Goal: Task Accomplishment & Management: Complete application form

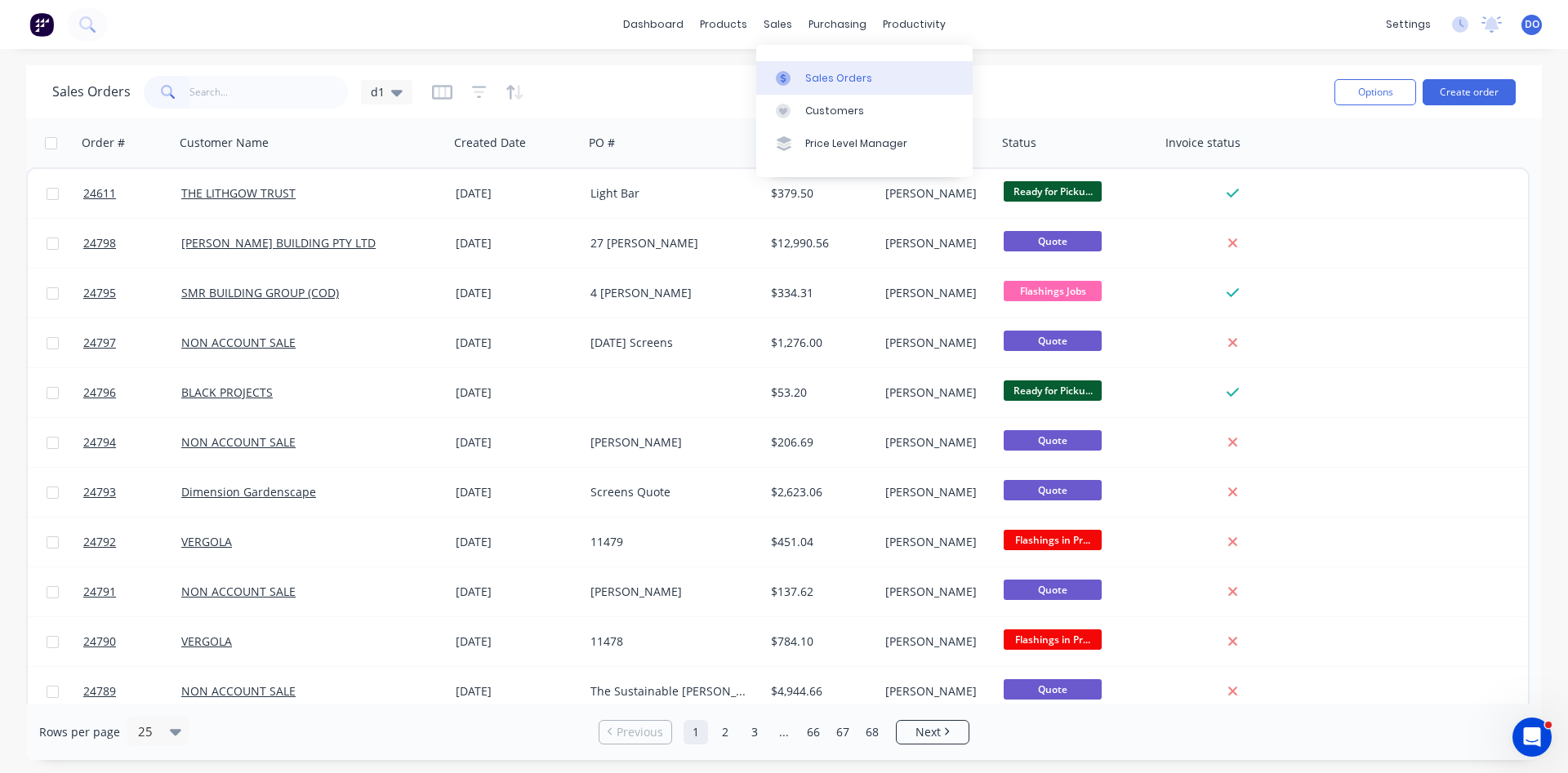
click at [802, 75] on link "Sales Orders" at bounding box center [864, 78] width 217 height 33
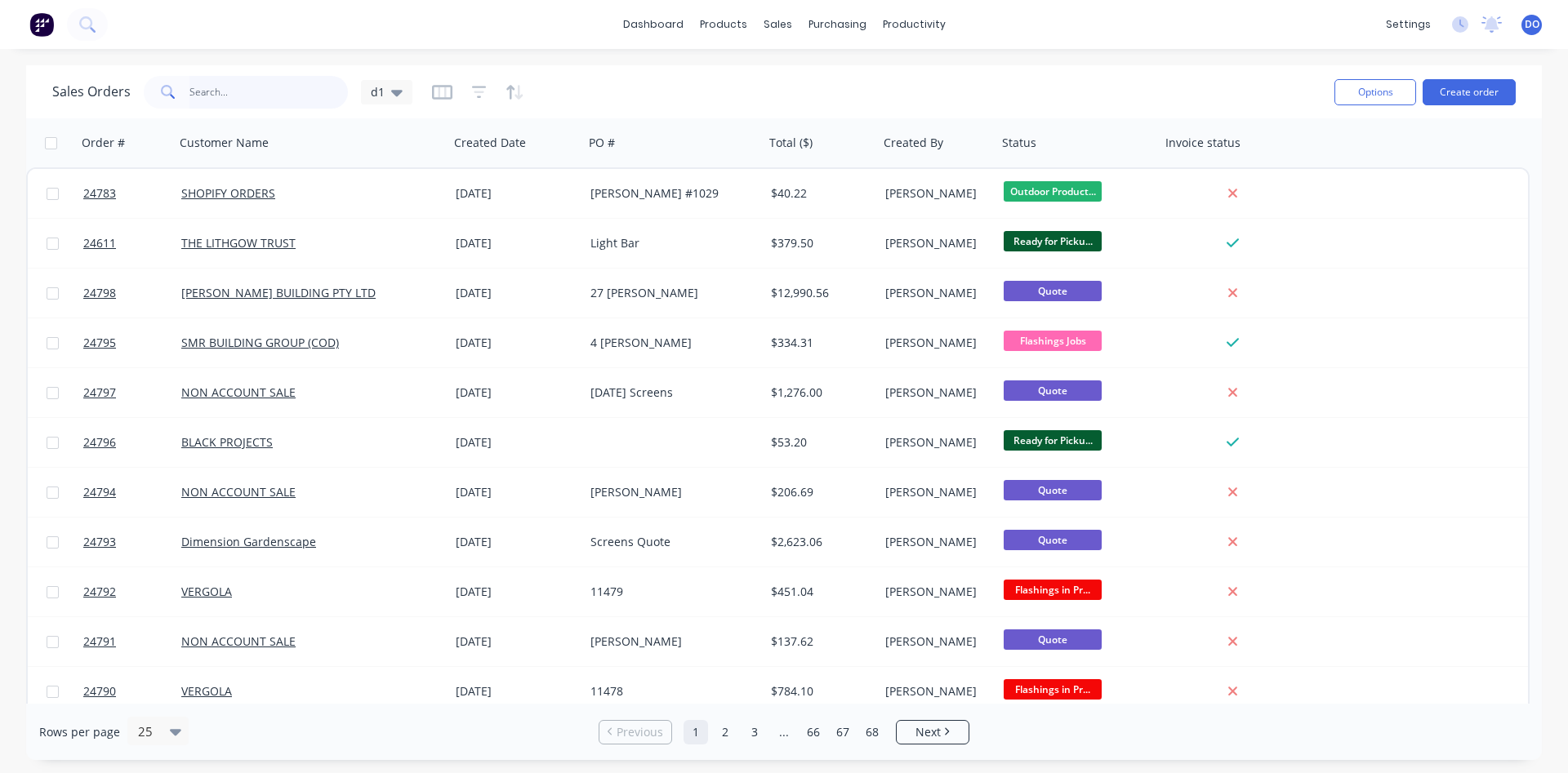
click at [241, 89] on input "text" at bounding box center [269, 92] width 159 height 33
click at [1480, 86] on button "Create order" at bounding box center [1470, 93] width 93 height 26
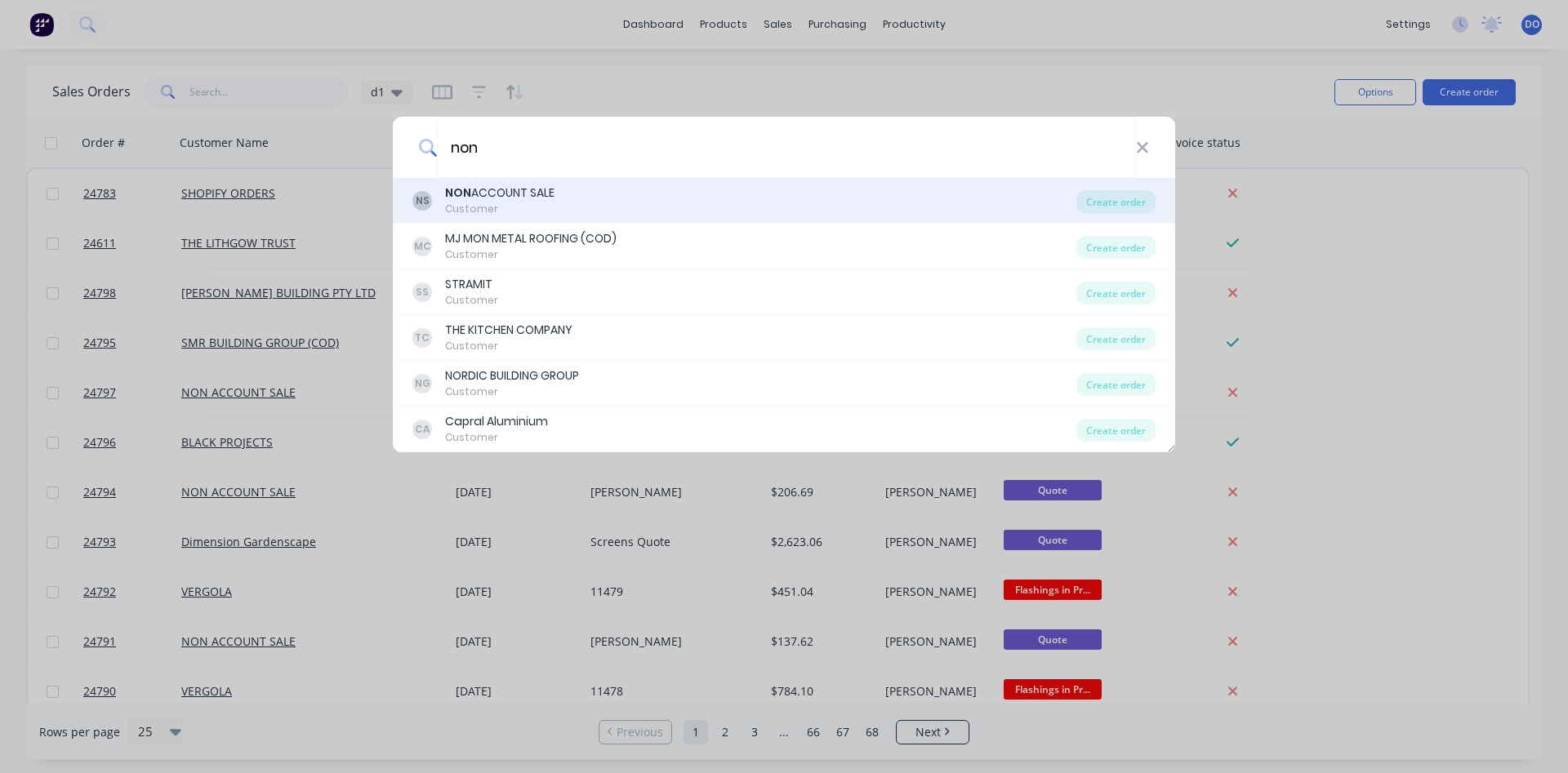
type input "non"
click at [535, 207] on div "Customer" at bounding box center [500, 209] width 110 height 15
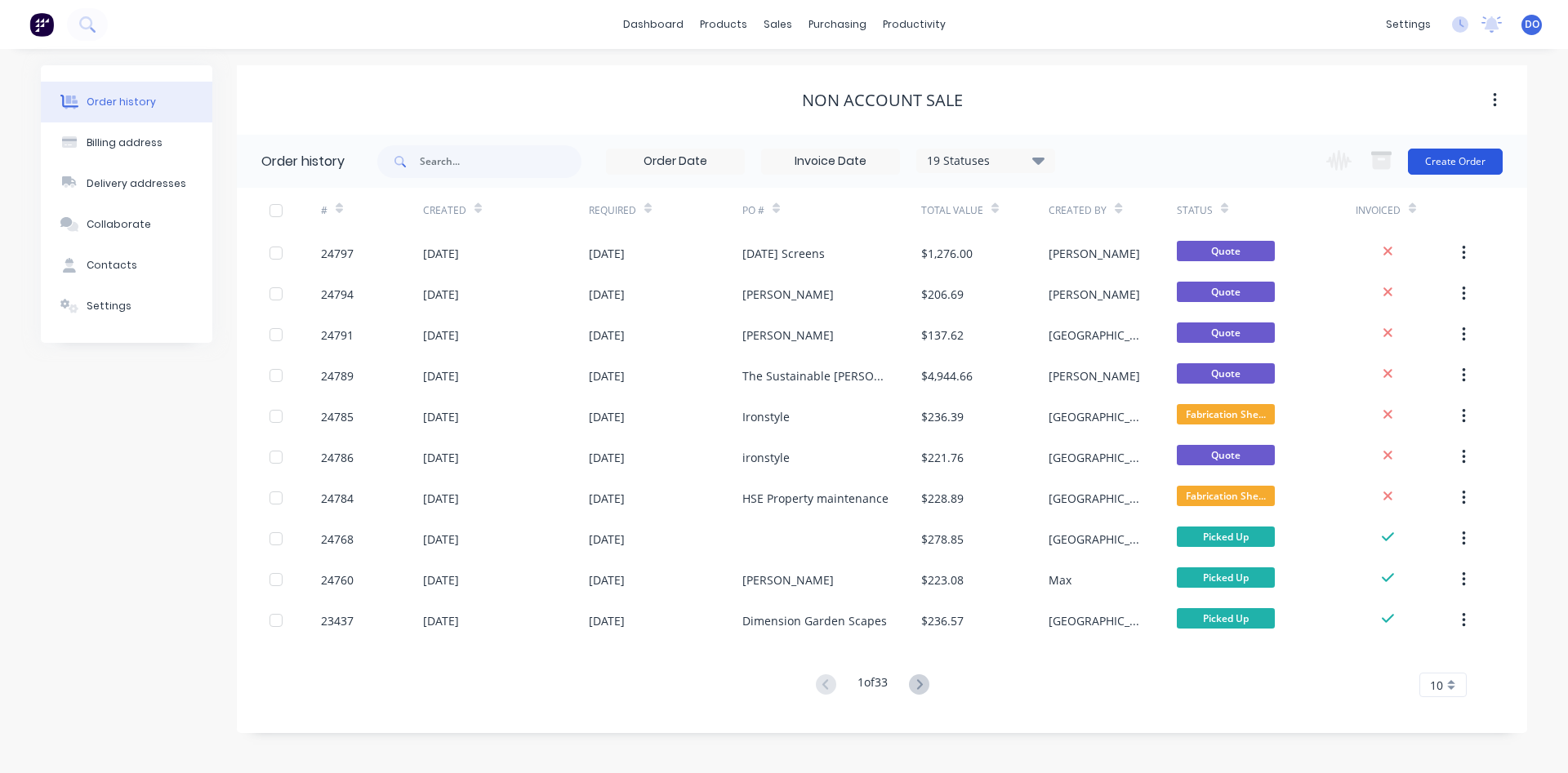
click at [1441, 164] on button "Create Order" at bounding box center [1455, 162] width 95 height 26
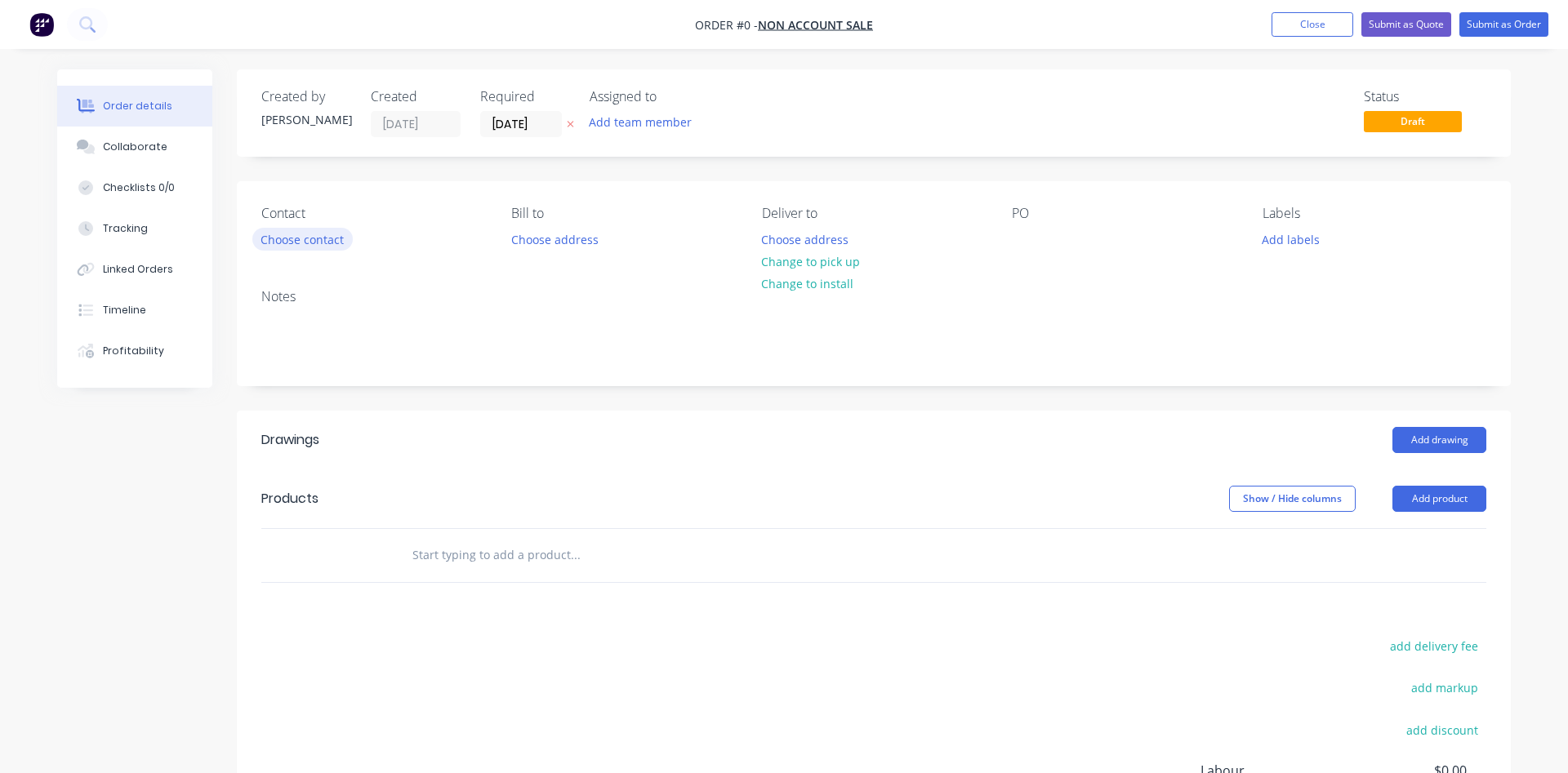
click at [324, 238] on button "Choose contact" at bounding box center [303, 238] width 100 height 22
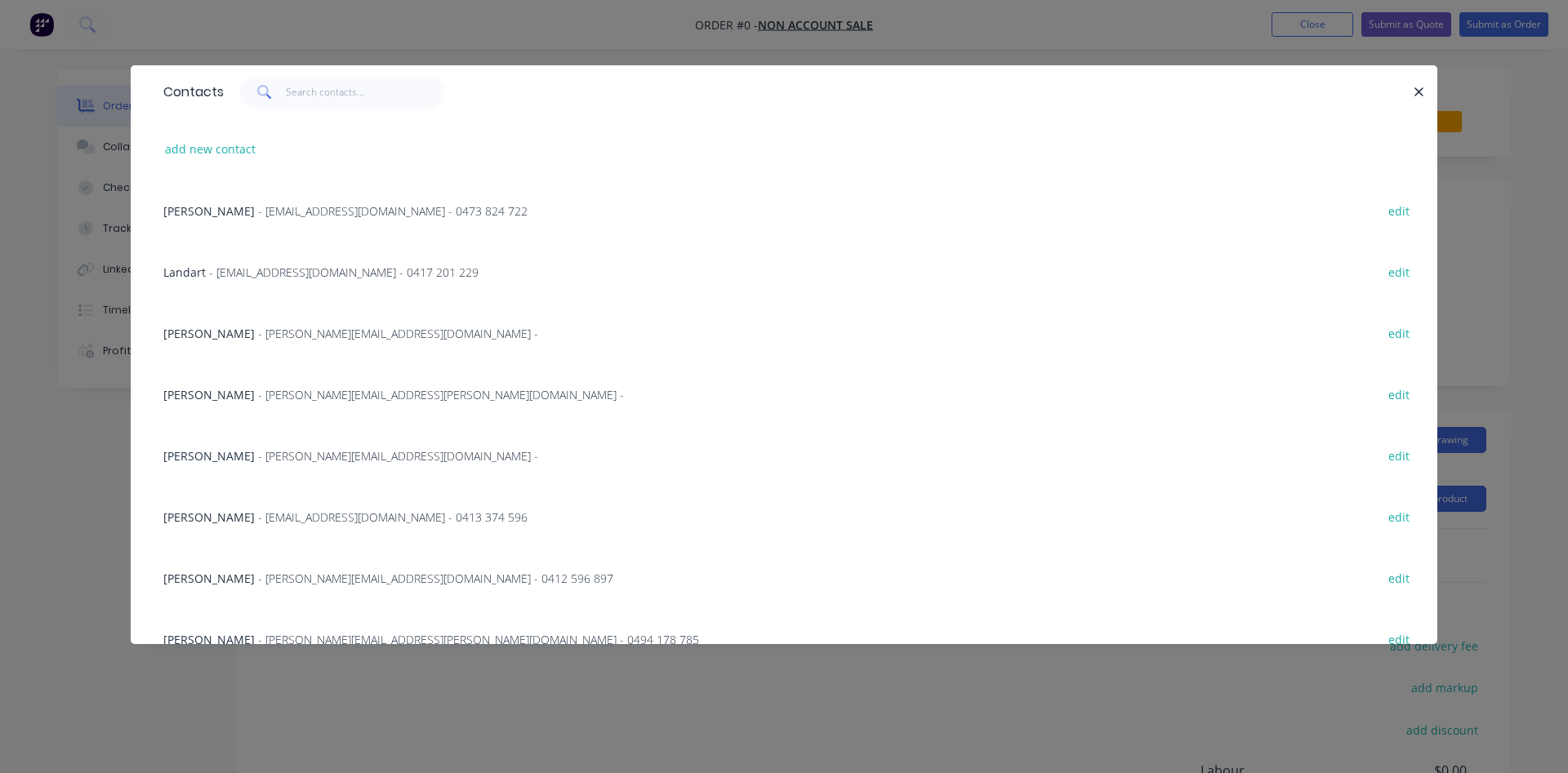
click at [241, 272] on span "- info.landart@iinet.net.au - 0417 201 229" at bounding box center [344, 272] width 270 height 15
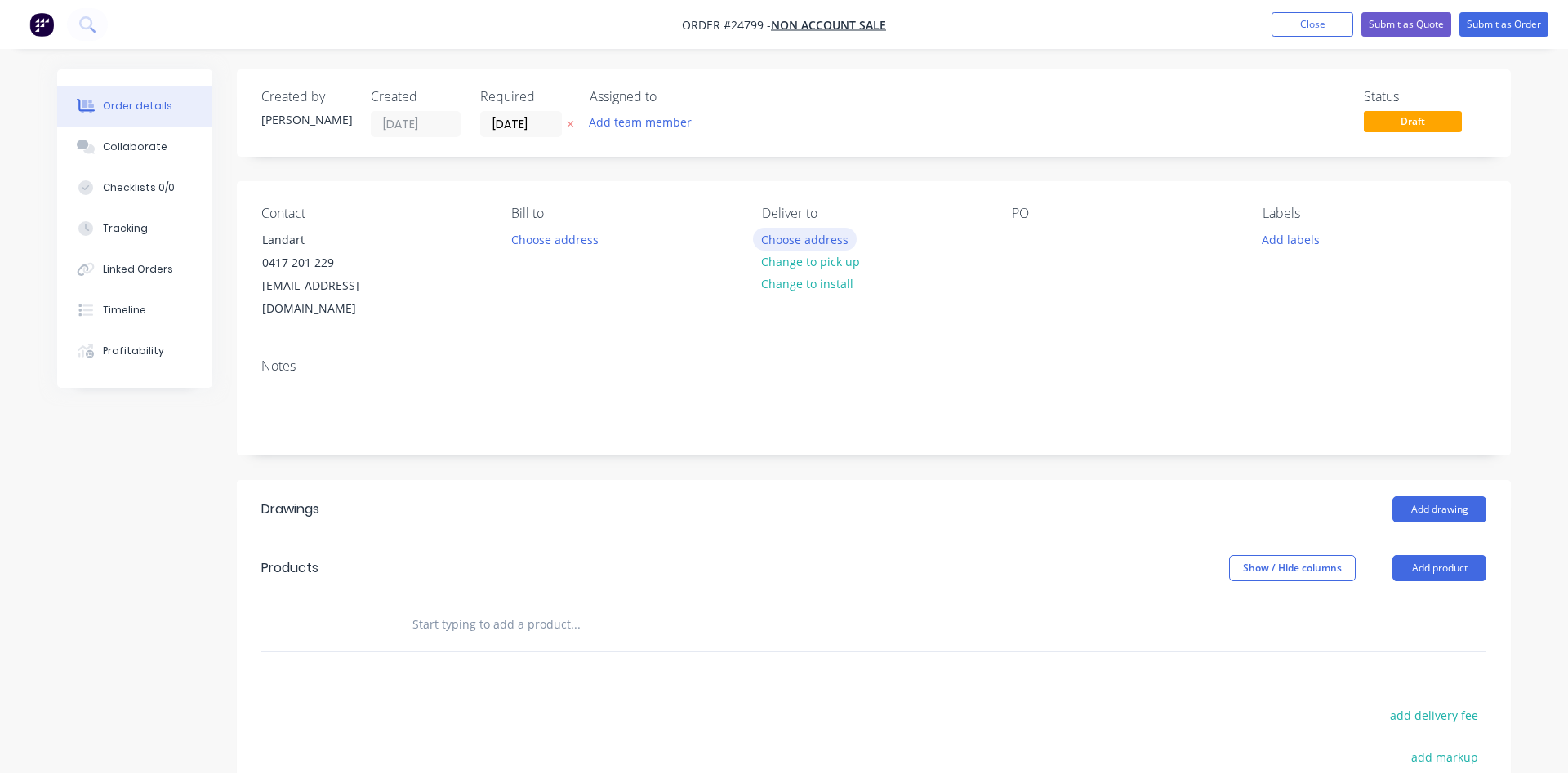
click at [798, 238] on button "Choose address" at bounding box center [805, 238] width 104 height 22
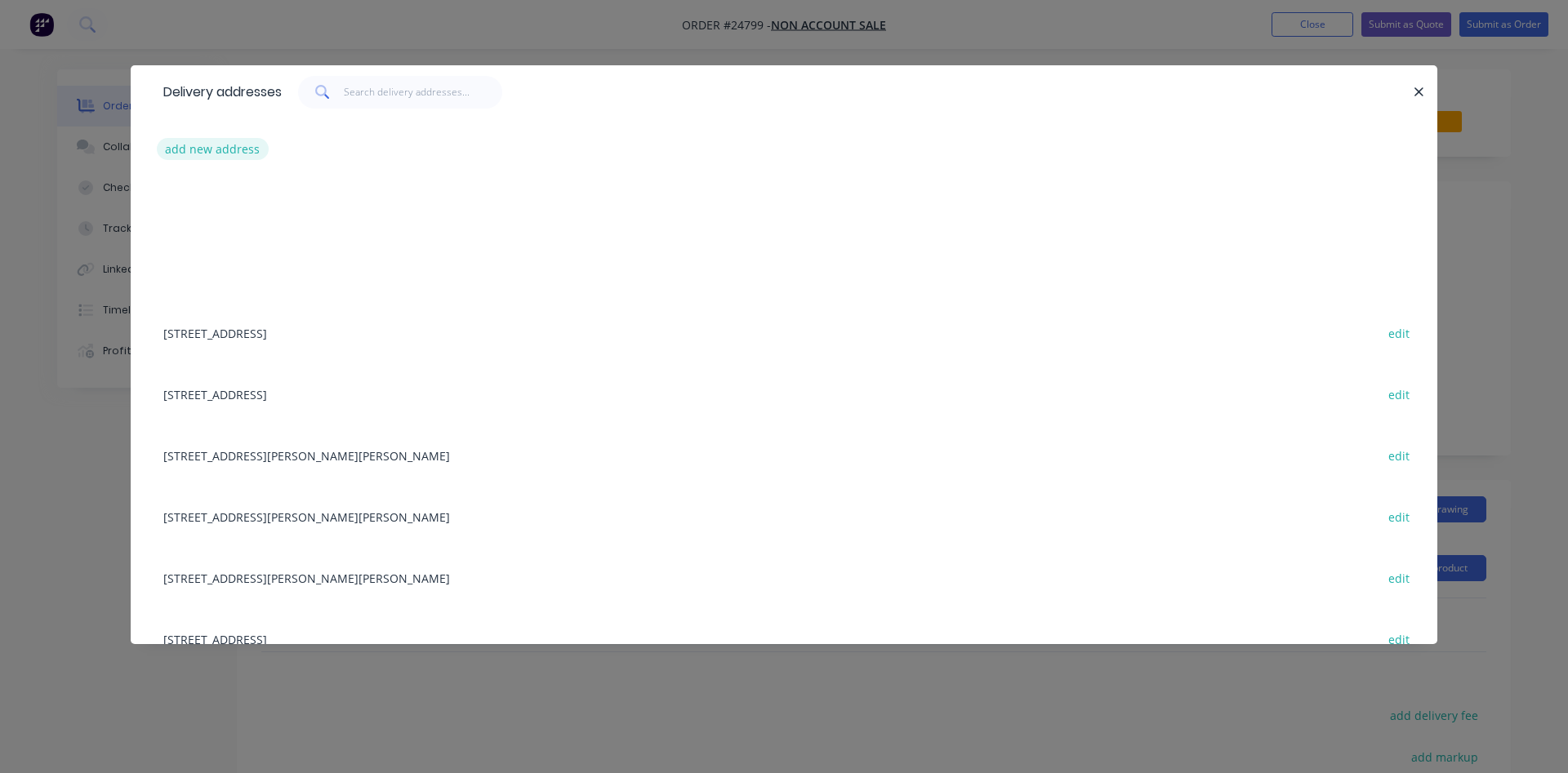
click at [201, 151] on button "add new address" at bounding box center [213, 149] width 112 height 22
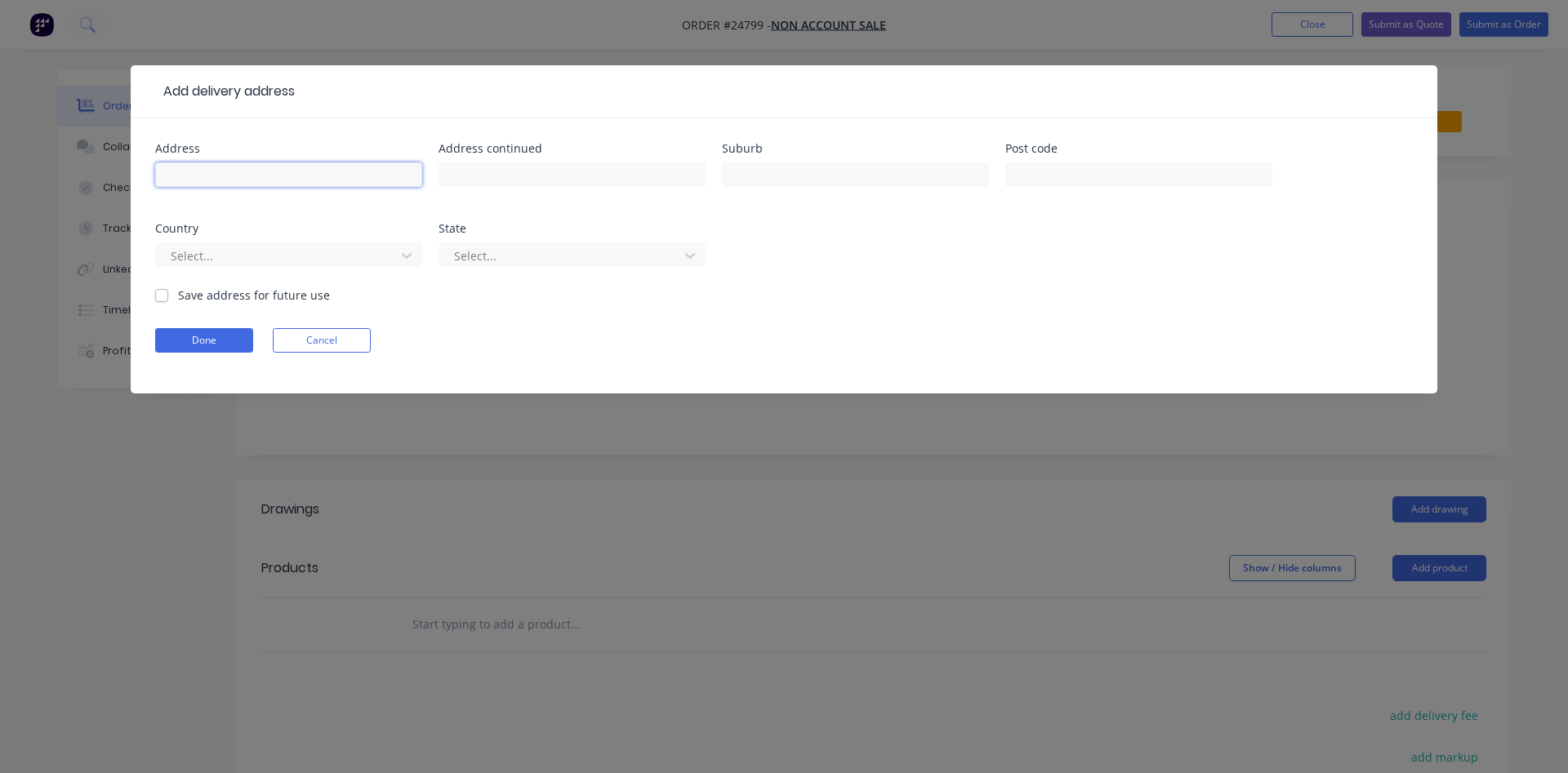
click at [232, 170] on input "text" at bounding box center [289, 175] width 267 height 25
type input "43 Madgwick St"
type input "Coombs"
click at [222, 349] on button "Done" at bounding box center [204, 341] width 98 height 25
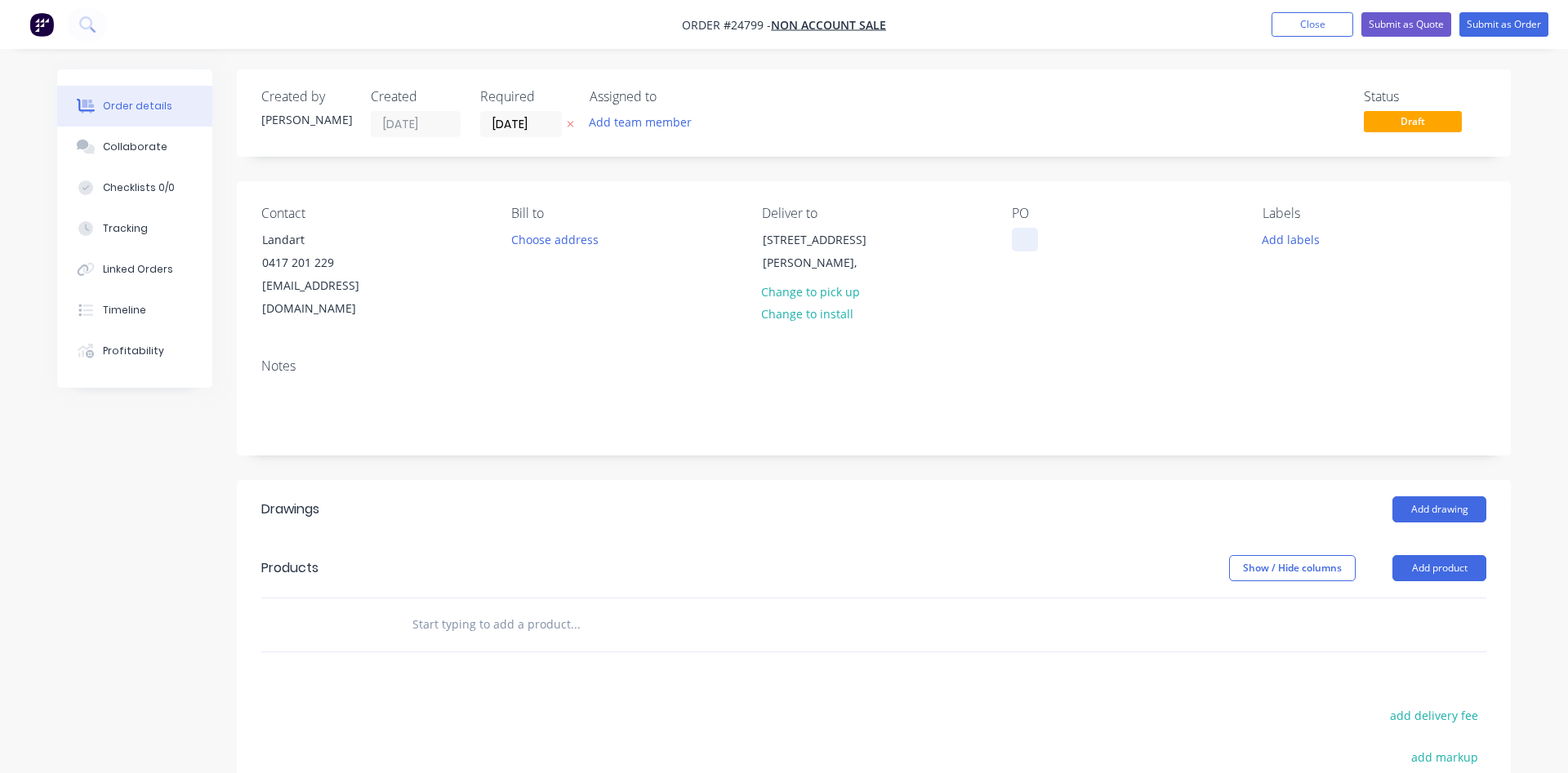
click at [1024, 236] on div at bounding box center [1025, 239] width 26 height 24
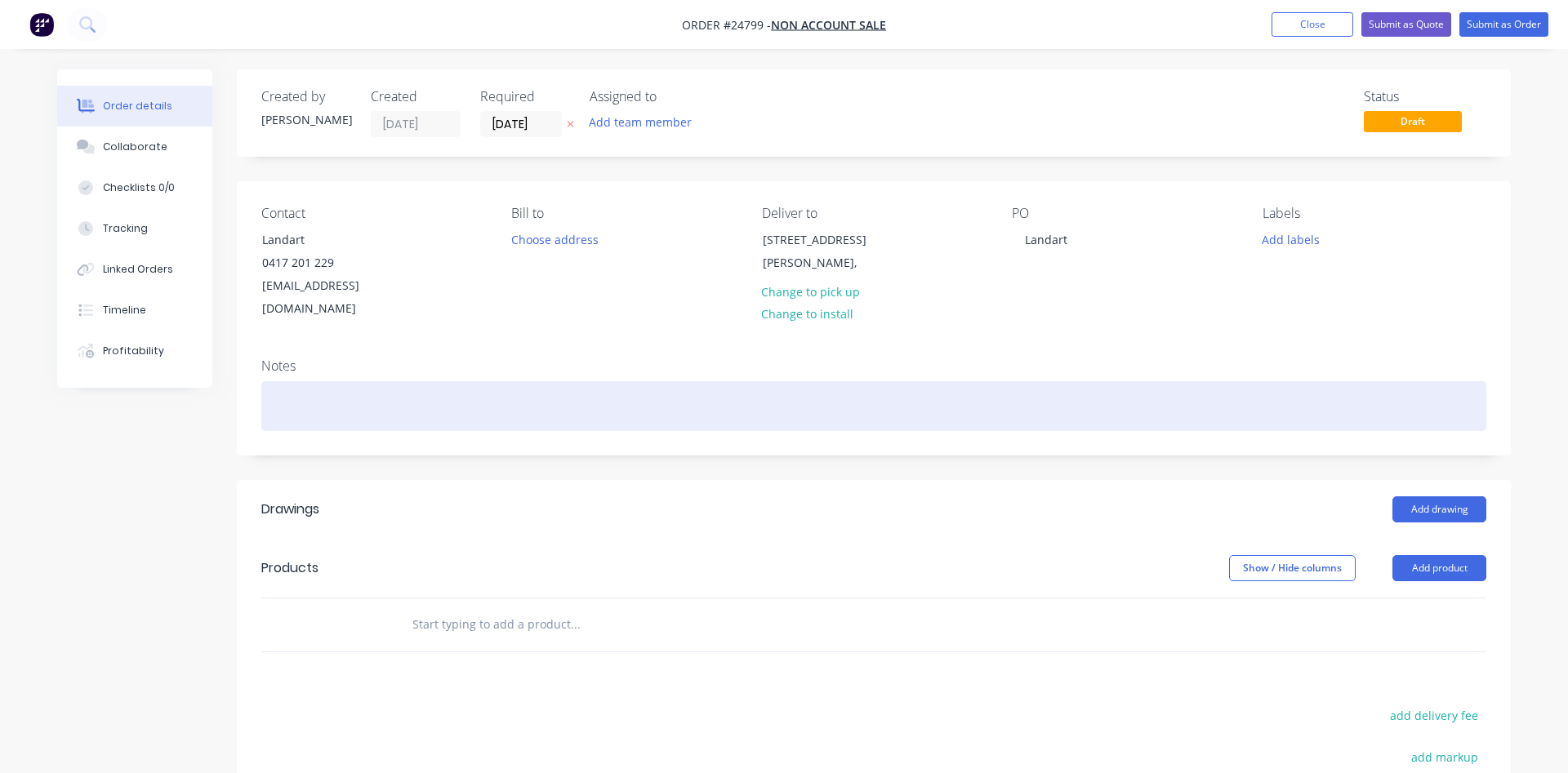
click at [383, 392] on div at bounding box center [873, 406] width 1225 height 50
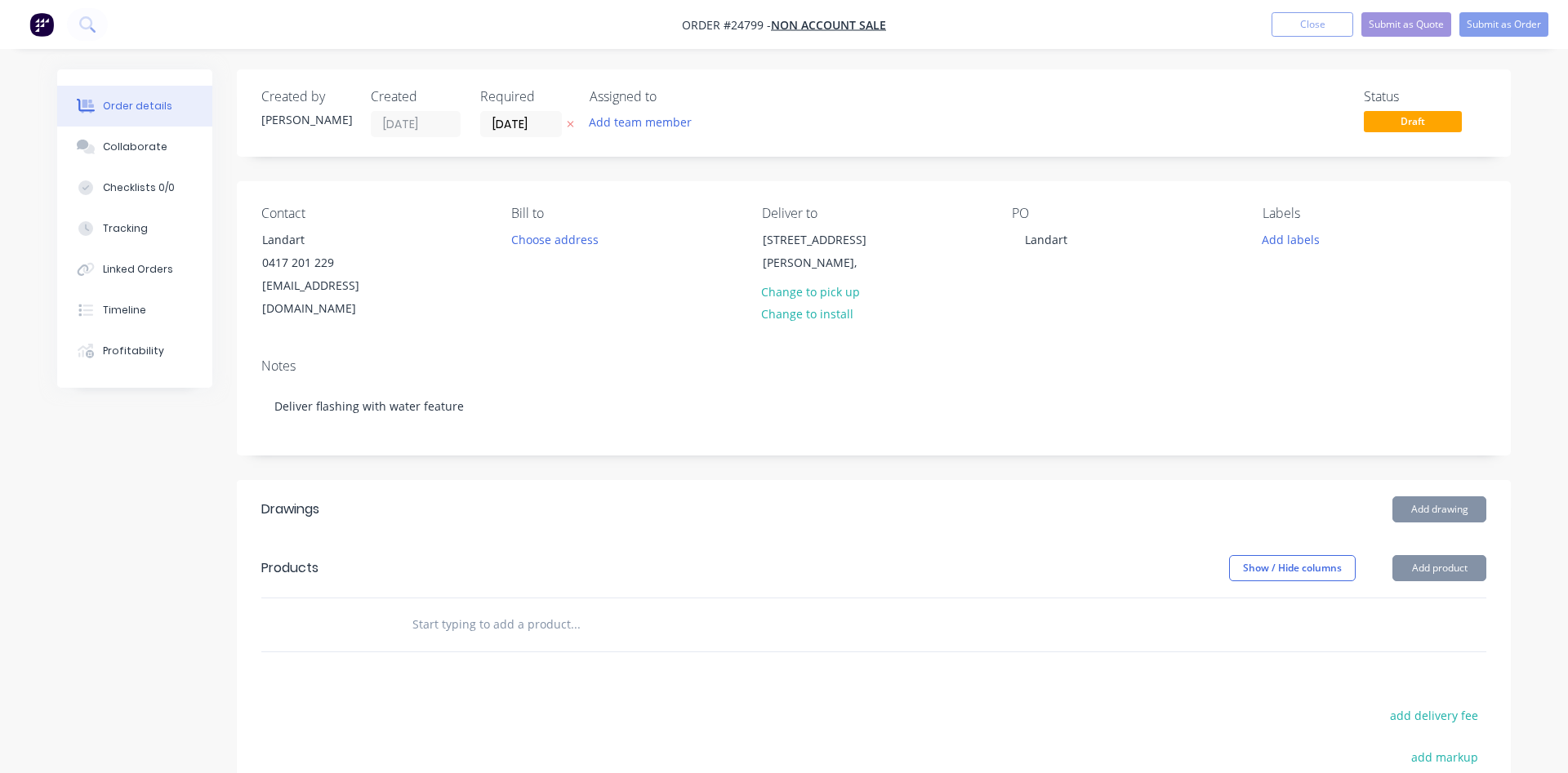
click at [1439, 497] on button "Add drawing" at bounding box center [1439, 510] width 94 height 26
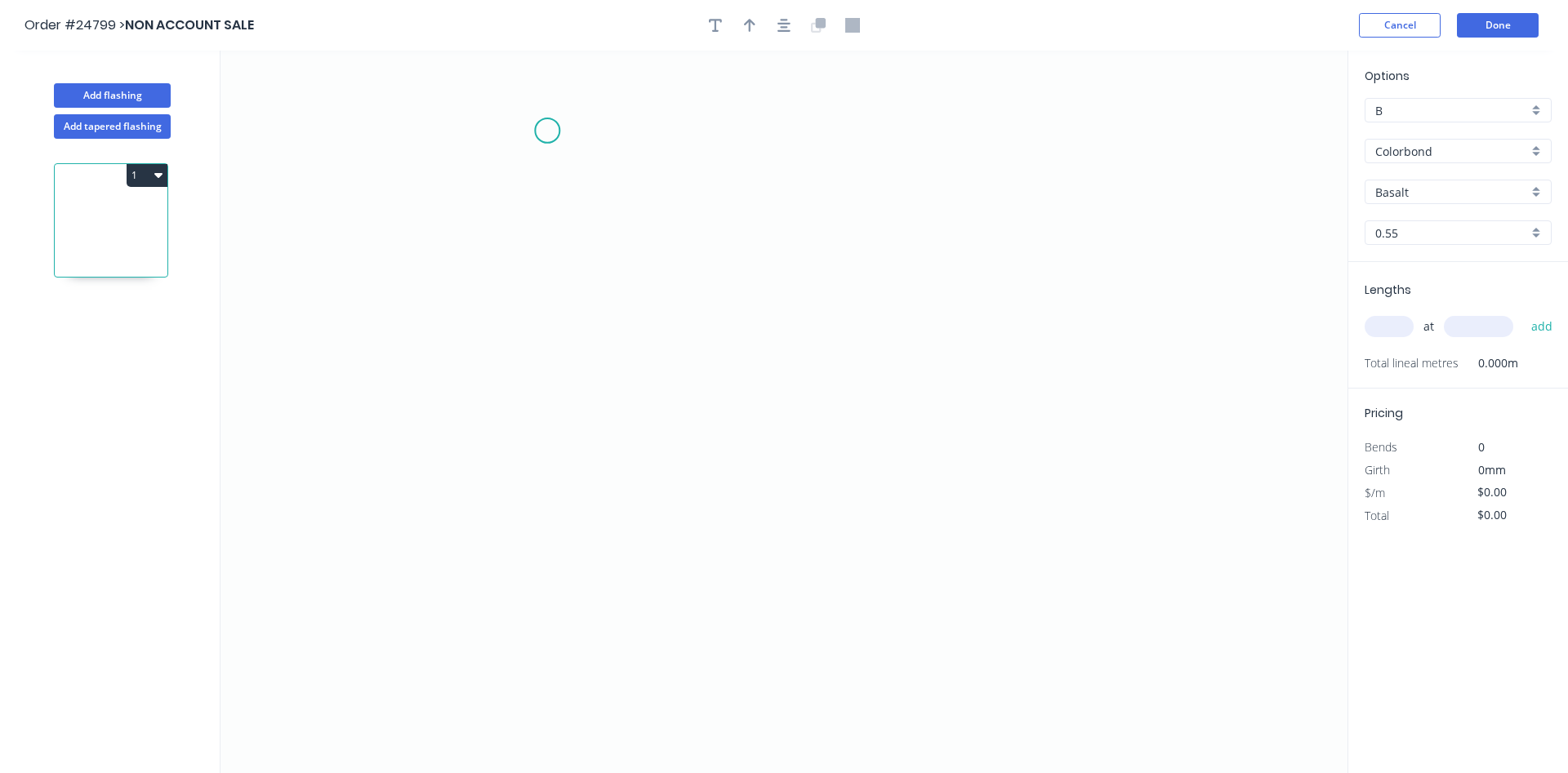
click at [547, 131] on icon "0" at bounding box center [784, 413] width 1127 height 723
click at [548, 233] on icon "0" at bounding box center [784, 413] width 1127 height 723
click at [950, 280] on icon "0 ?" at bounding box center [784, 413] width 1127 height 723
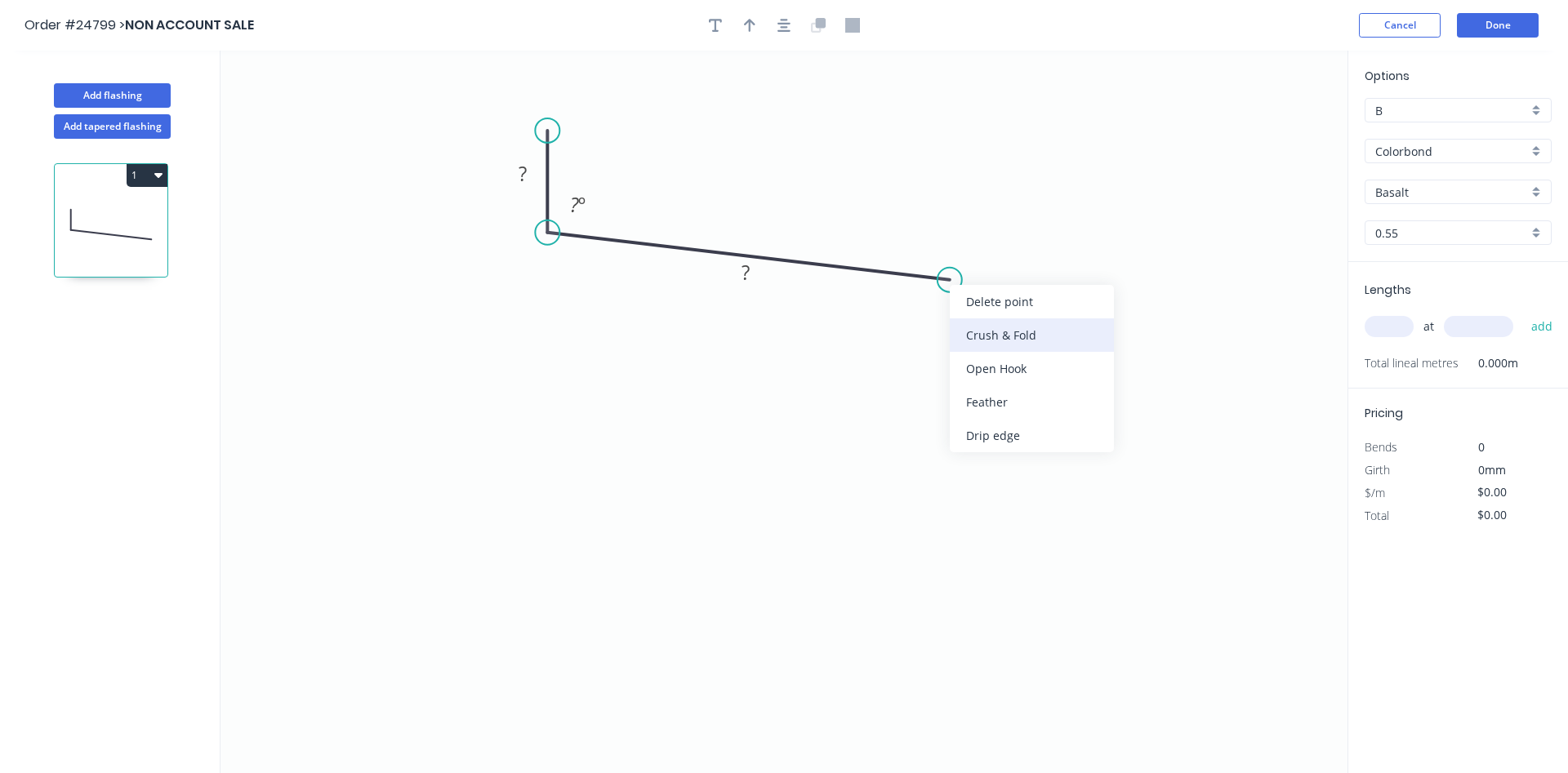
click at [997, 331] on div "Crush & Fold" at bounding box center [1031, 335] width 164 height 33
click at [982, 334] on div "Flip bend" at bounding box center [1033, 339] width 164 height 33
click at [978, 307] on tspan "10" at bounding box center [978, 308] width 23 height 26
click at [514, 178] on rect at bounding box center [522, 175] width 33 height 23
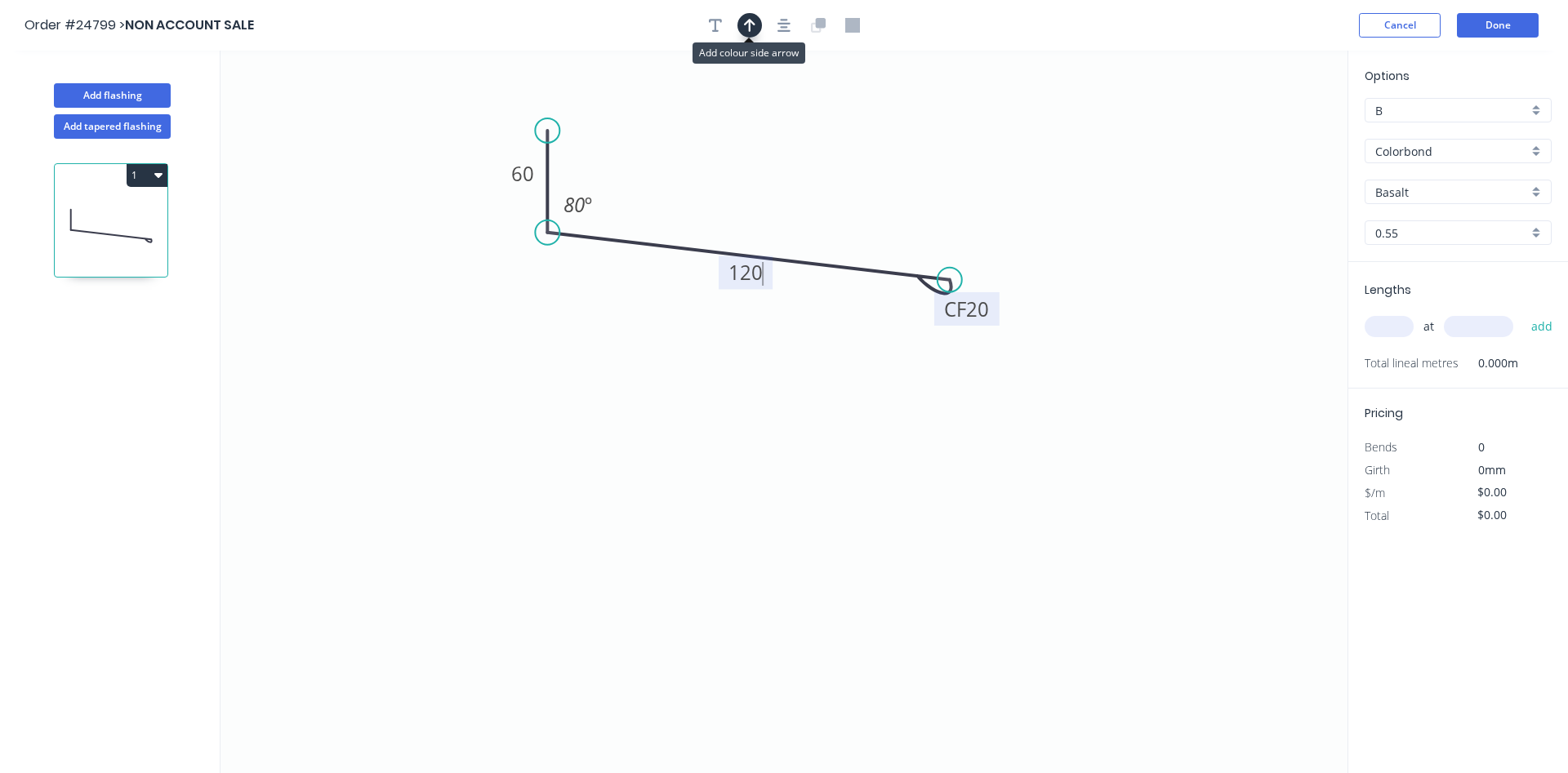
click at [745, 26] on button "button" at bounding box center [749, 26] width 25 height 25
type input "$17.61"
click at [1269, 131] on icon at bounding box center [1265, 113] width 15 height 52
drag, startPoint x: 1269, startPoint y: 131, endPoint x: 822, endPoint y: 191, distance: 451.0
click at [669, 203] on icon at bounding box center [680, 190] width 47 height 47
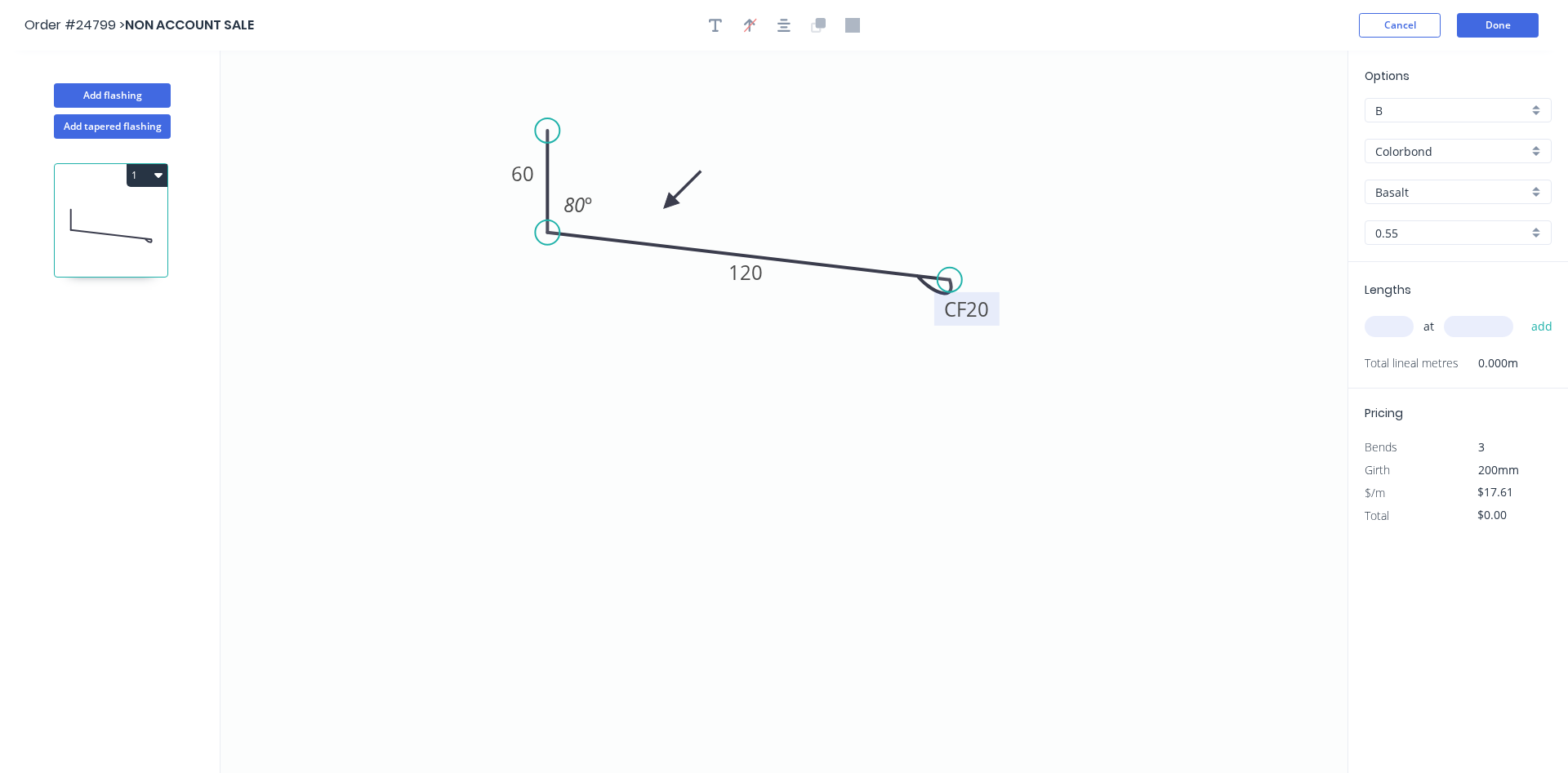
click at [1470, 153] on input "Colorbond" at bounding box center [1452, 151] width 152 height 17
click at [1436, 322] on div "Zincalume - Coil" at bounding box center [1458, 325] width 185 height 28
type input "Zincalume - Coil"
type input "Zinc"
type input "$17.99"
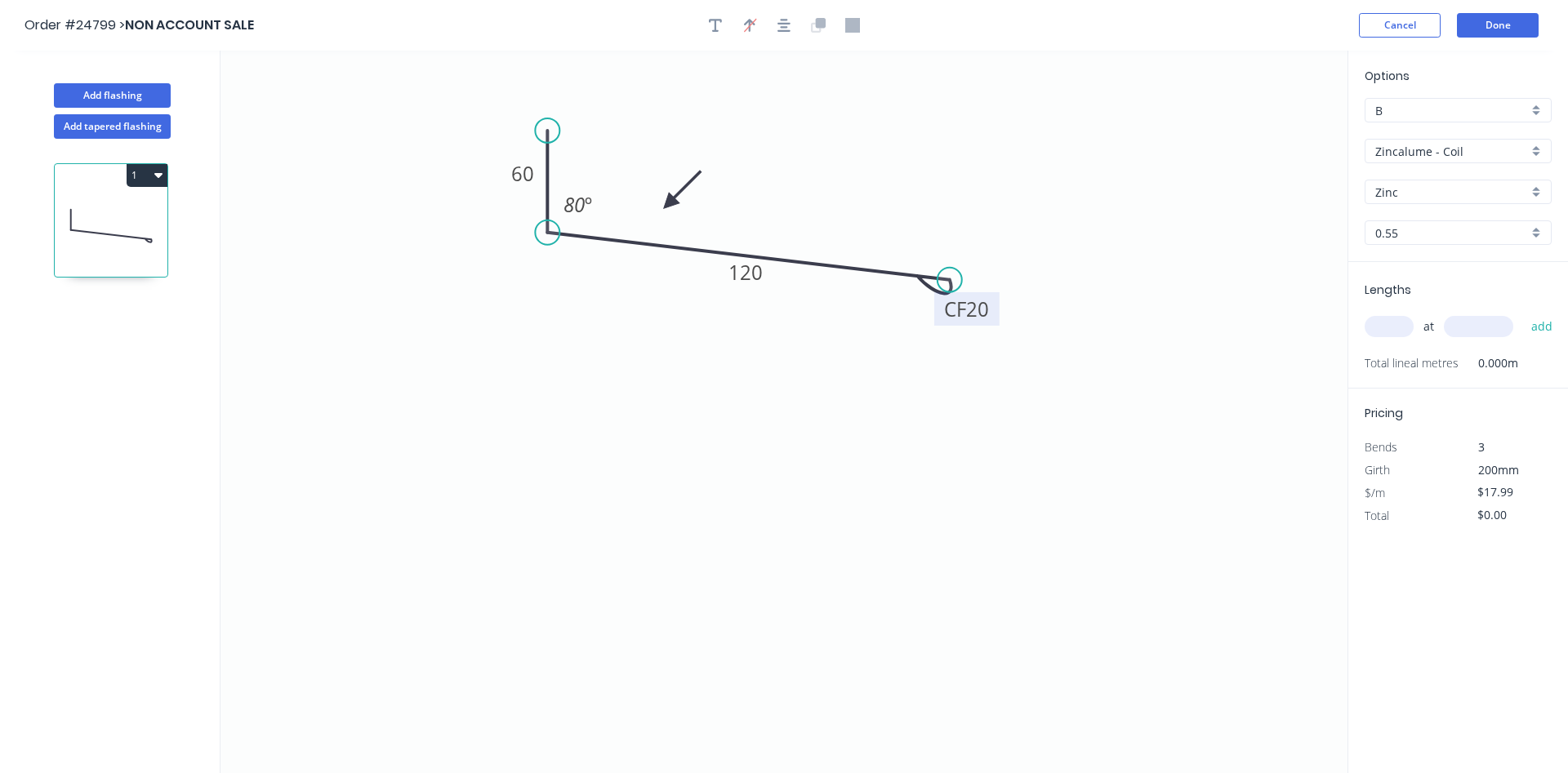
click at [1384, 324] on input "text" at bounding box center [1389, 326] width 49 height 21
type input "1"
type input "4800"
click at [1524, 313] on button "add" at bounding box center [1542, 326] width 39 height 27
type input "$86.35"
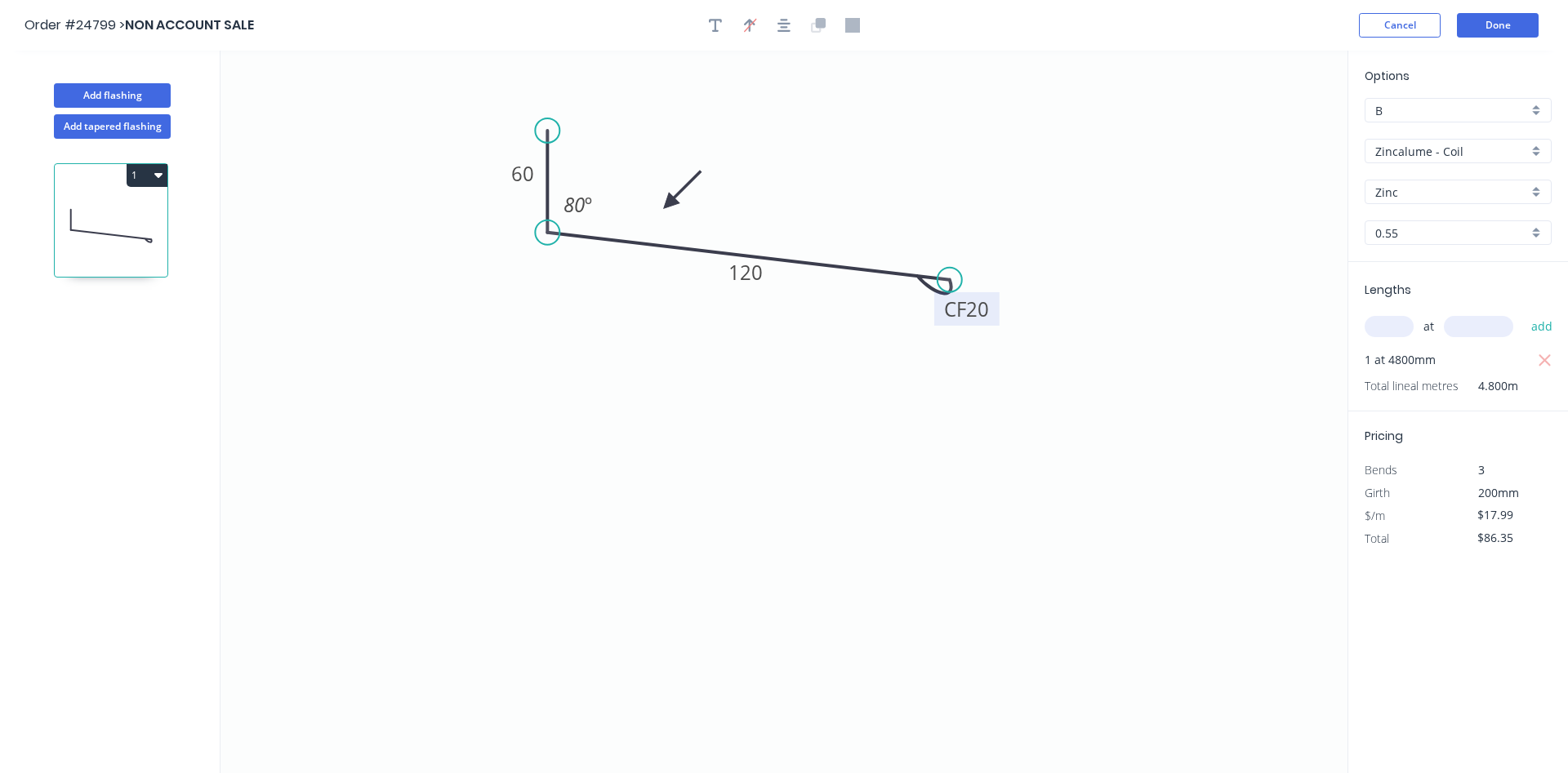
click at [1536, 108] on div "B" at bounding box center [1458, 111] width 187 height 25
click at [1387, 201] on div "C" at bounding box center [1458, 199] width 185 height 28
type input "C"
type input "$14.81"
type input "$71.09"
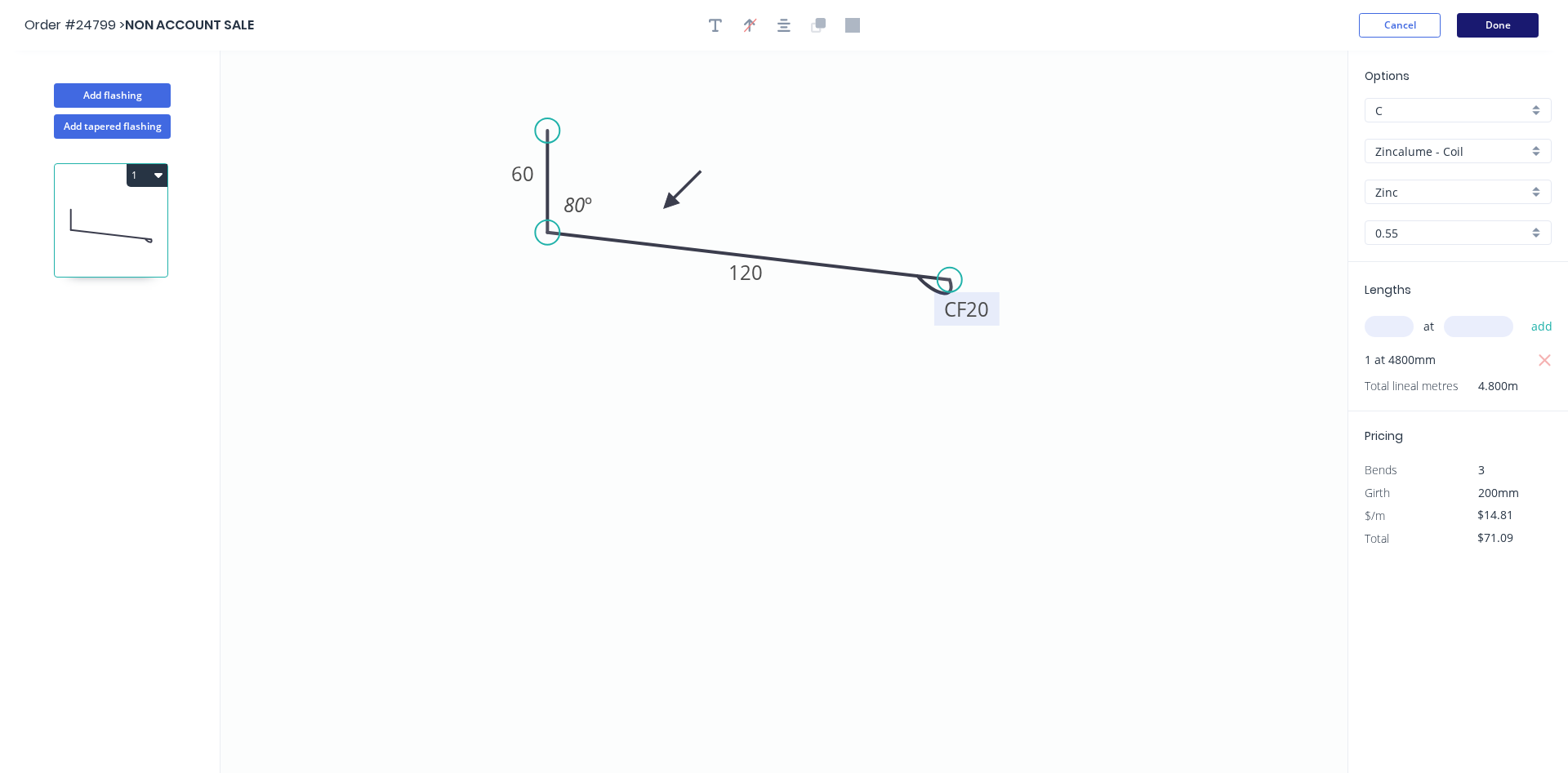
click at [1487, 20] on button "Done" at bounding box center [1498, 26] width 81 height 25
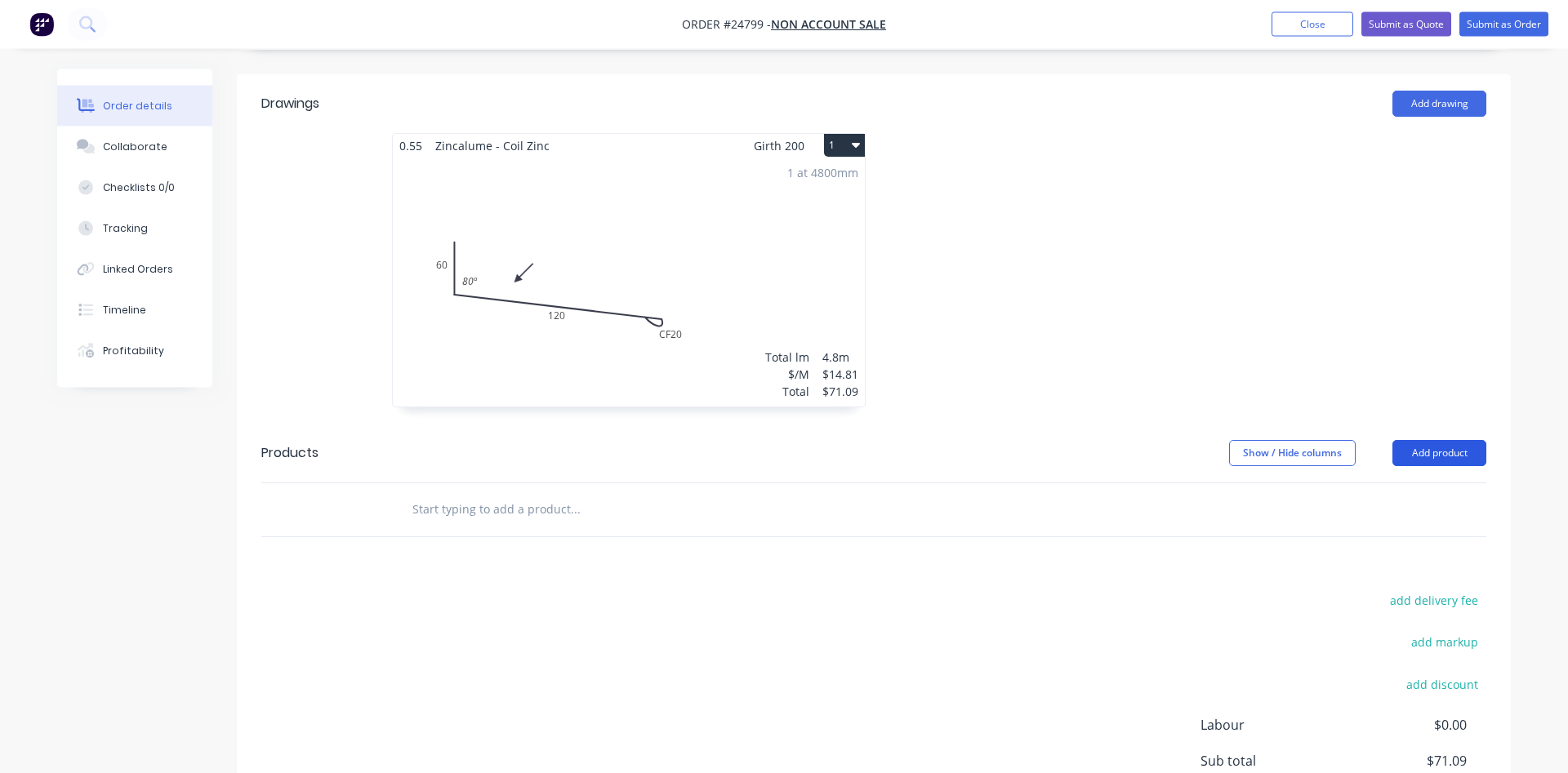
scroll to position [416, 0]
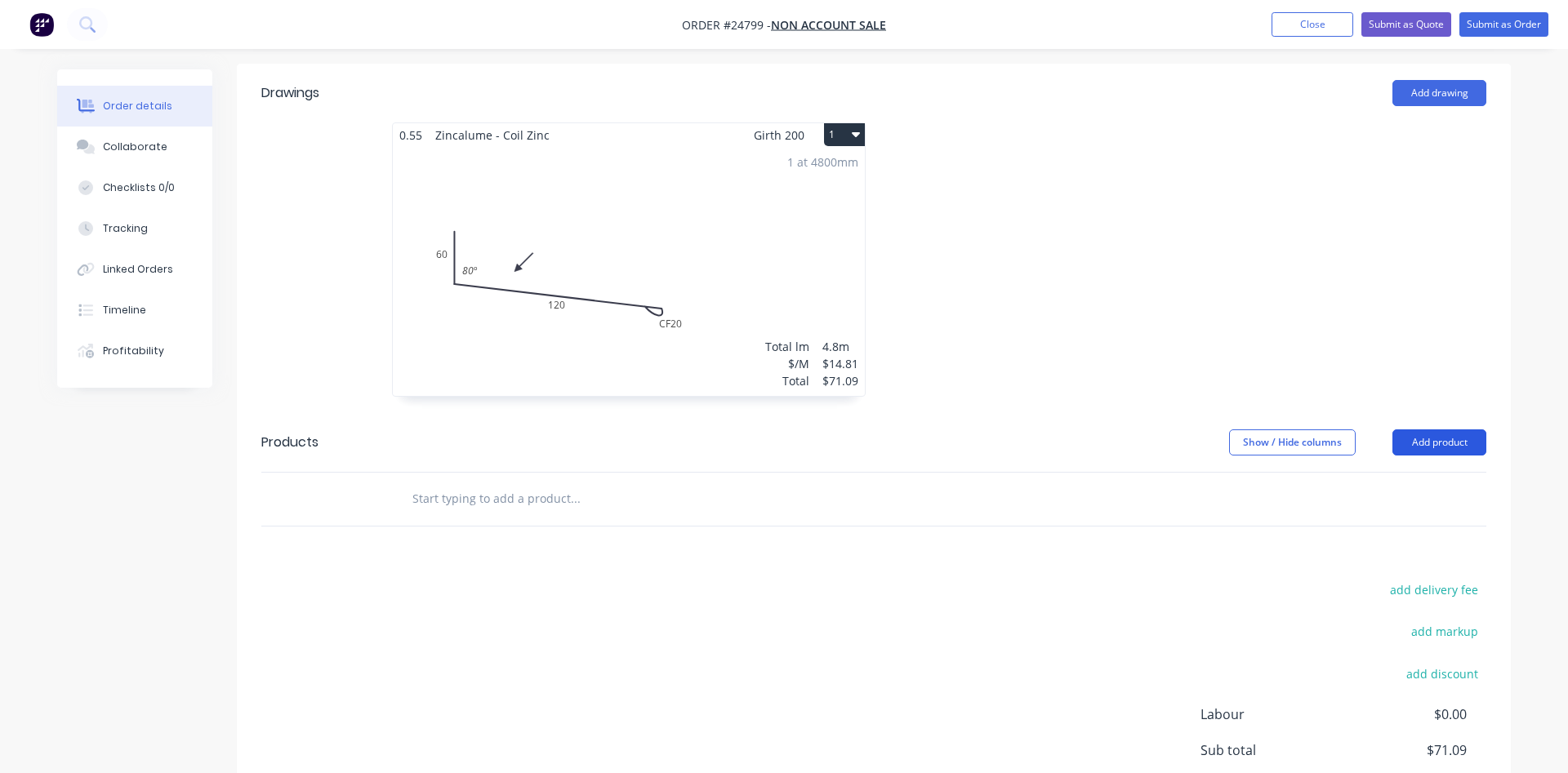
click at [1442, 430] on button "Add product" at bounding box center [1439, 443] width 94 height 26
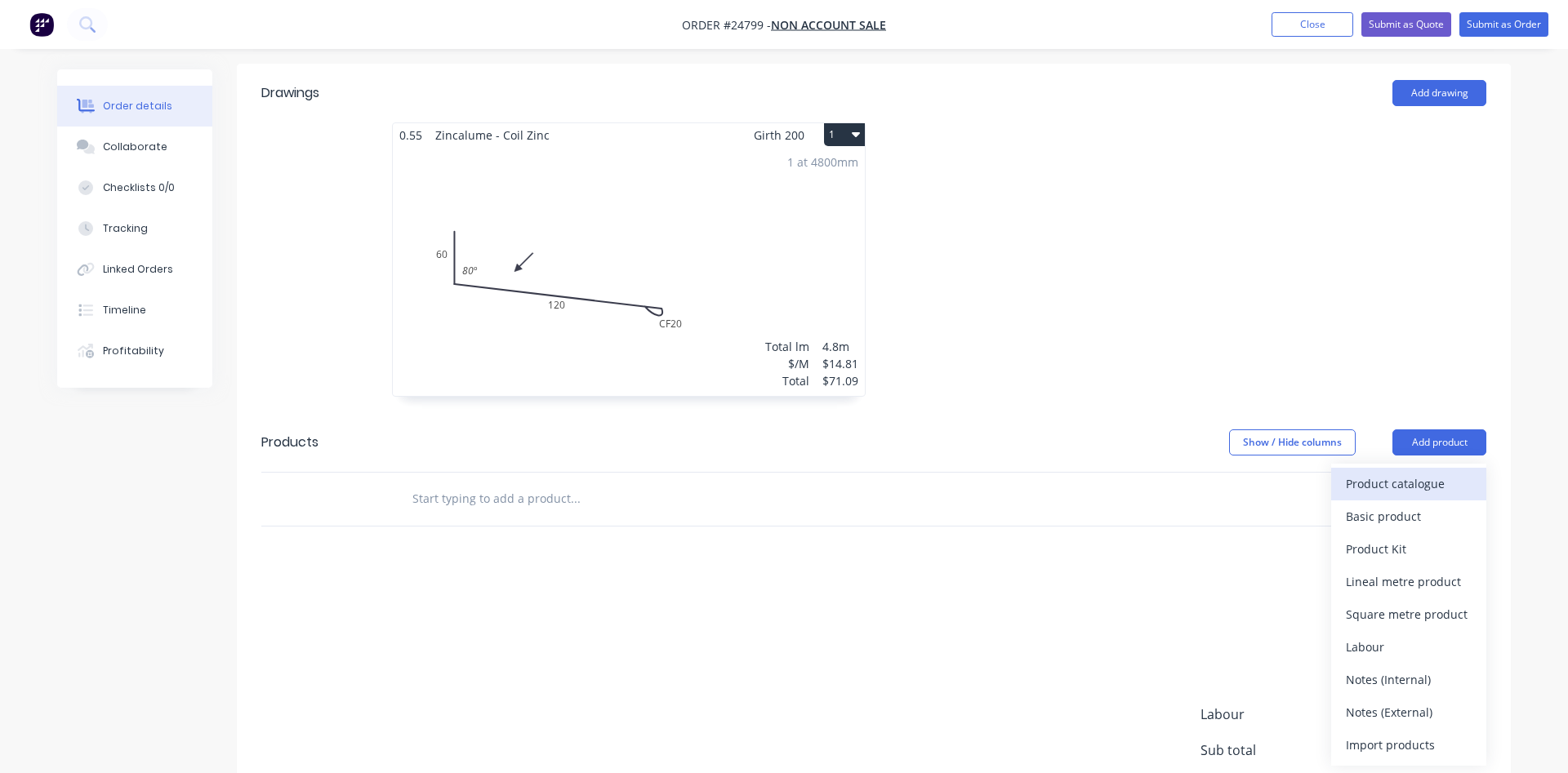
click at [1400, 472] on div "Product catalogue" at bounding box center [1408, 483] width 126 height 24
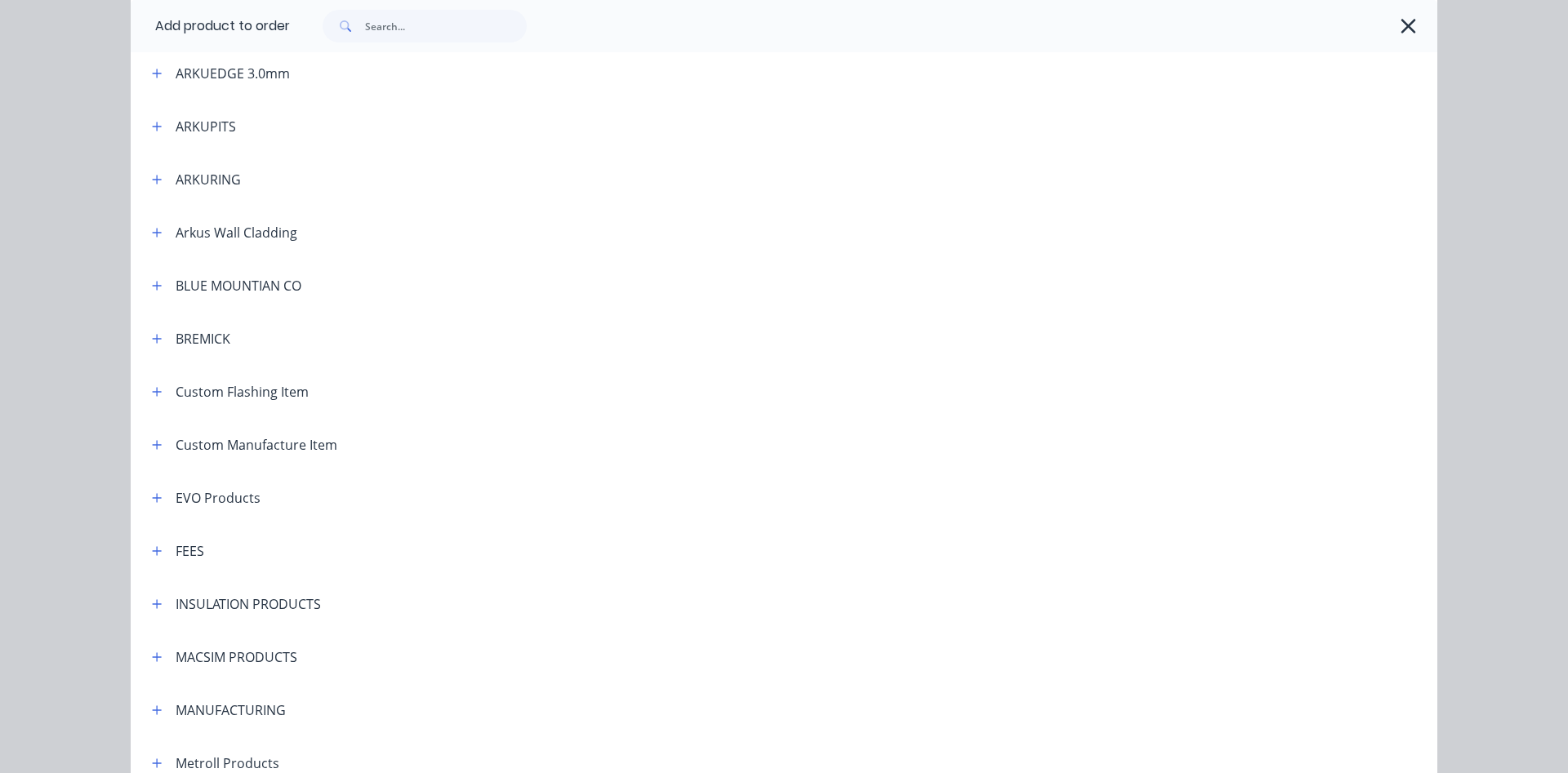
scroll to position [558, 0]
click at [158, 552] on icon "button" at bounding box center [157, 550] width 9 height 11
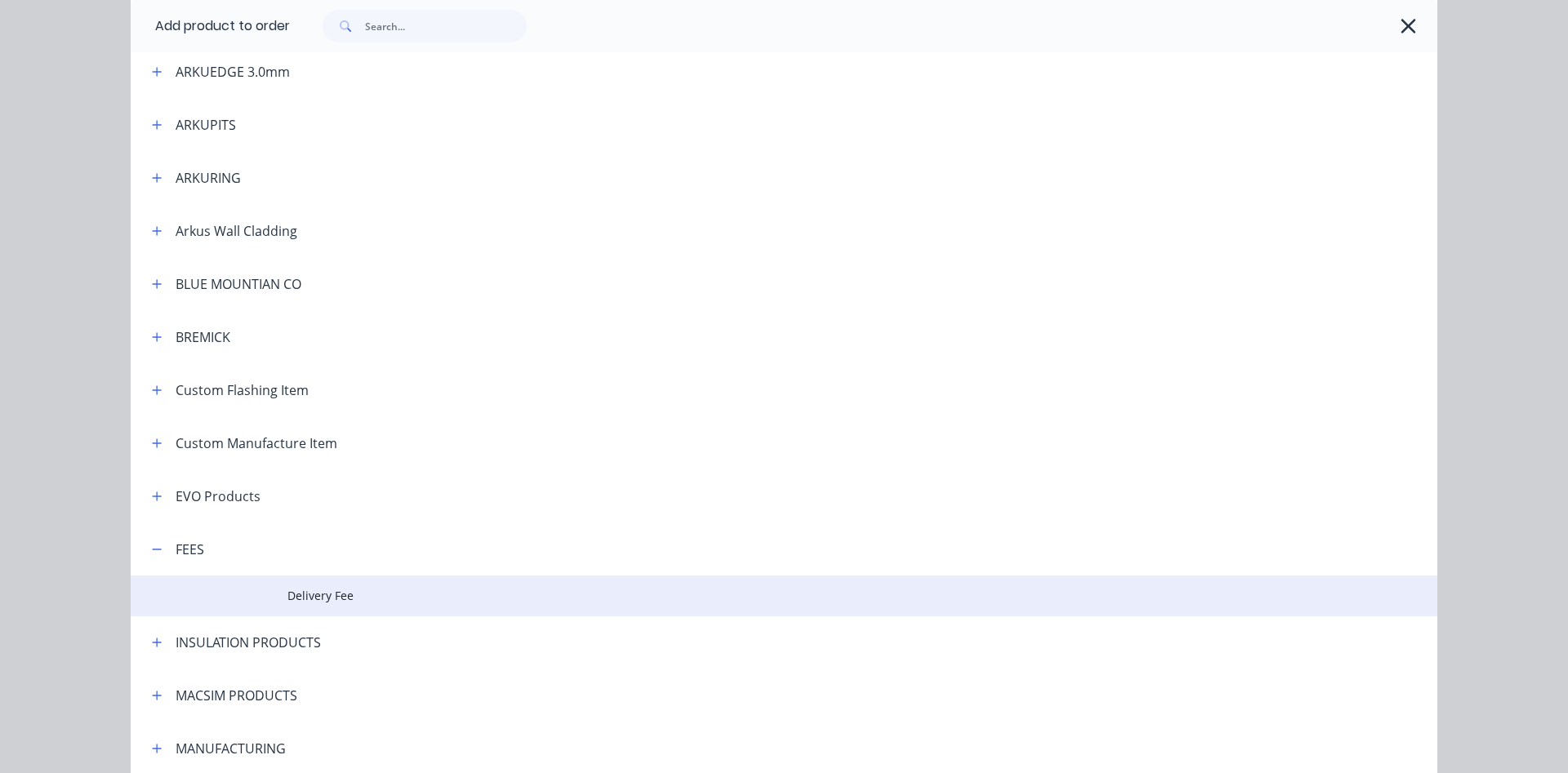
click at [348, 601] on span "Delivery Fee" at bounding box center [748, 596] width 920 height 17
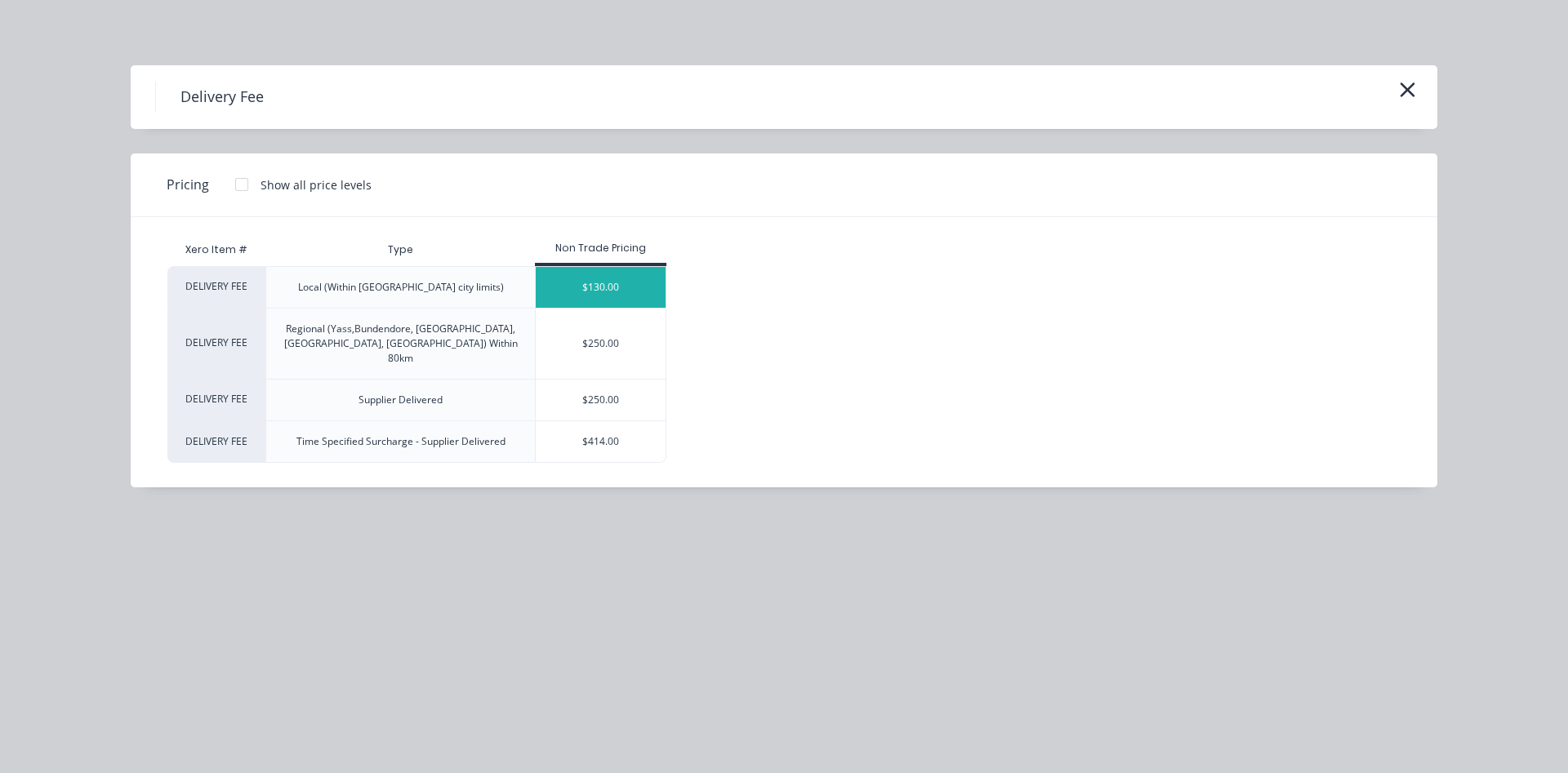
click at [604, 289] on div "$130.00" at bounding box center [600, 287] width 130 height 41
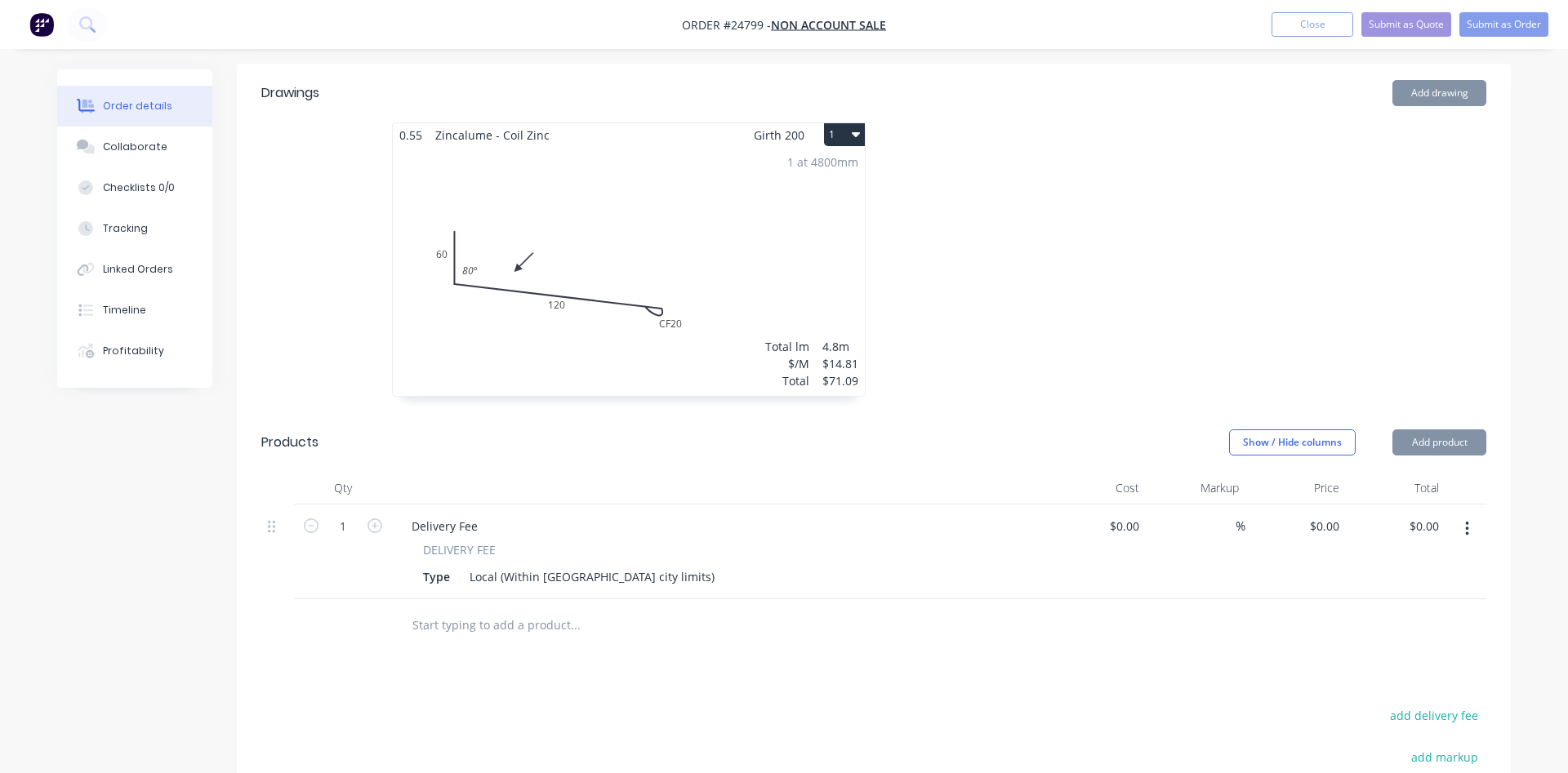
type input "$130.00"
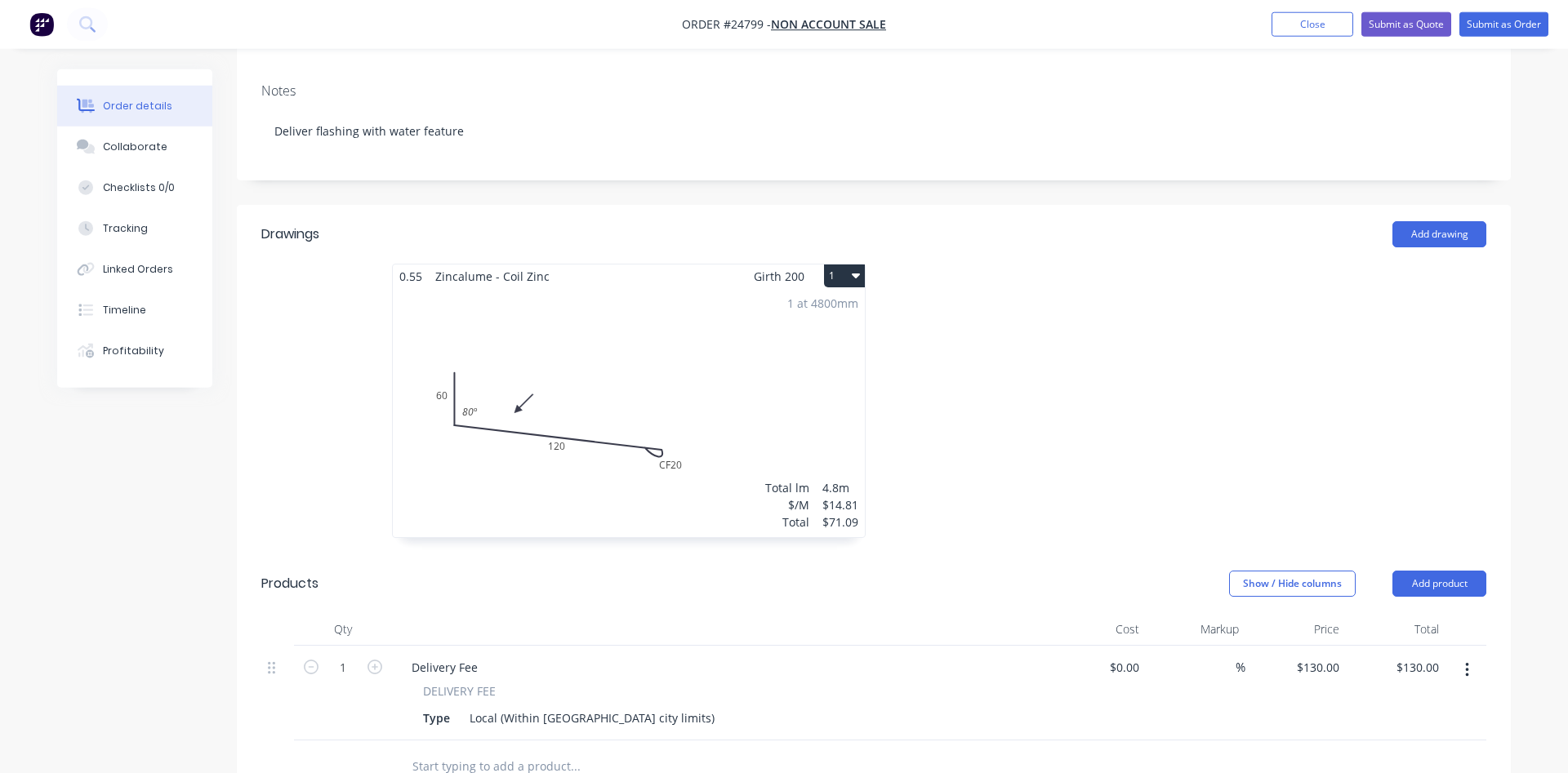
scroll to position [272, 0]
click at [1512, 21] on button "Submit as Order" at bounding box center [1504, 25] width 89 height 25
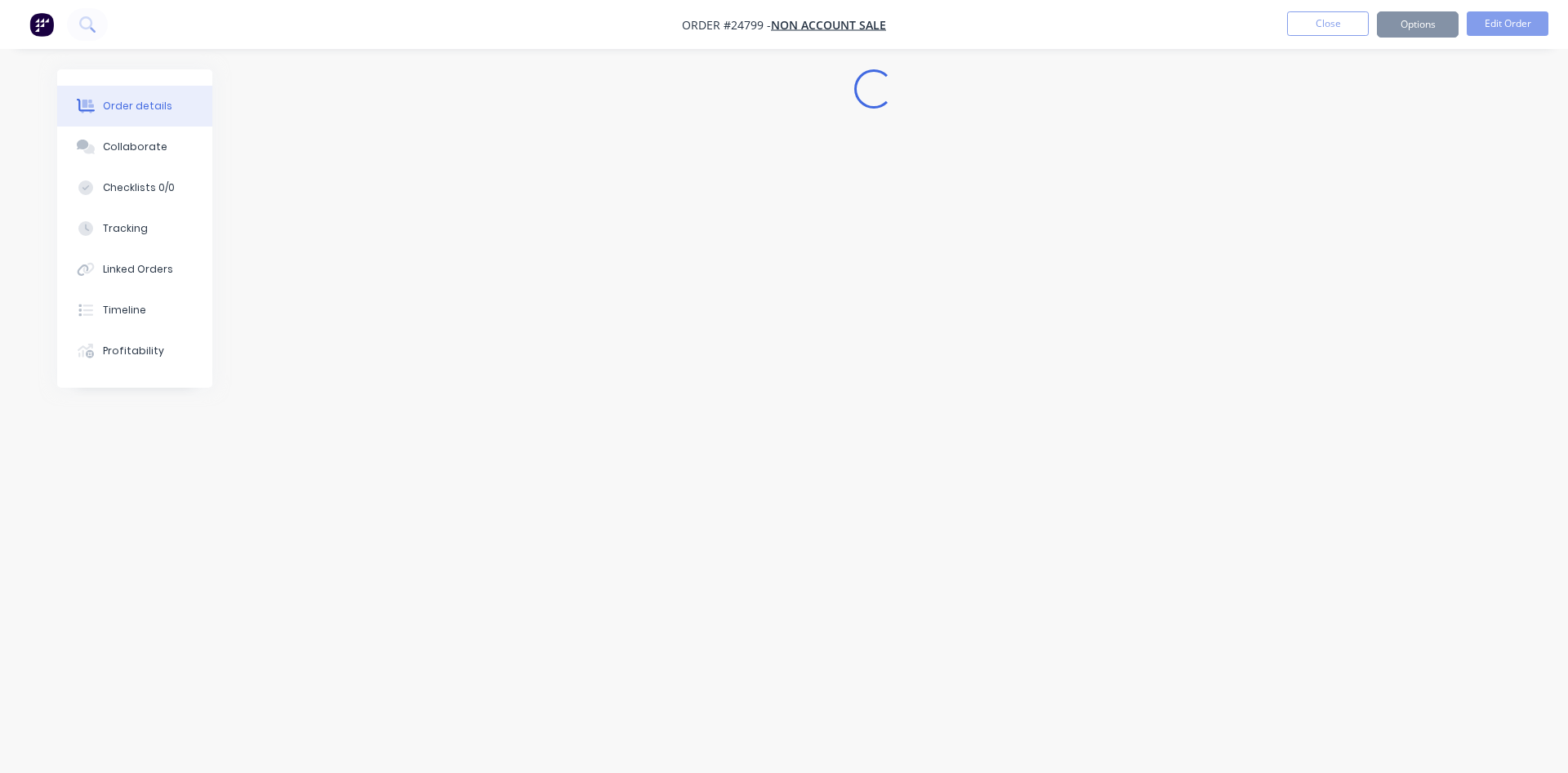
scroll to position [0, 0]
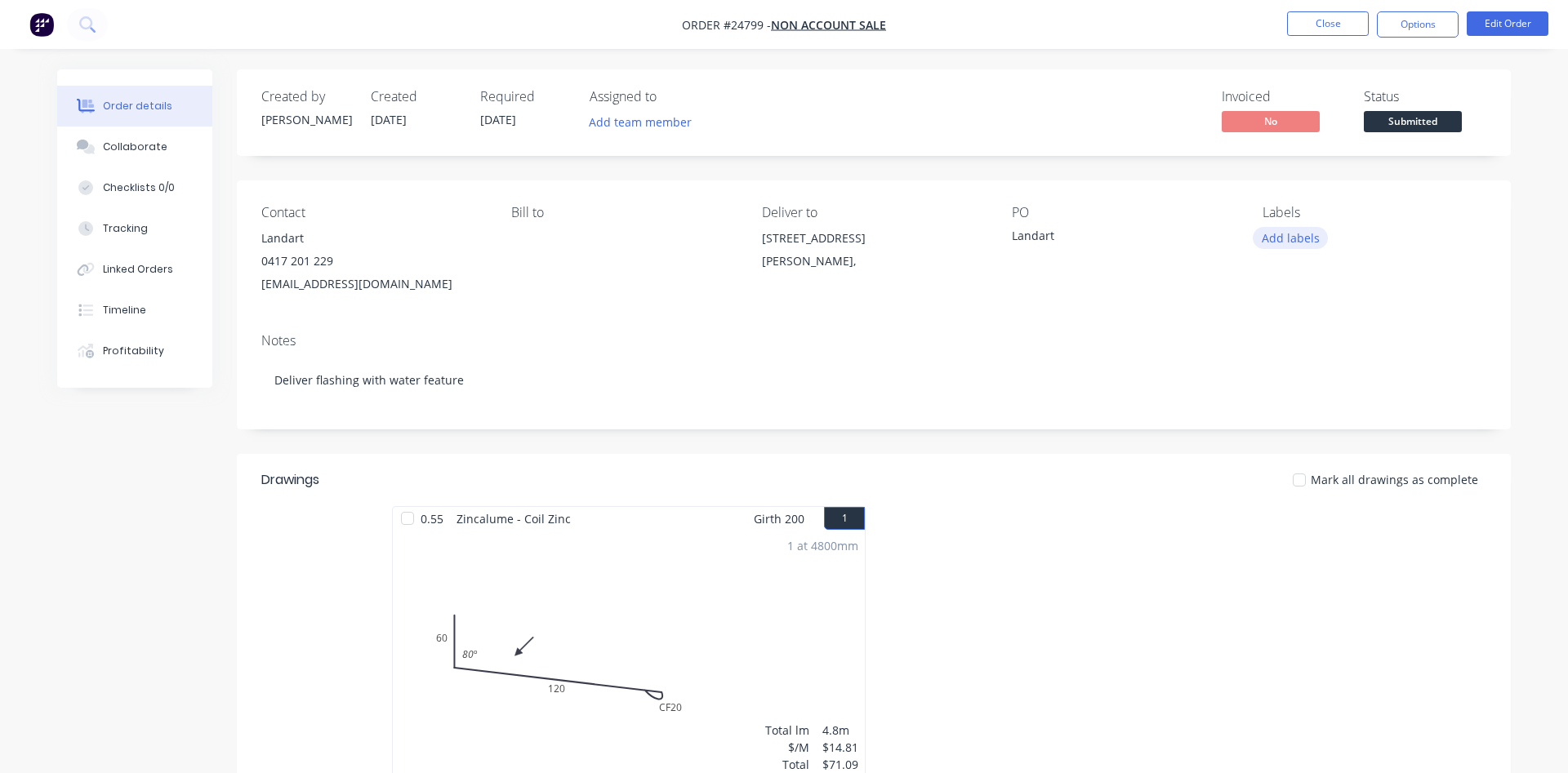
click at [1291, 239] on button "Add labels" at bounding box center [1290, 237] width 75 height 22
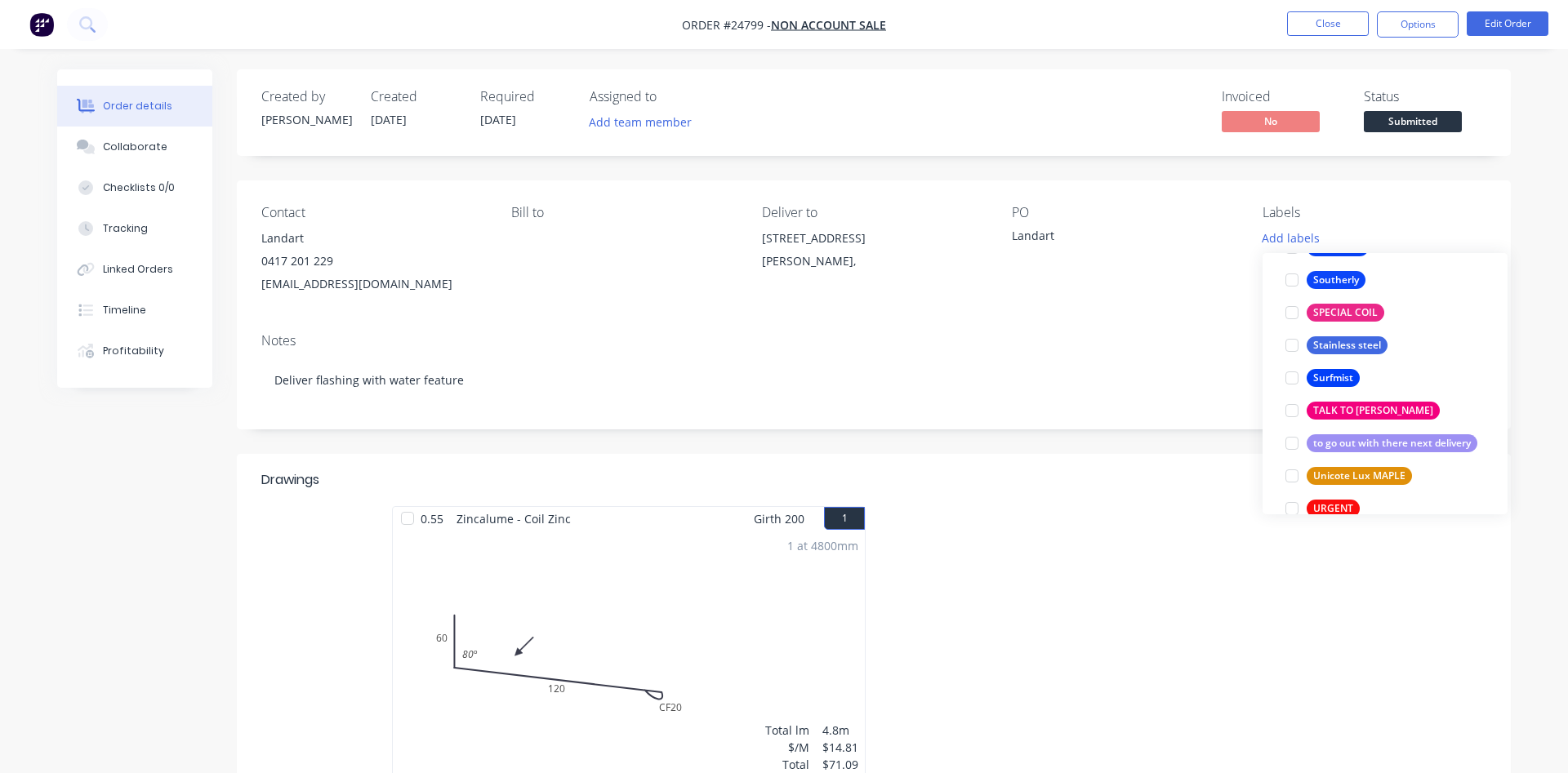
scroll to position [3299, 0]
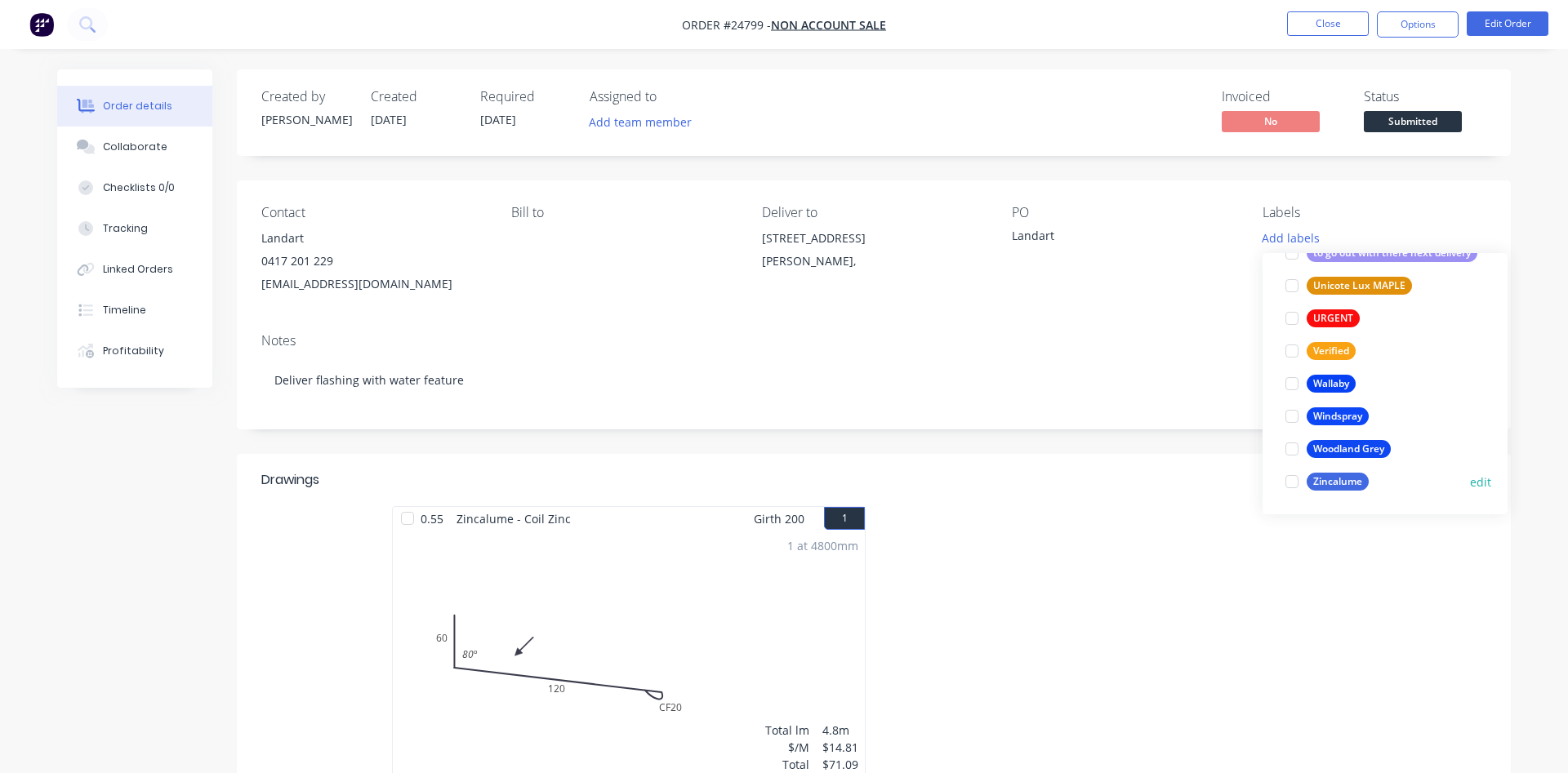
click at [1291, 481] on div at bounding box center [1292, 482] width 33 height 33
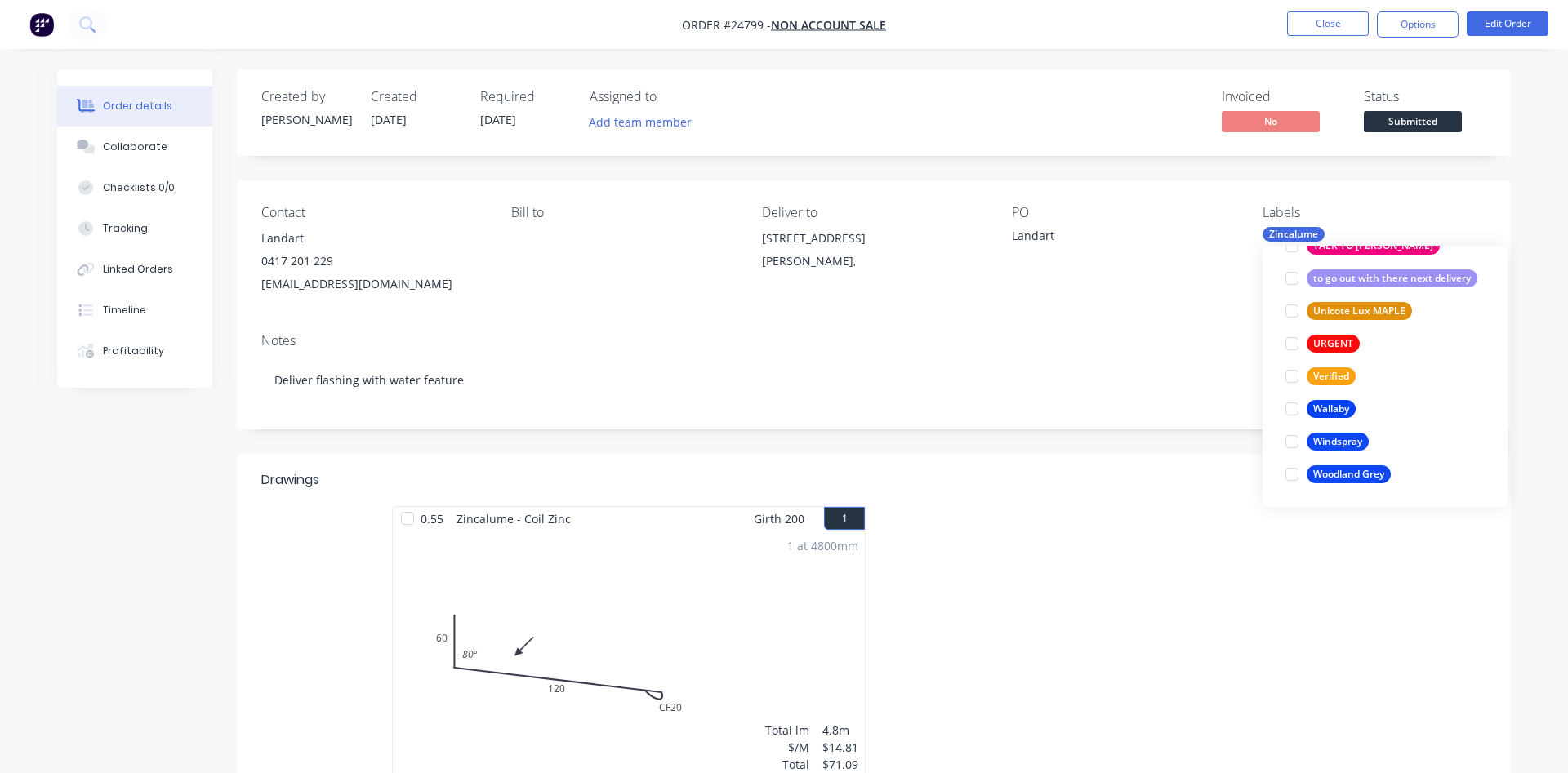
scroll to position [0, 0]
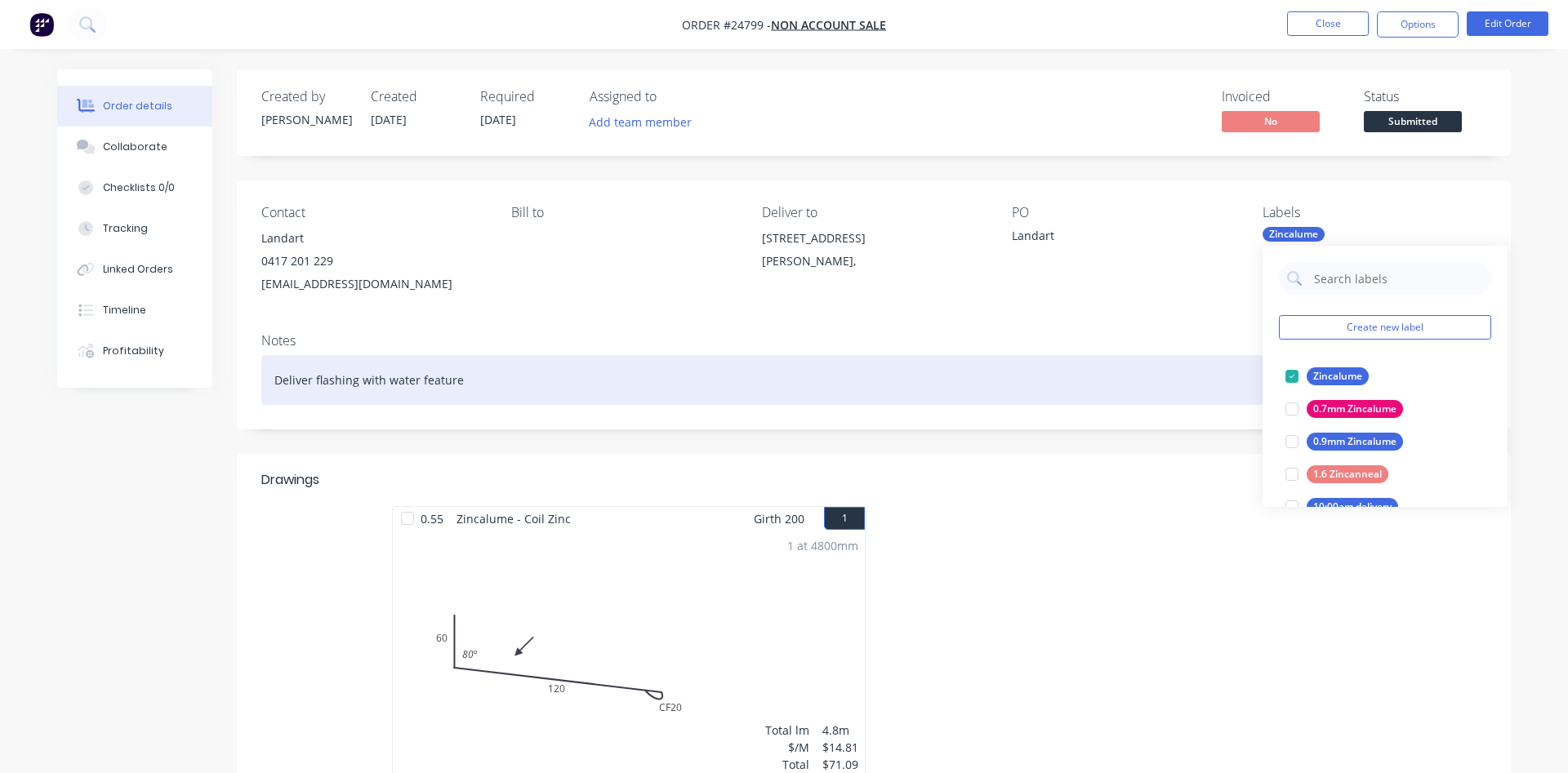
click at [1099, 369] on div "Deliver flashing with water feature" at bounding box center [873, 379] width 1225 height 50
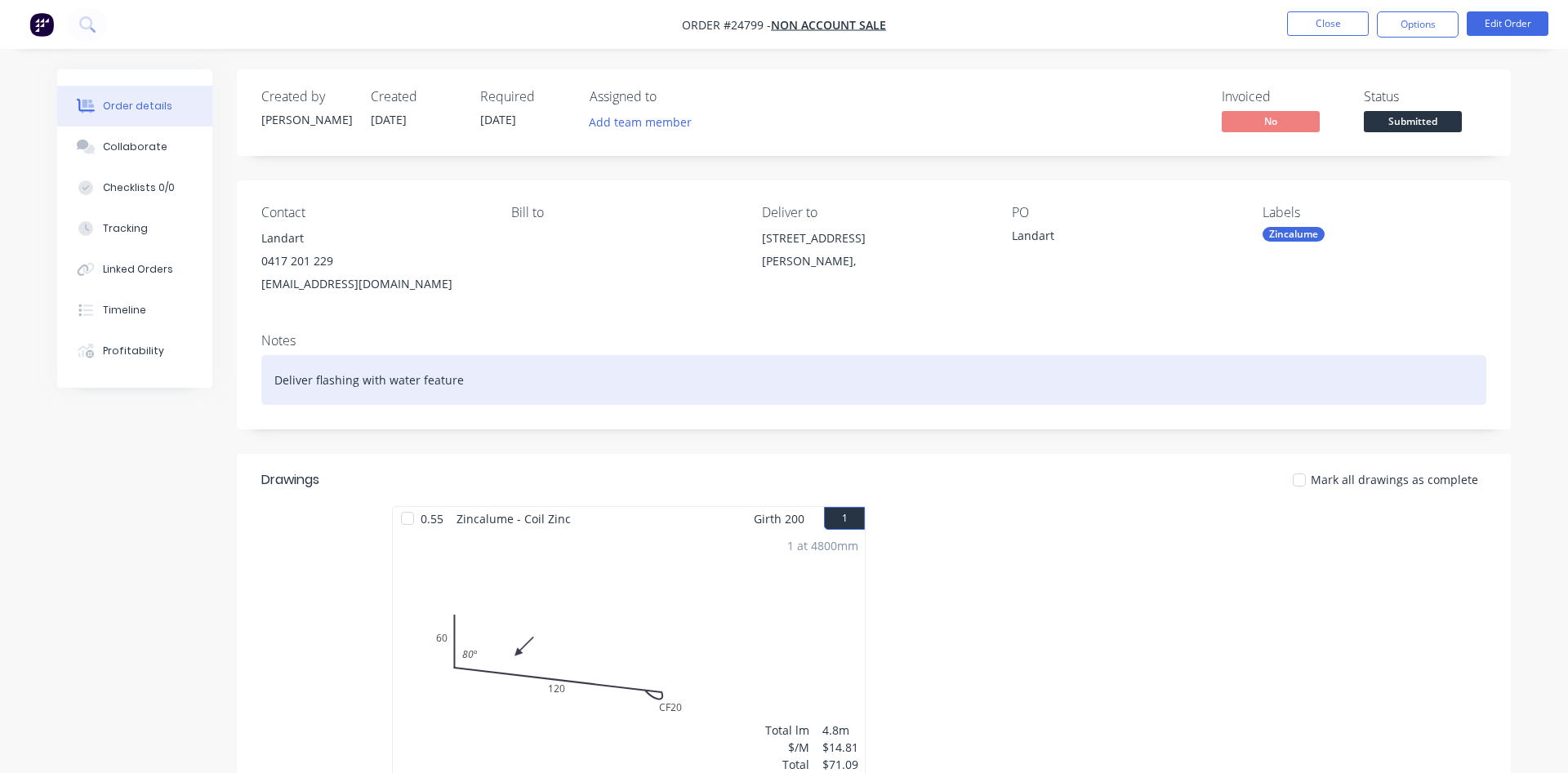
click at [478, 377] on div "Deliver flashing with water feature" at bounding box center [873, 379] width 1225 height 50
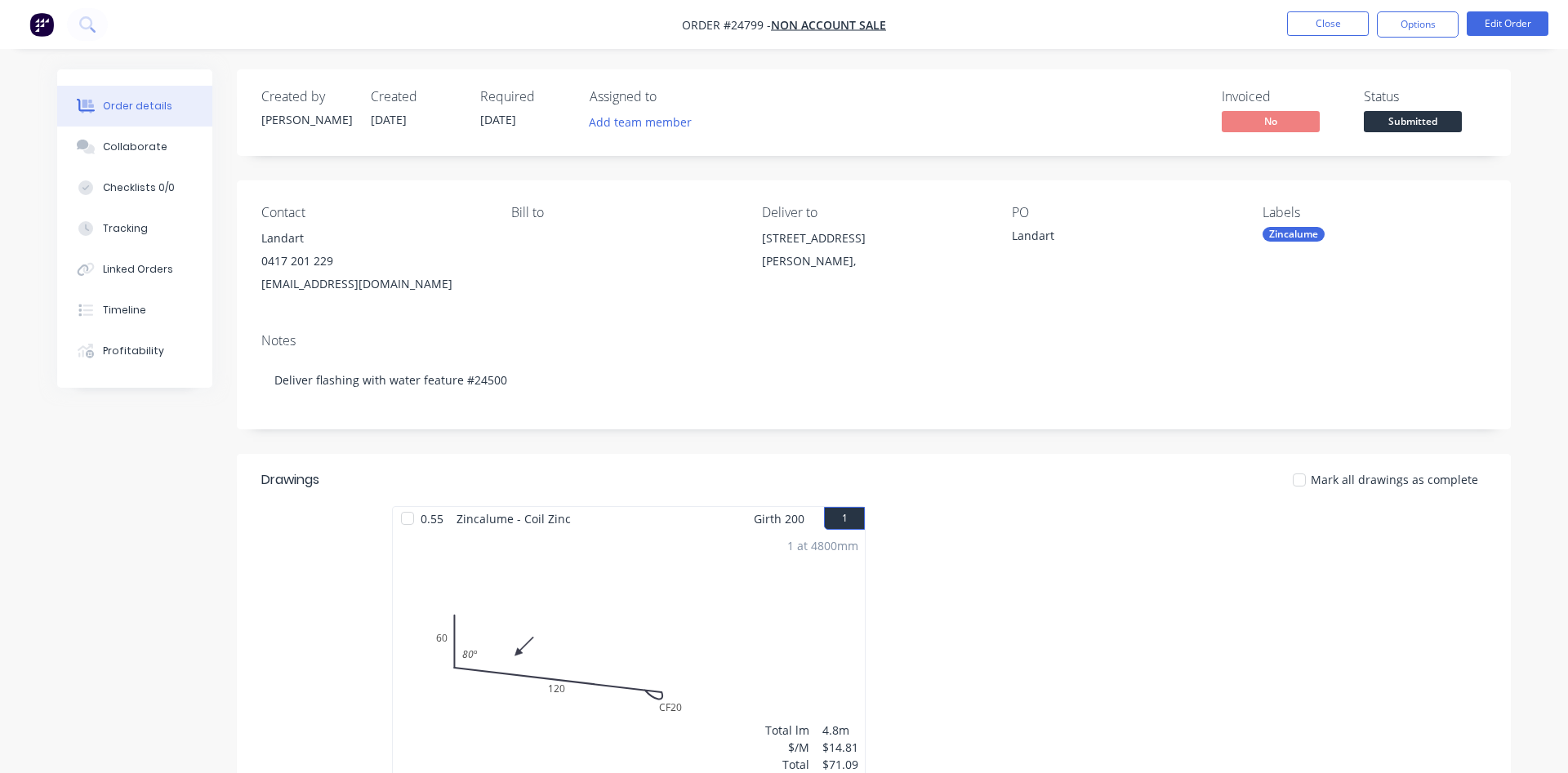
click at [534, 339] on div "Notes" at bounding box center [873, 341] width 1225 height 15
click at [1423, 125] on span "Submitted" at bounding box center [1413, 121] width 98 height 21
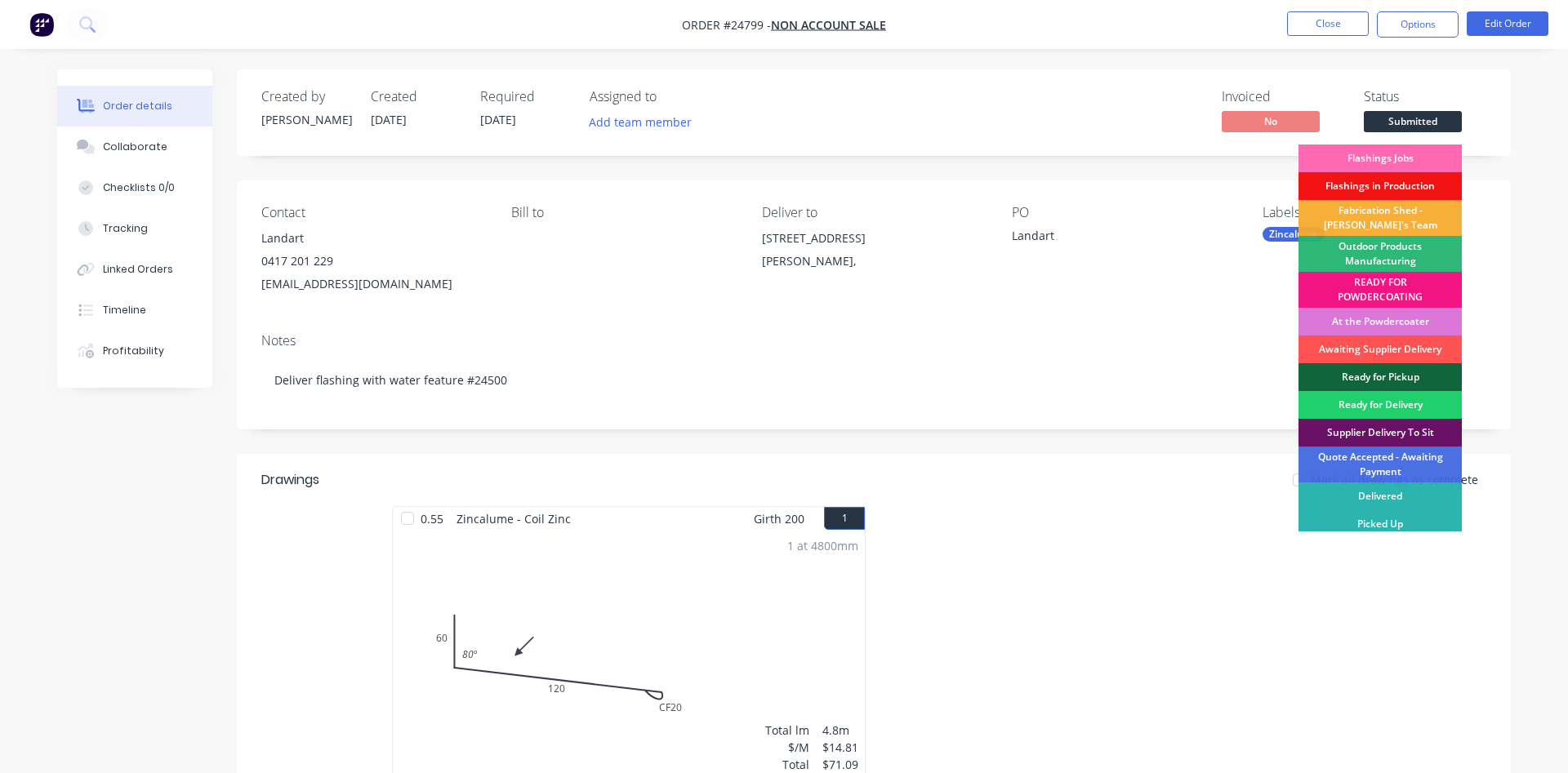
click at [1382, 162] on div "Flashings Jobs" at bounding box center [1380, 158] width 164 height 27
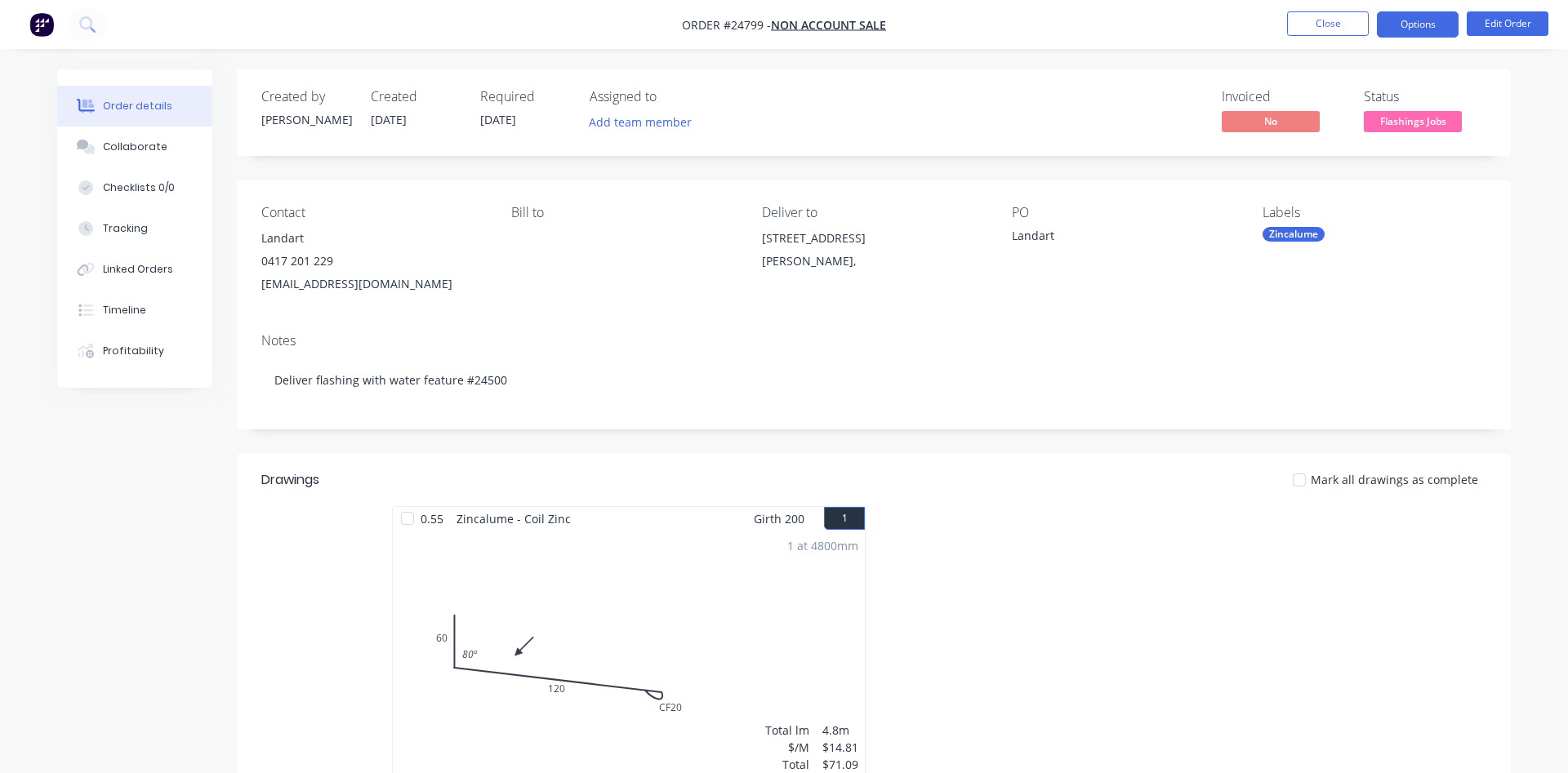
click at [1428, 21] on button "Options" at bounding box center [1418, 25] width 81 height 26
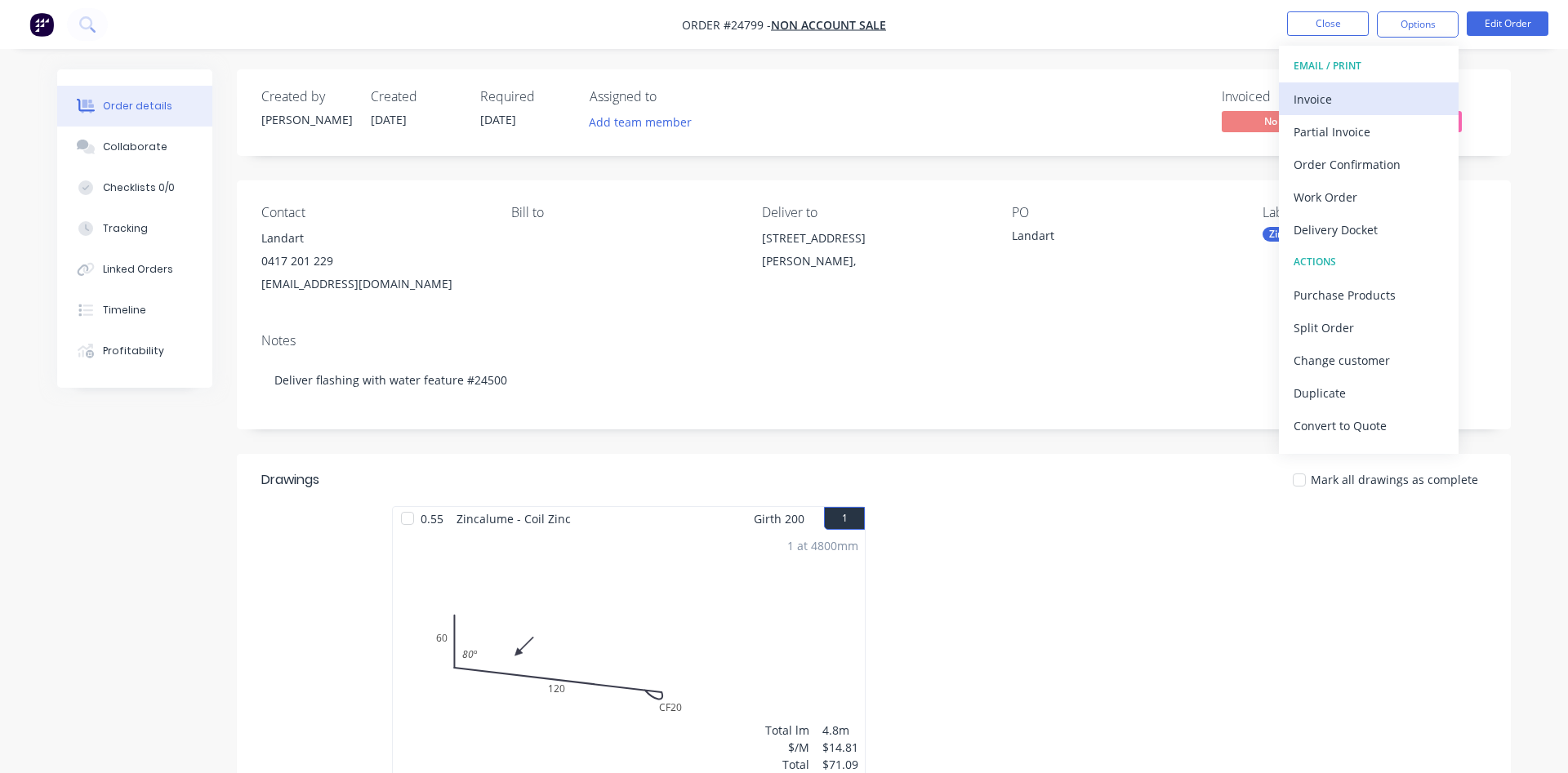
click at [1330, 97] on div "Invoice" at bounding box center [1368, 98] width 150 height 24
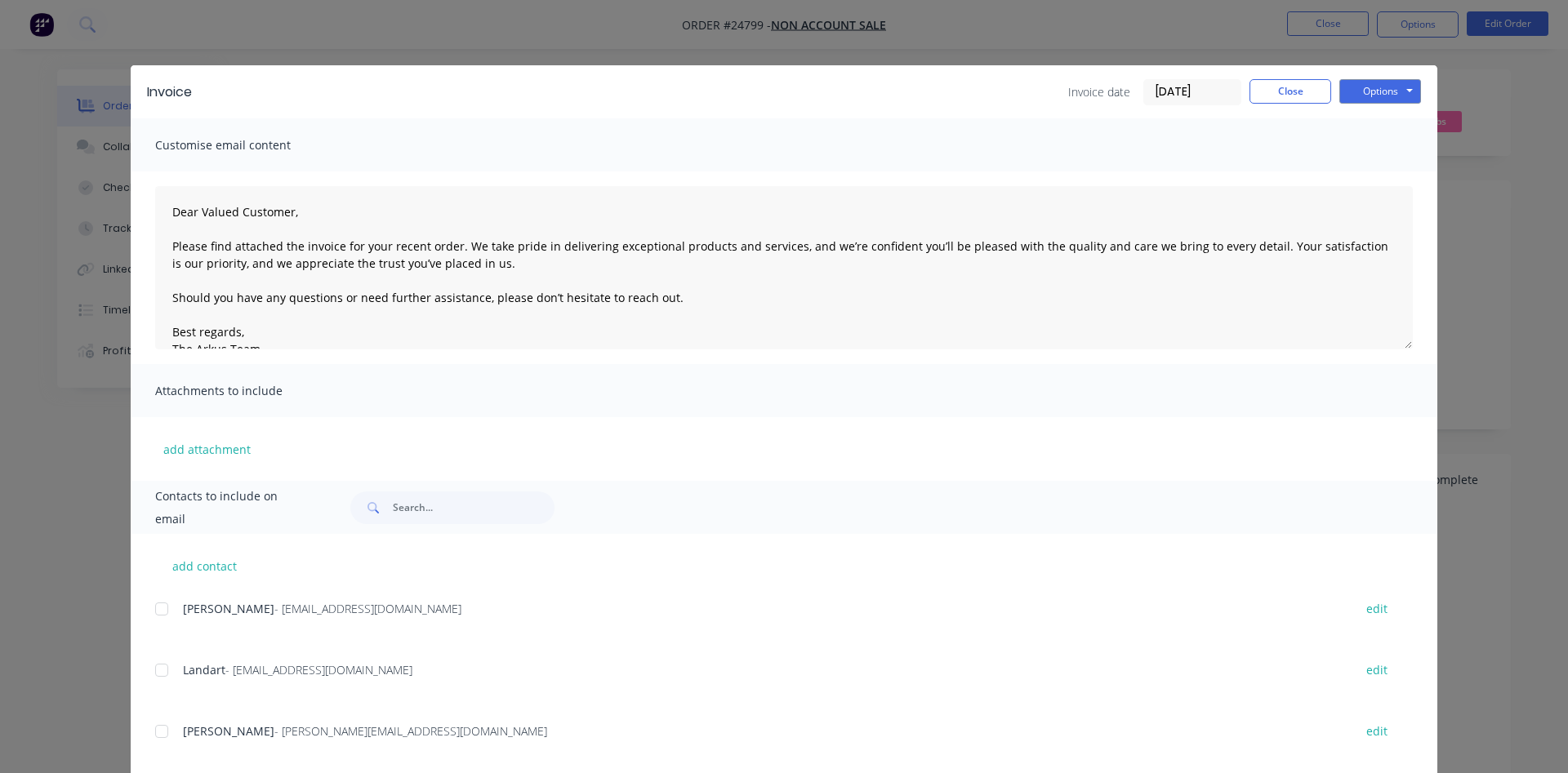
click at [162, 670] on div at bounding box center [162, 670] width 33 height 33
click at [1394, 87] on button "Options" at bounding box center [1381, 92] width 81 height 25
click at [1376, 166] on button "Email" at bounding box center [1392, 174] width 104 height 26
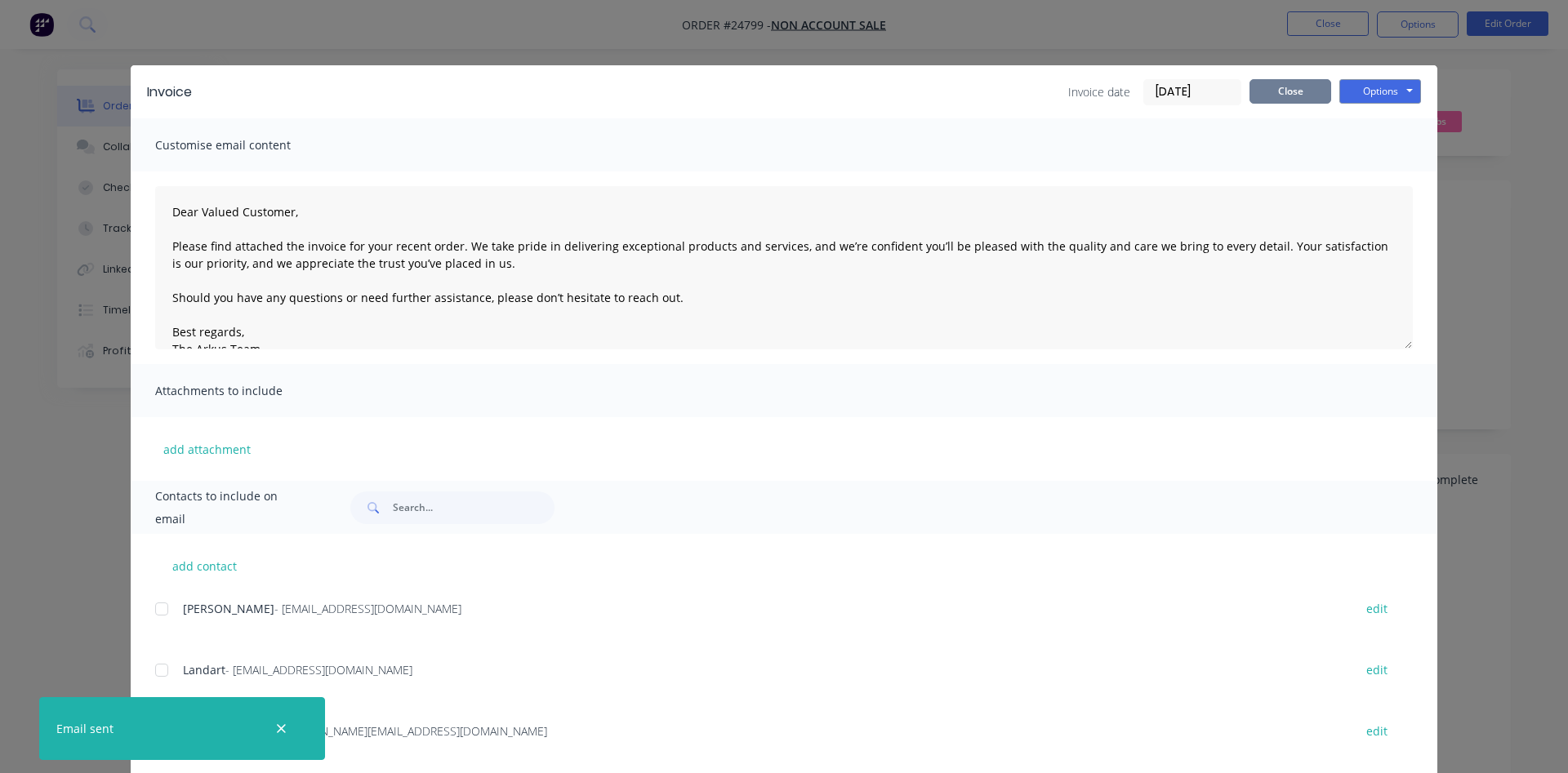
click at [1313, 87] on button "Close" at bounding box center [1291, 92] width 81 height 25
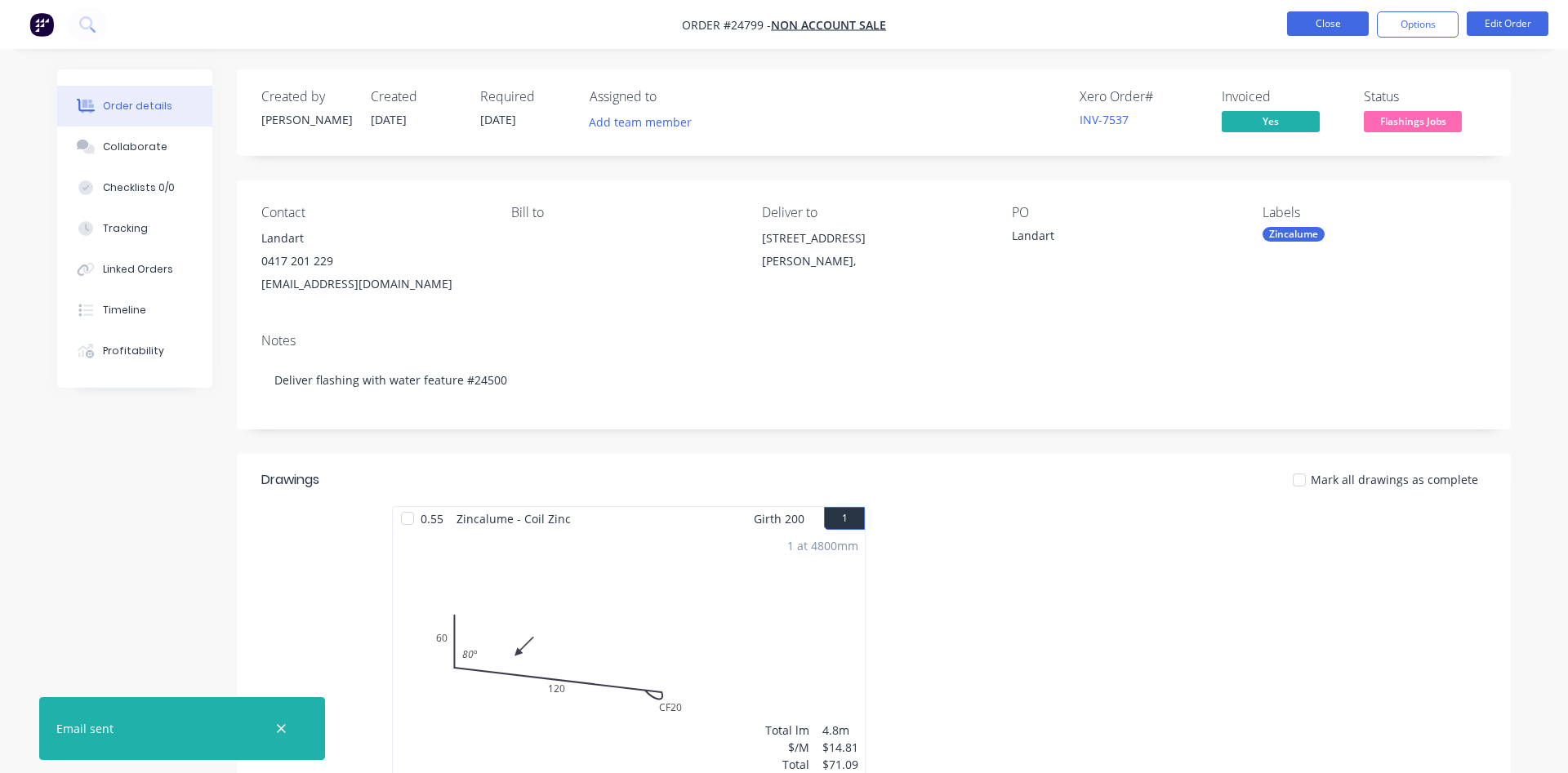
click at [1318, 28] on button "Close" at bounding box center [1328, 24] width 81 height 25
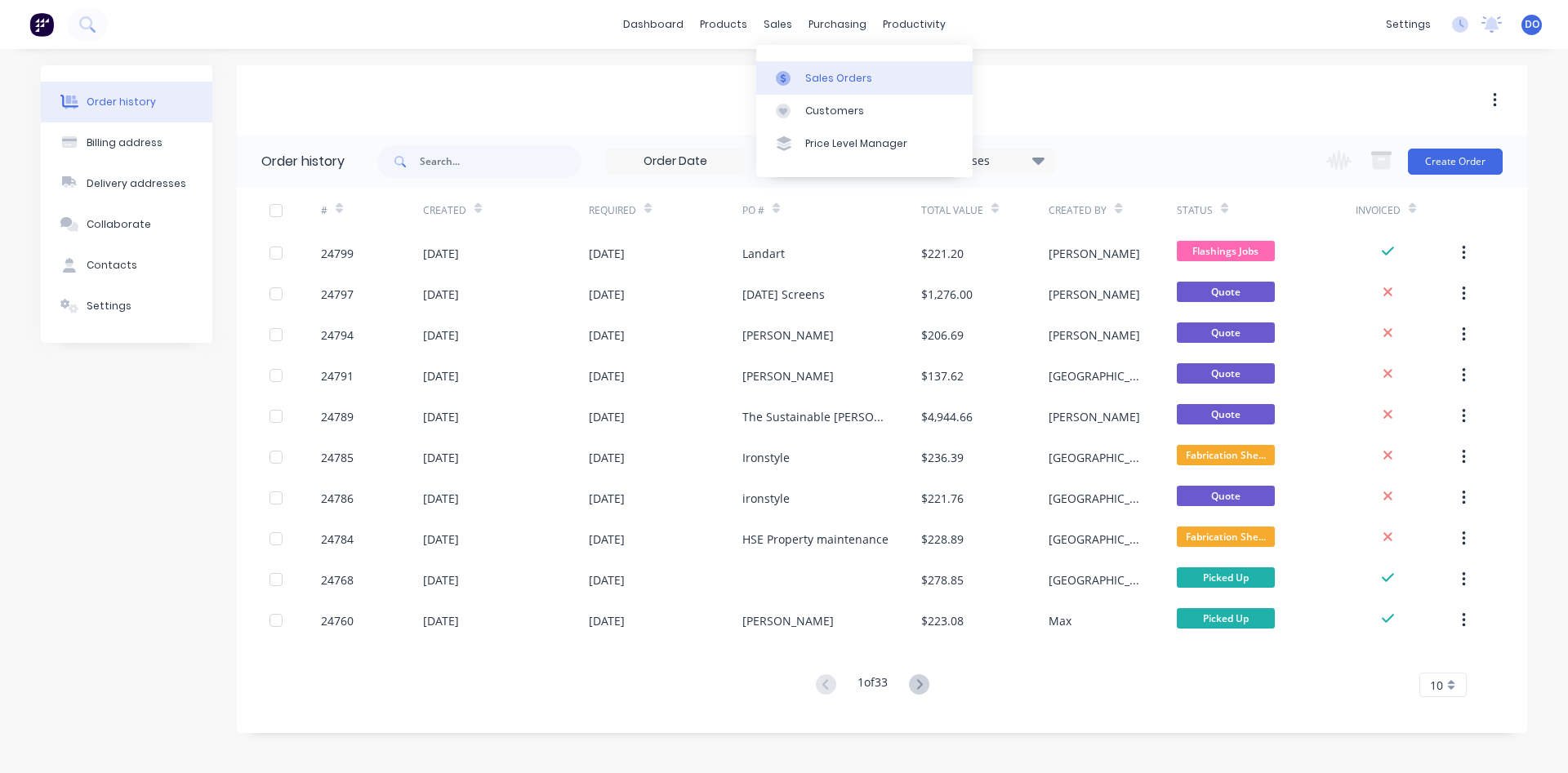
click at [815, 74] on div "Sales Orders" at bounding box center [838, 79] width 67 height 15
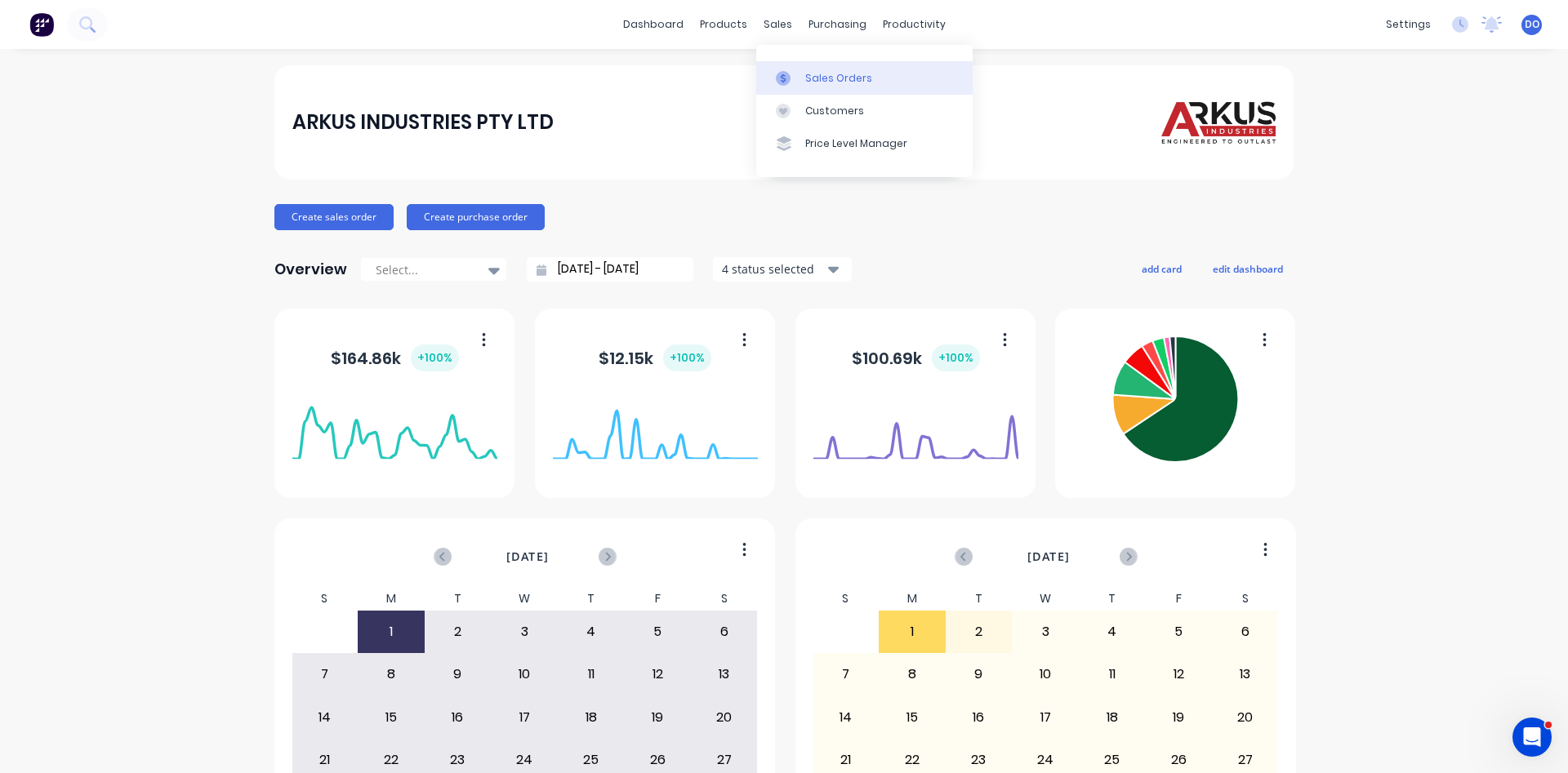
click at [822, 82] on div "Sales Orders" at bounding box center [838, 79] width 67 height 15
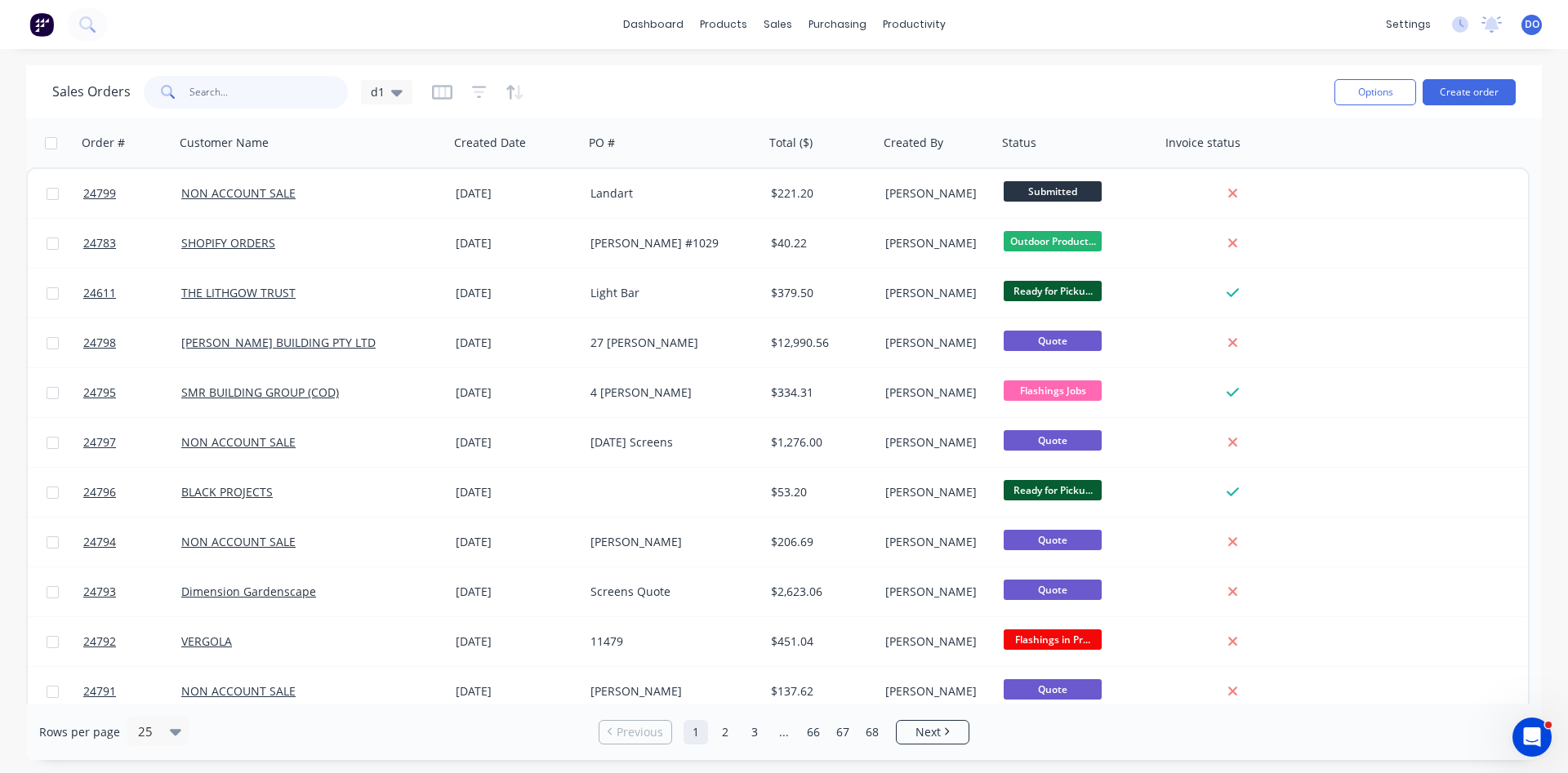
click at [271, 93] on input "text" at bounding box center [269, 92] width 159 height 33
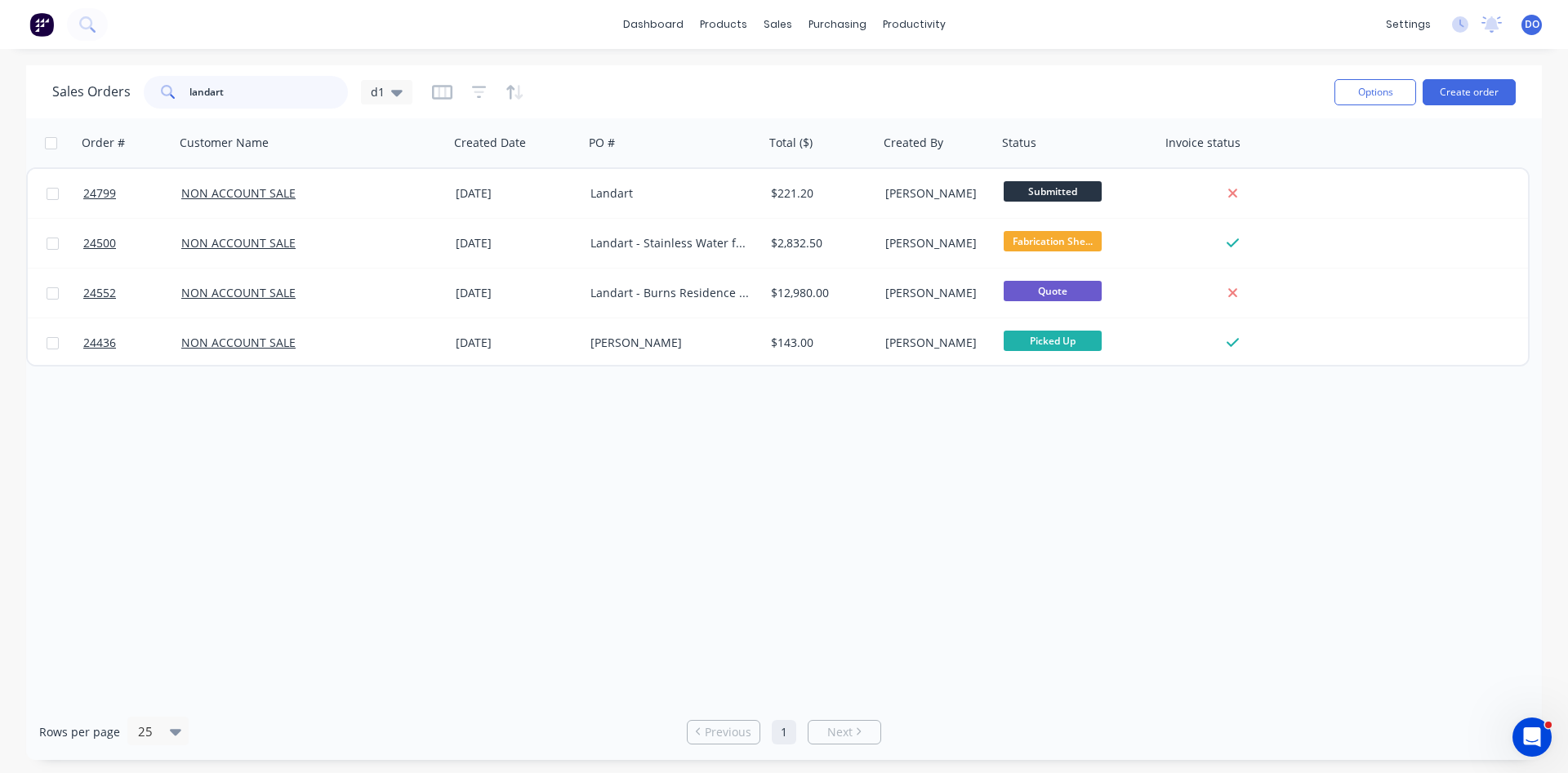
type input "landart"
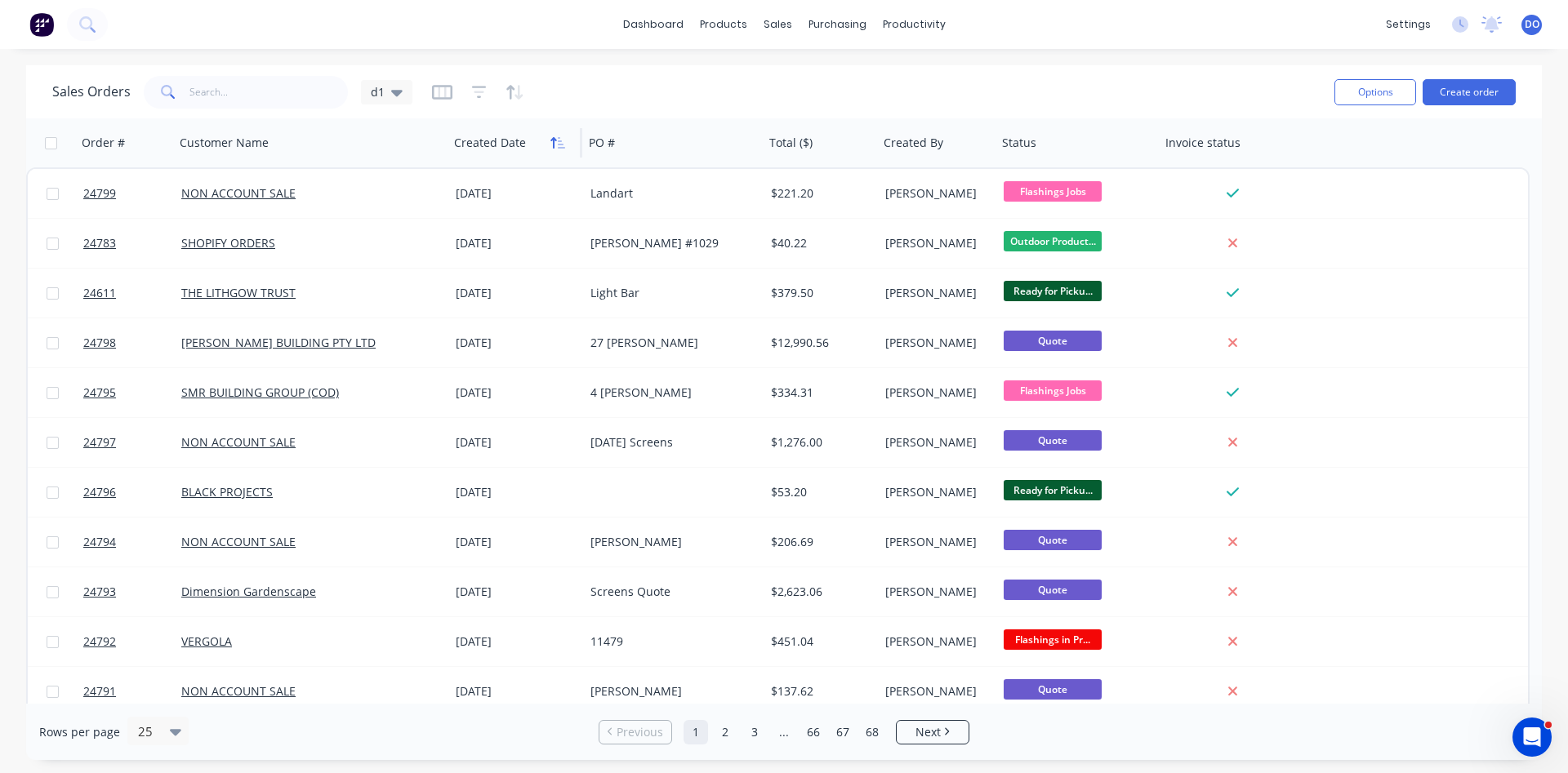
click at [556, 142] on icon "button" at bounding box center [558, 143] width 15 height 13
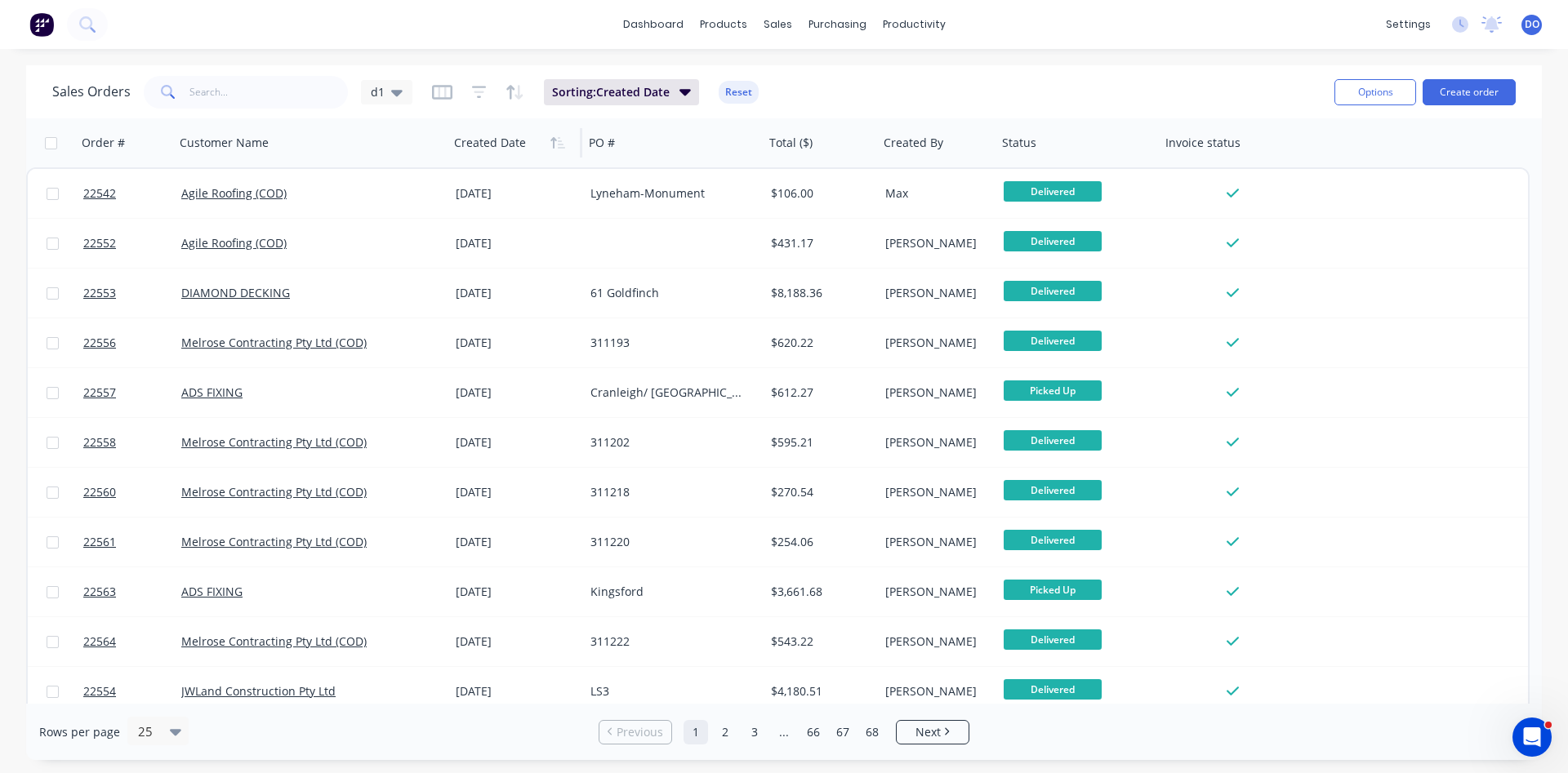
click at [556, 142] on icon "button" at bounding box center [558, 143] width 15 height 13
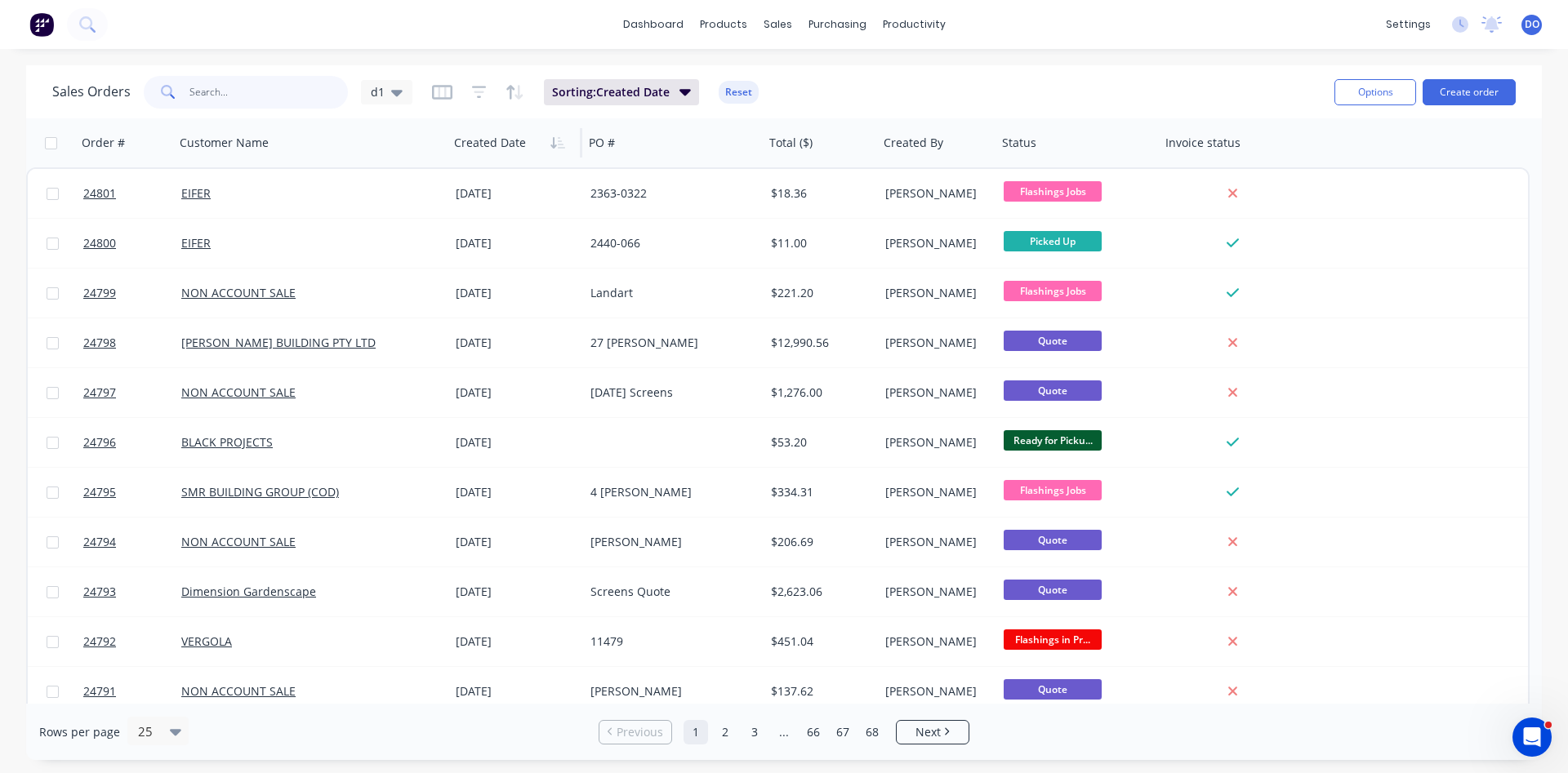
click at [275, 84] on input "text" at bounding box center [269, 92] width 159 height 33
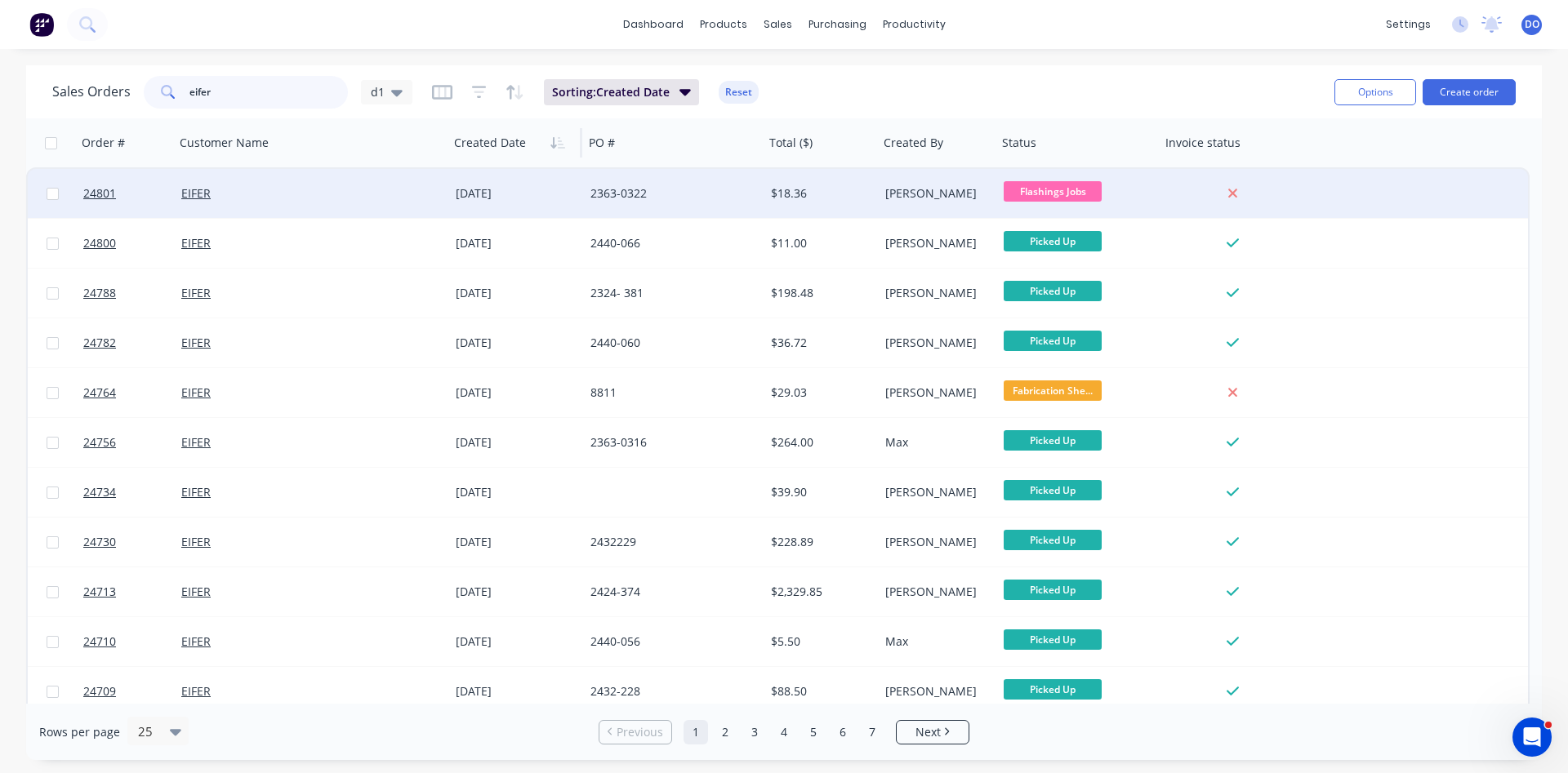
type input "eifer"
click at [691, 199] on div "2363-0322" at bounding box center [670, 193] width 159 height 16
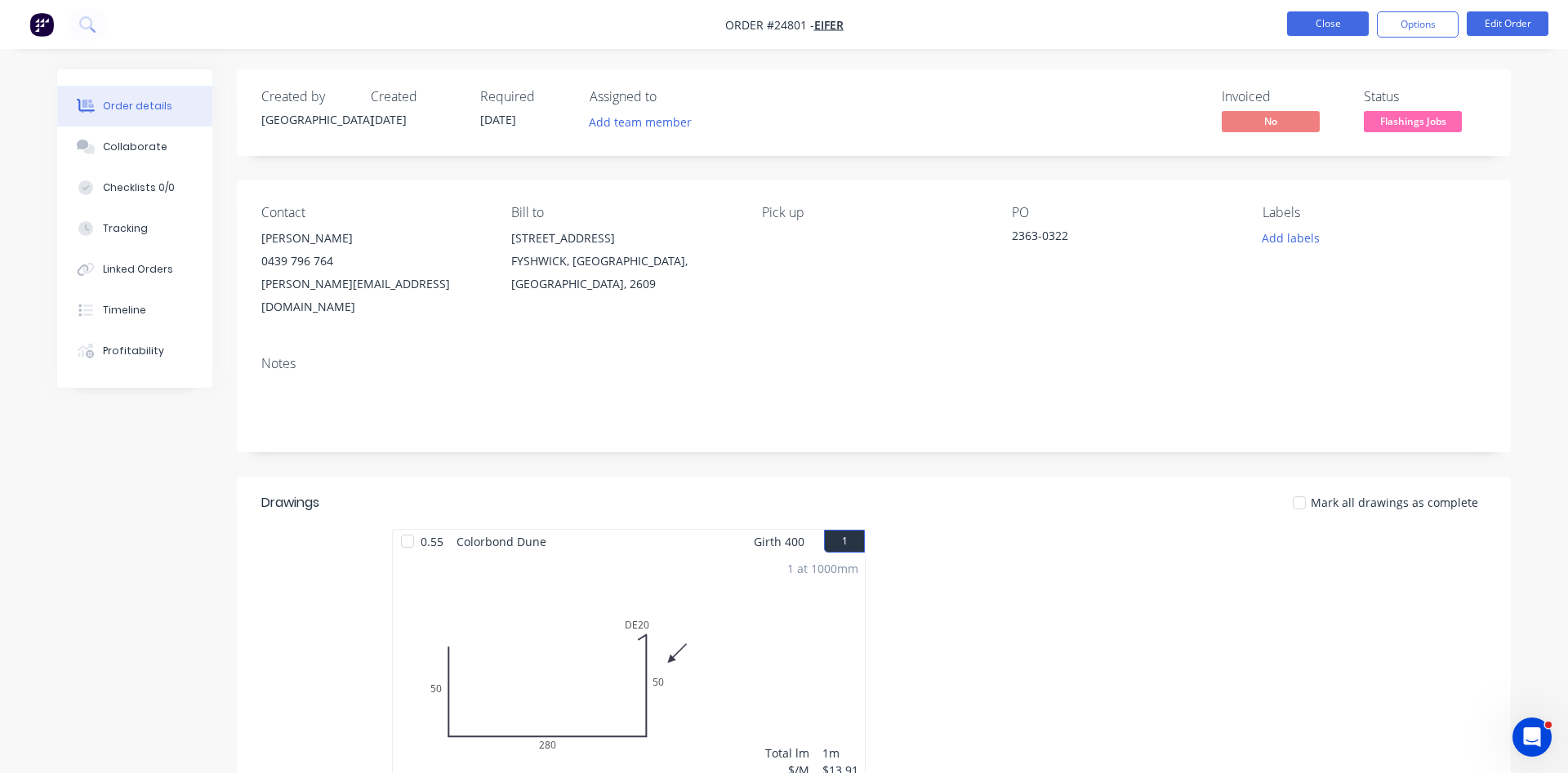
click at [1309, 19] on button "Close" at bounding box center [1328, 24] width 81 height 25
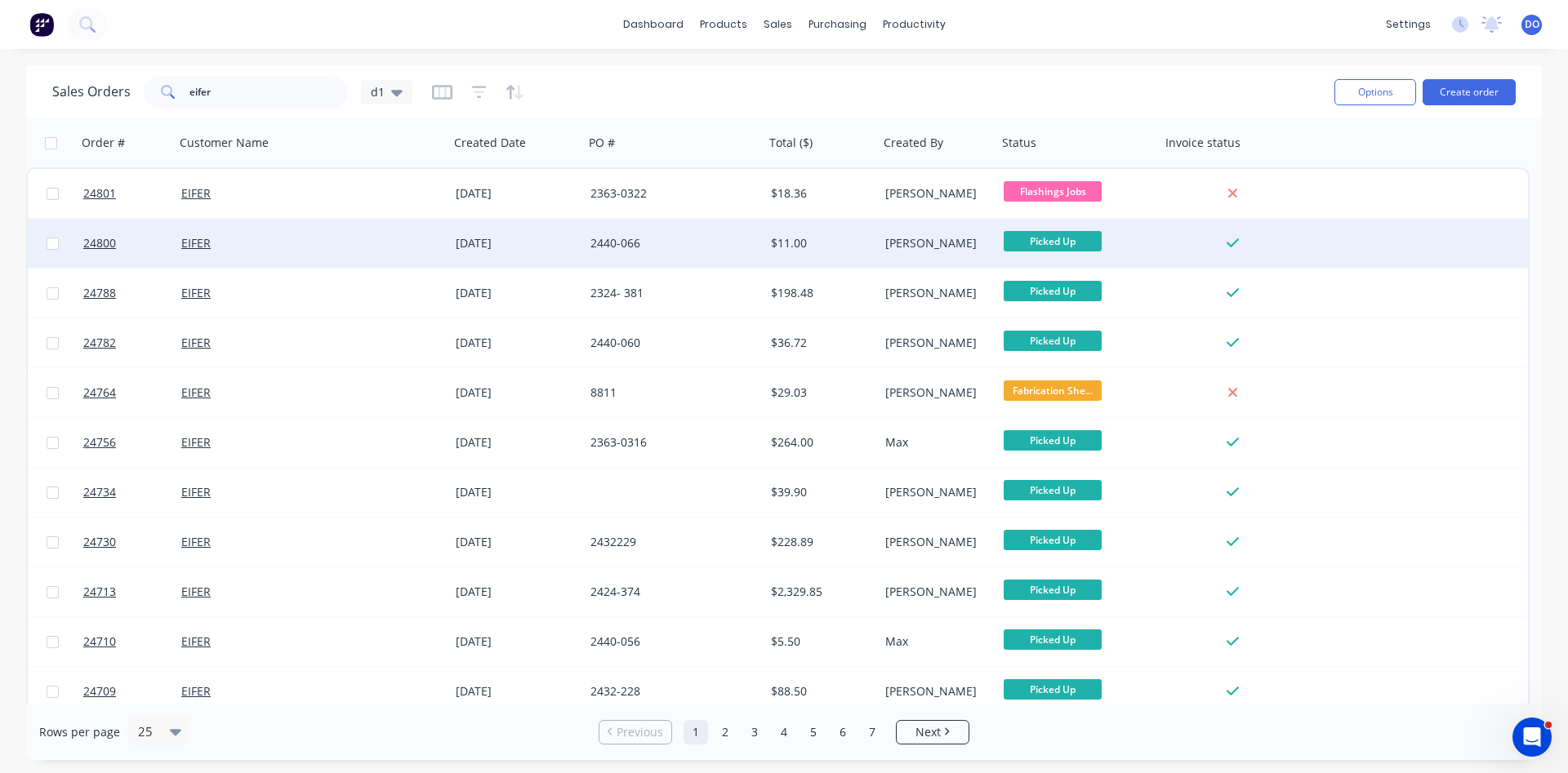
click at [798, 235] on div "$11.00" at bounding box center [821, 243] width 115 height 49
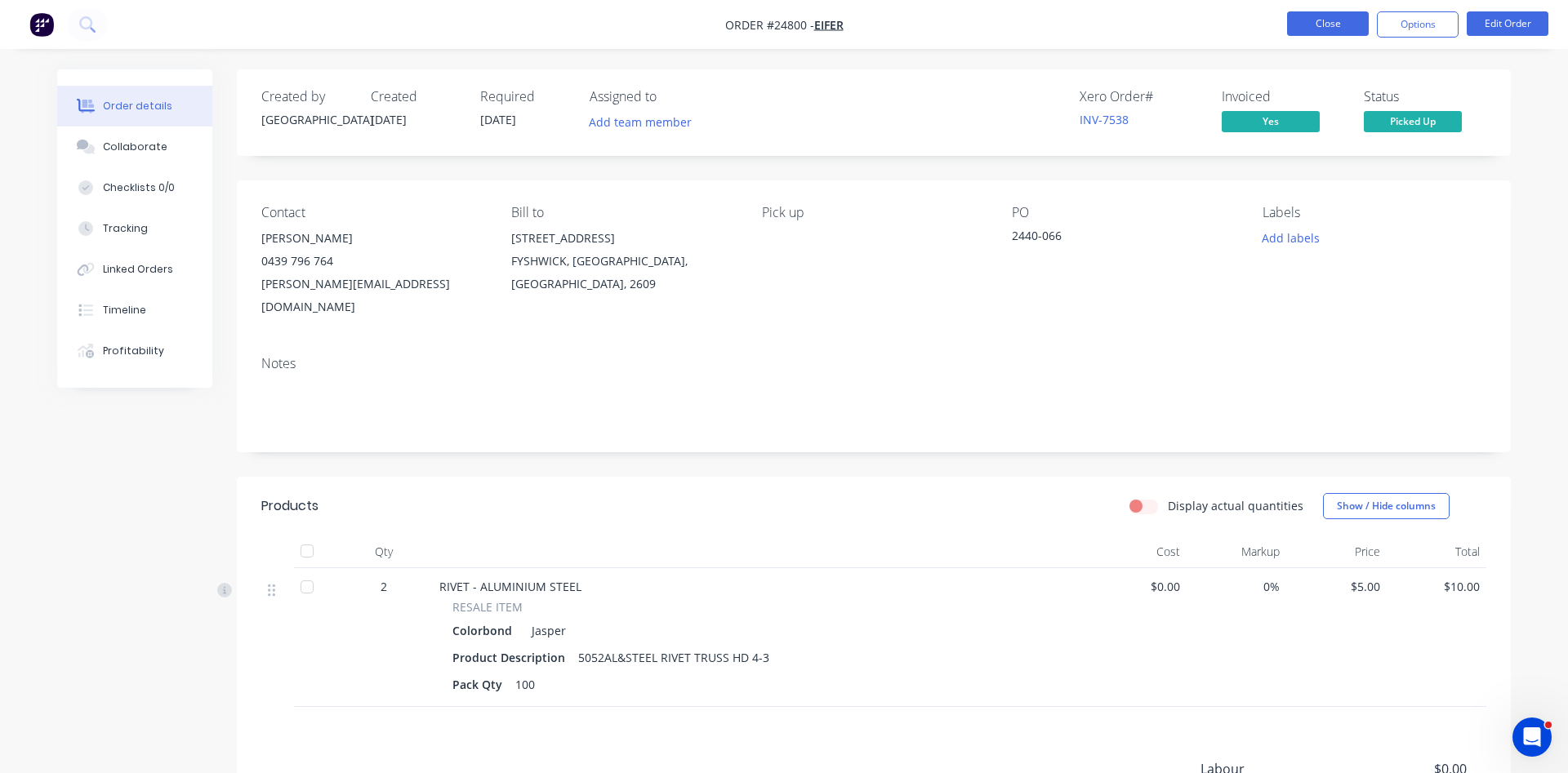
click at [1324, 32] on button "Close" at bounding box center [1328, 24] width 81 height 25
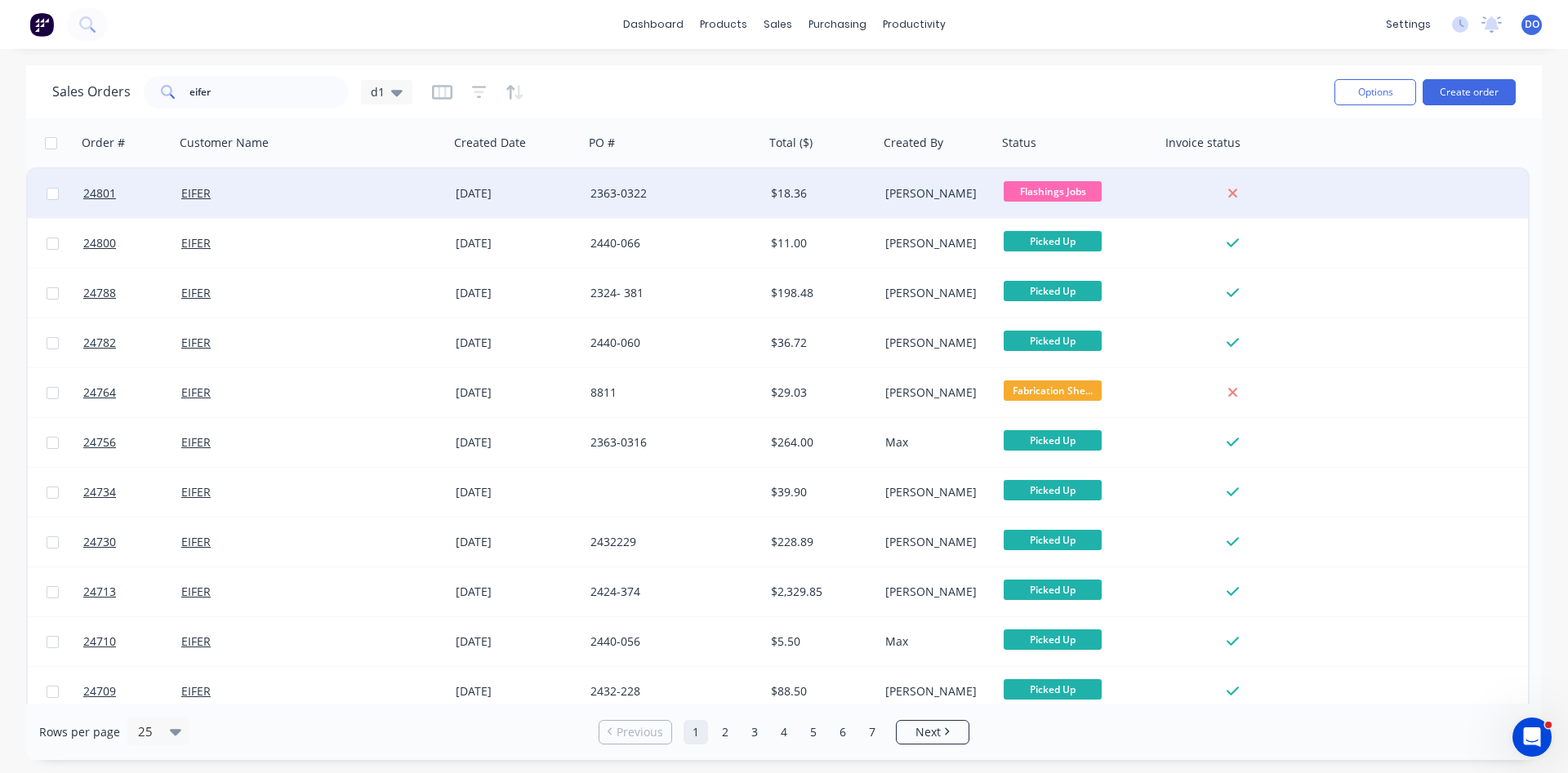
click at [838, 203] on div "$18.36" at bounding box center [821, 194] width 115 height 49
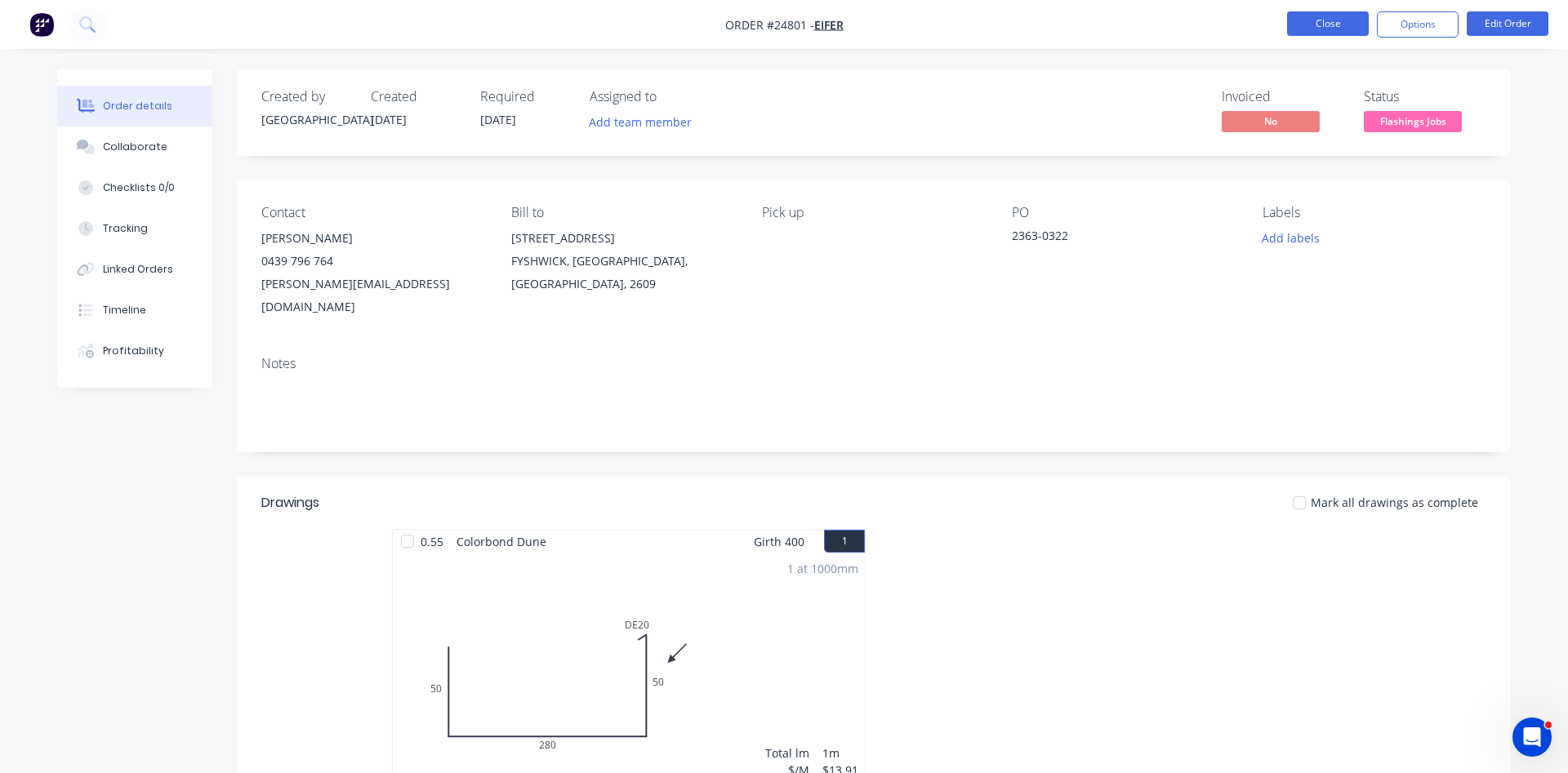
click at [1322, 26] on button "Close" at bounding box center [1328, 24] width 81 height 25
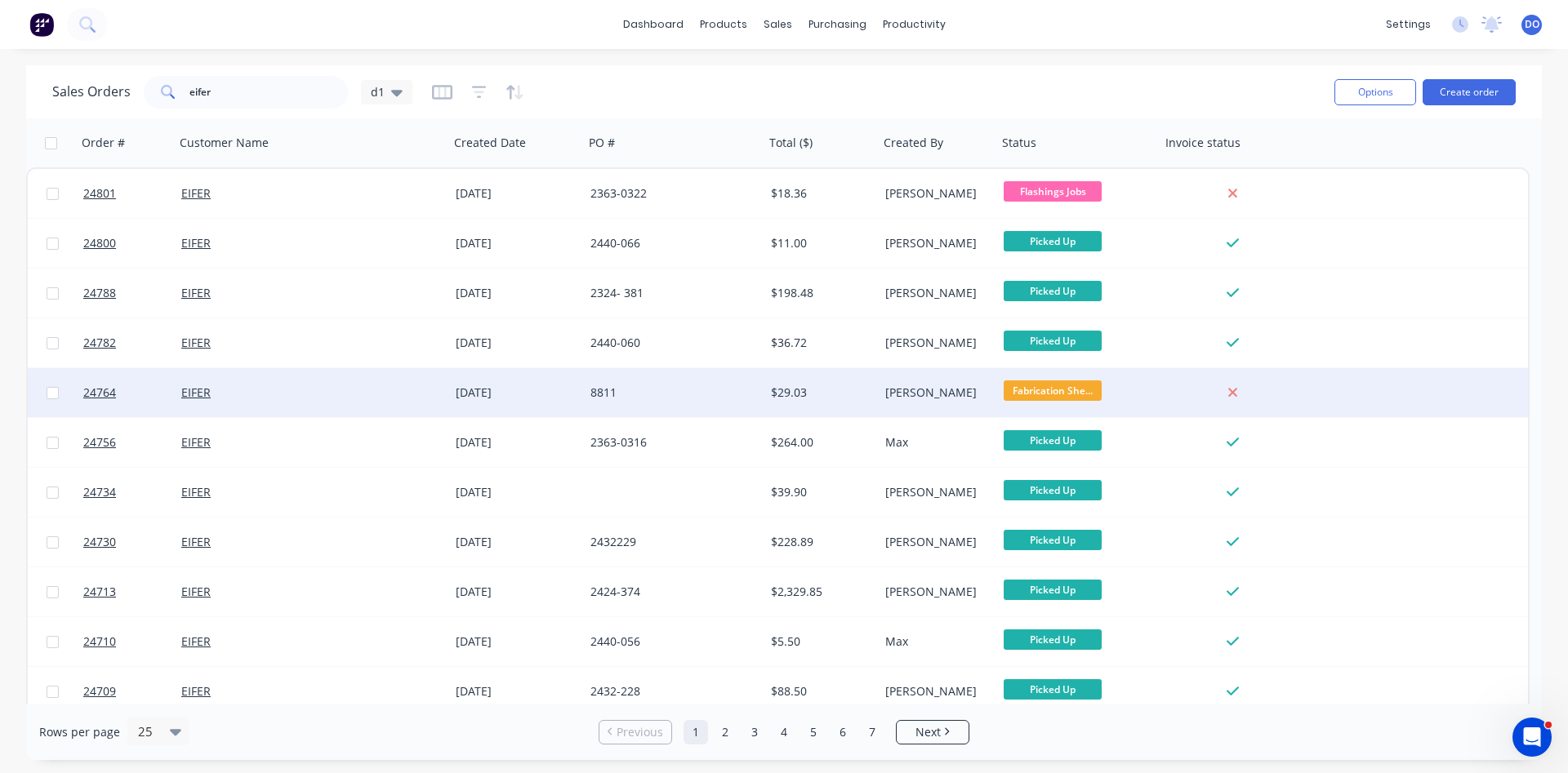
click at [667, 396] on div "8811" at bounding box center [670, 393] width 159 height 16
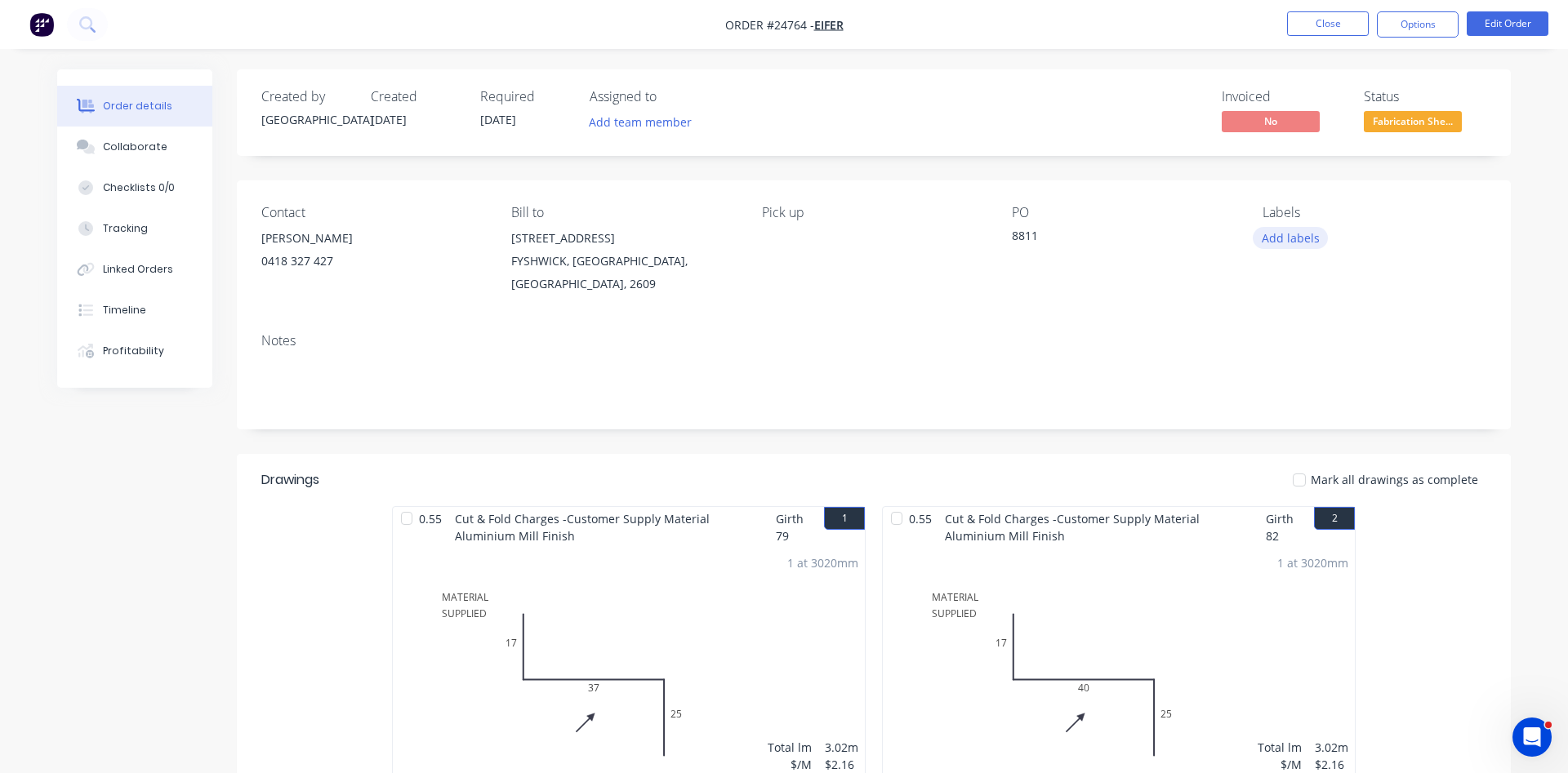
click at [1281, 237] on button "Add labels" at bounding box center [1290, 237] width 75 height 22
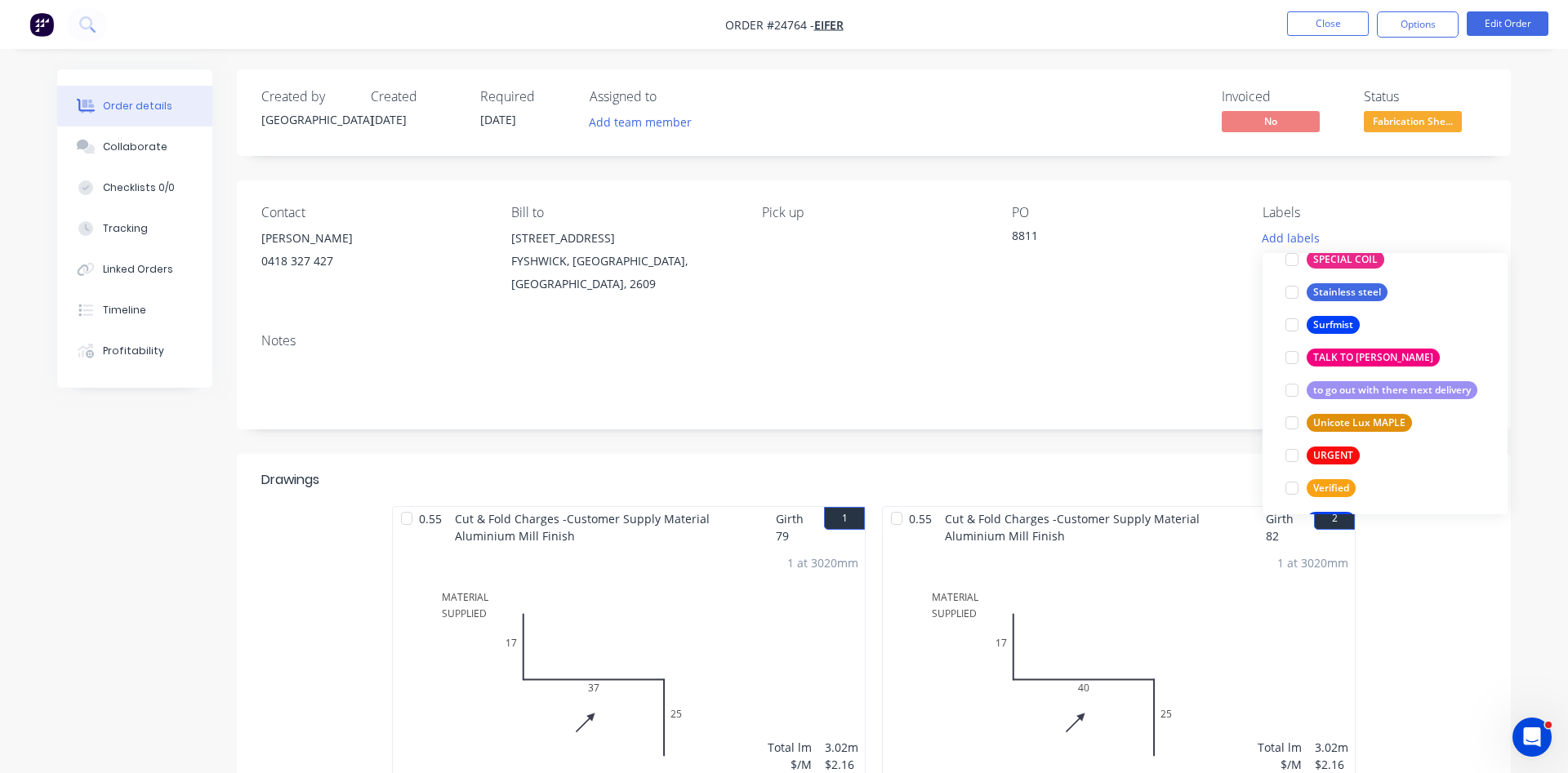
scroll to position [3299, 0]
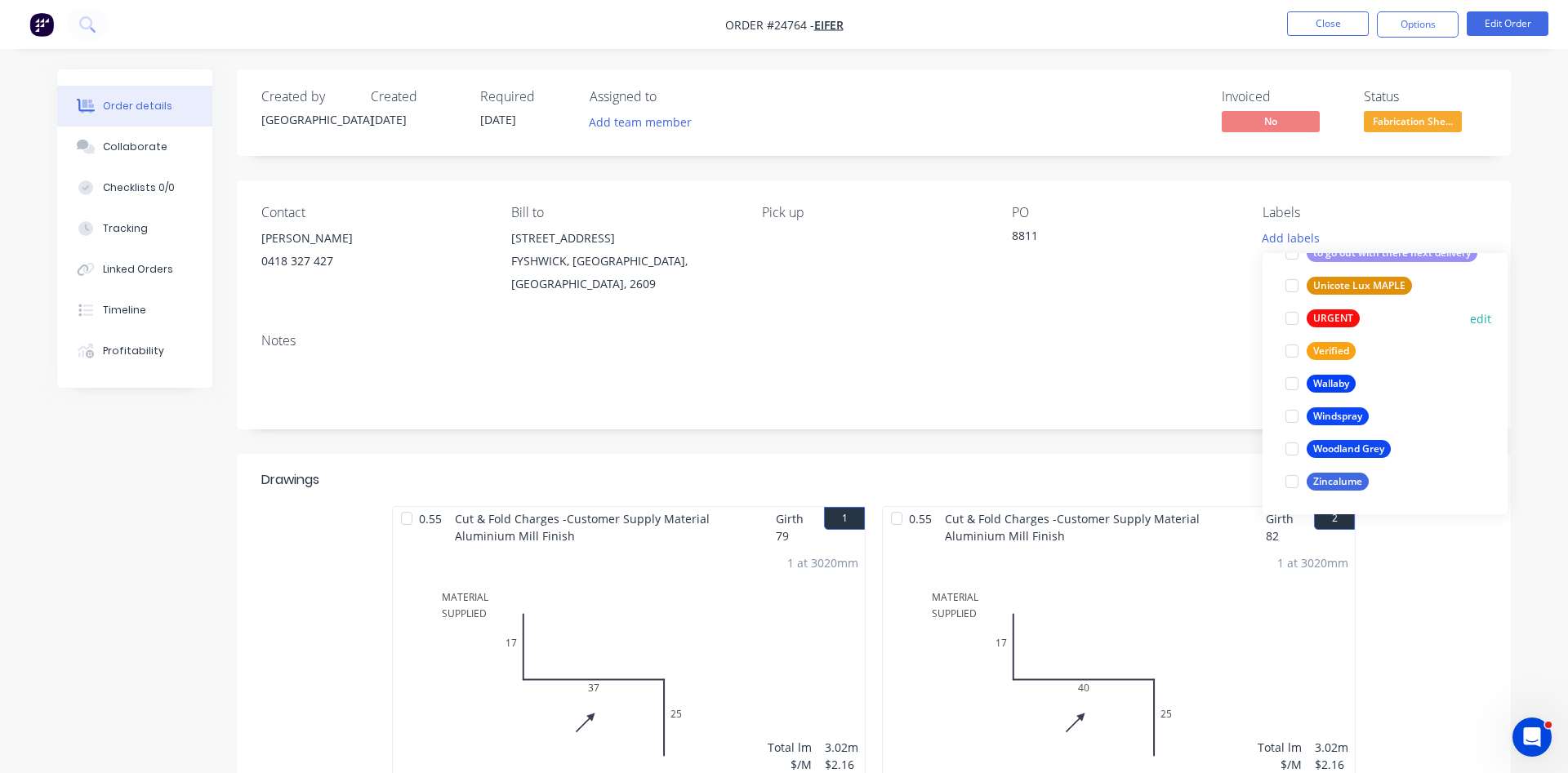
click at [1292, 316] on div at bounding box center [1292, 318] width 33 height 33
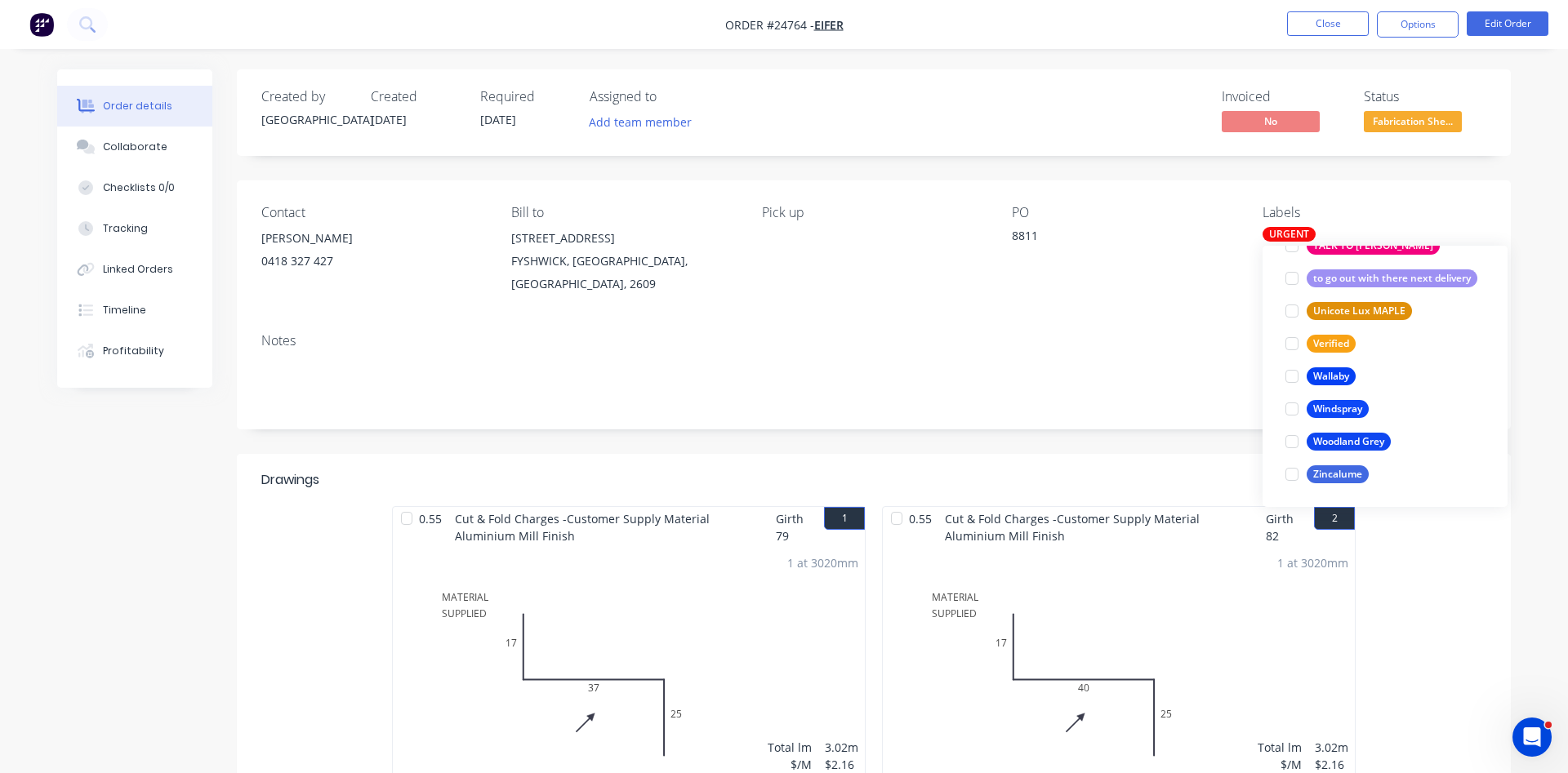
scroll to position [65, 0]
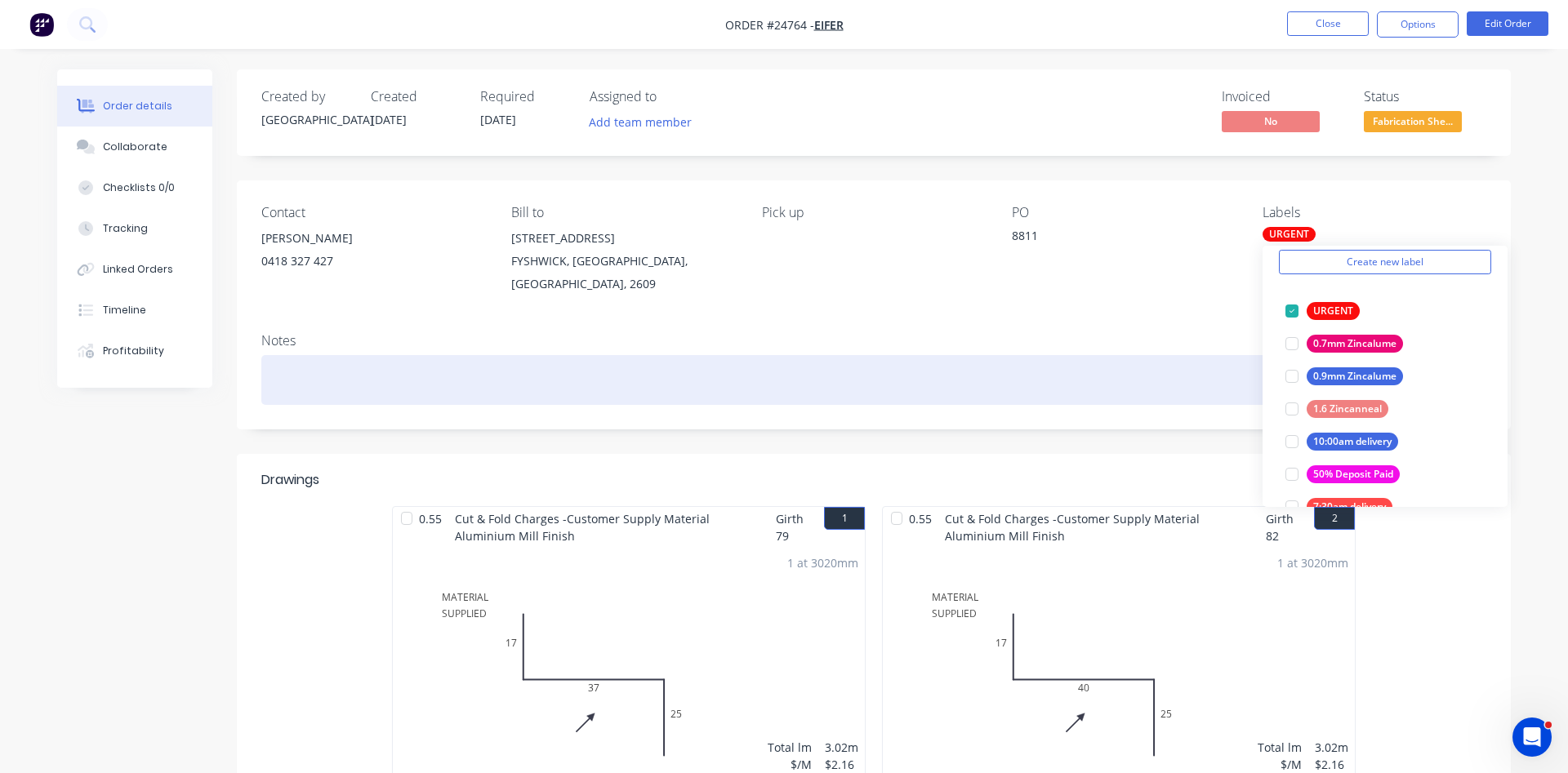
click at [1090, 355] on div at bounding box center [873, 379] width 1225 height 50
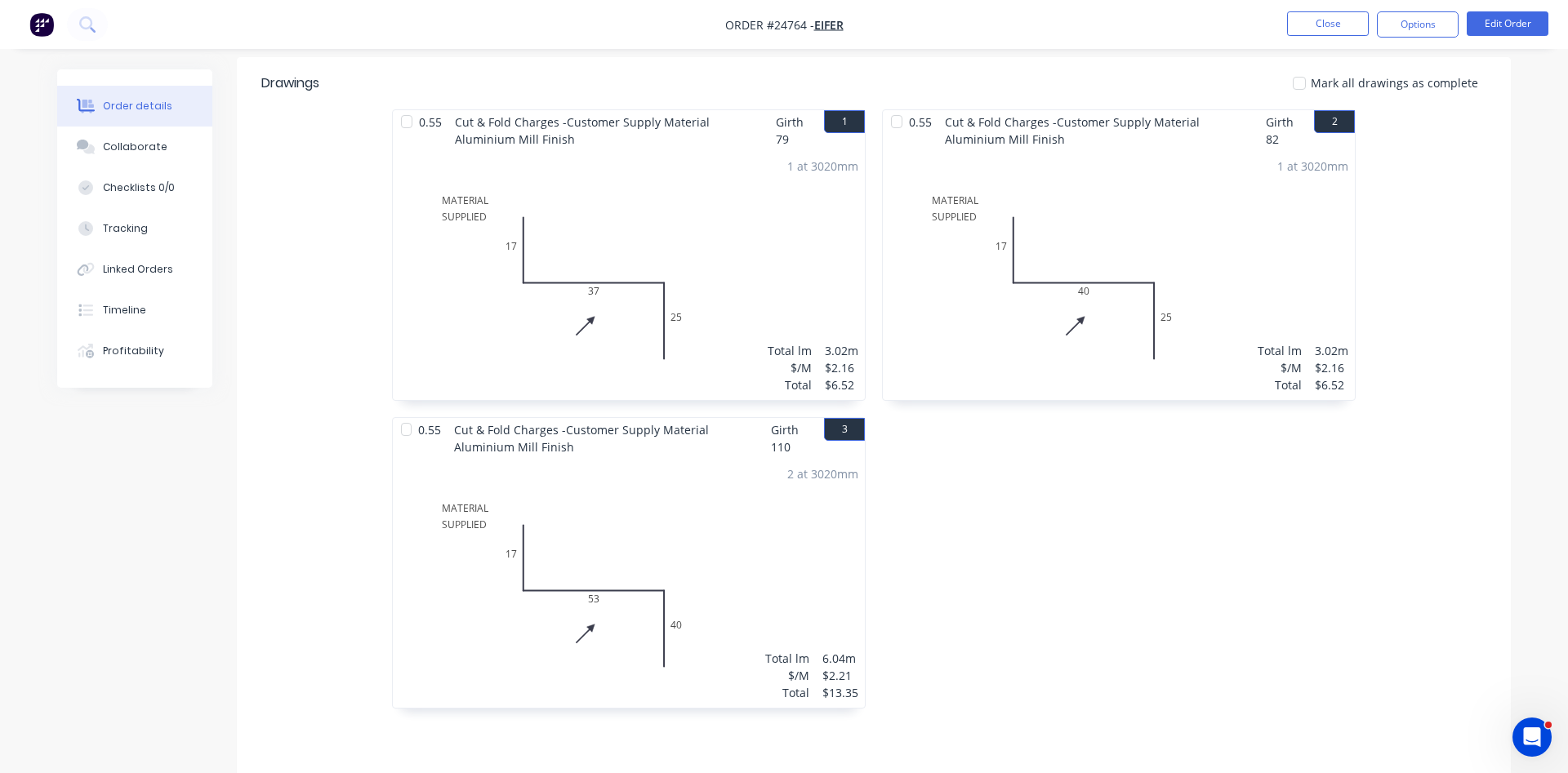
scroll to position [416, 0]
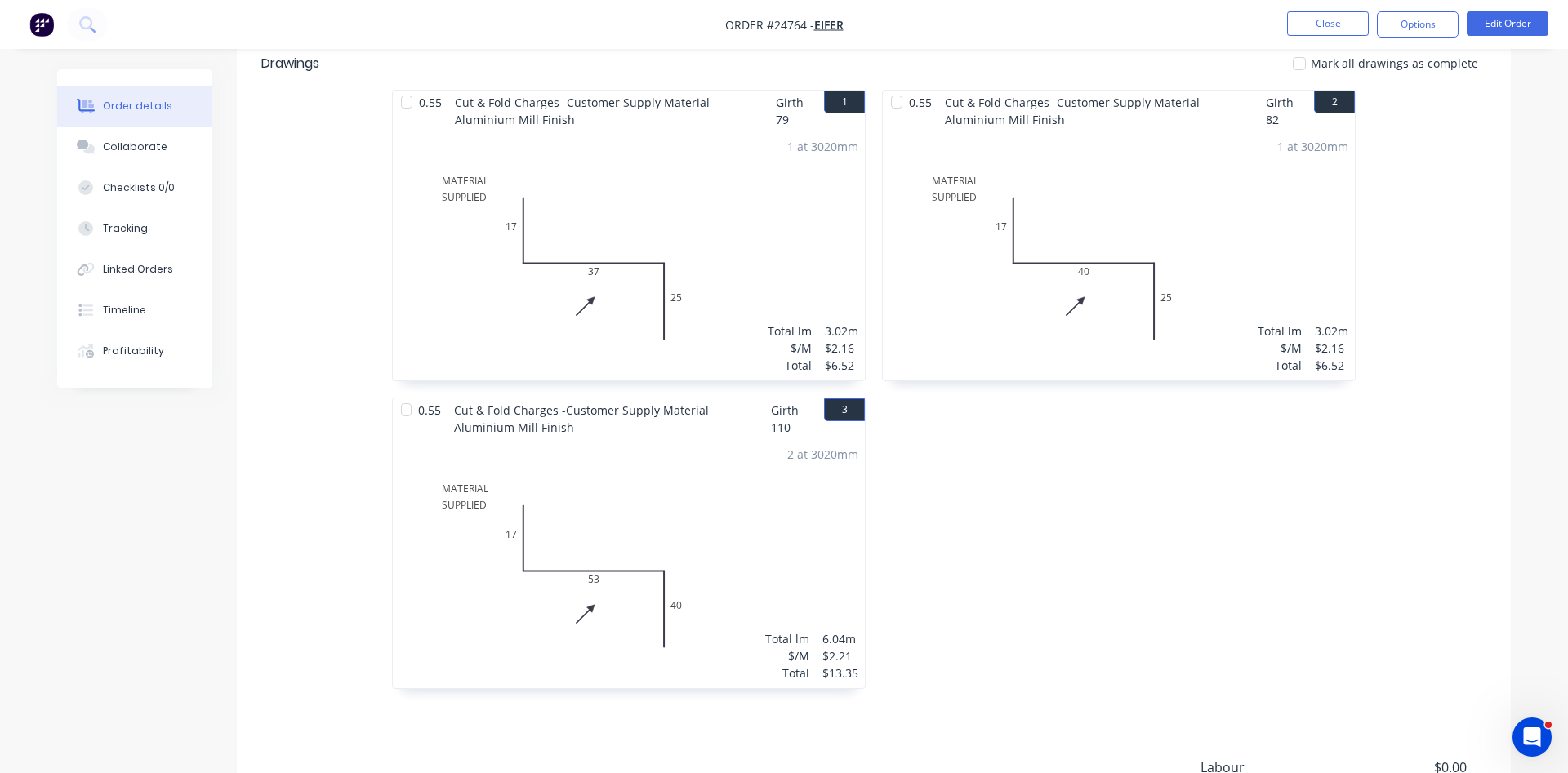
click at [1082, 527] on div "0.55 Cut & Fold Charges -Customer Supply Material Aluminium Mill Finish Girth 8…" at bounding box center [1119, 397] width 490 height 616
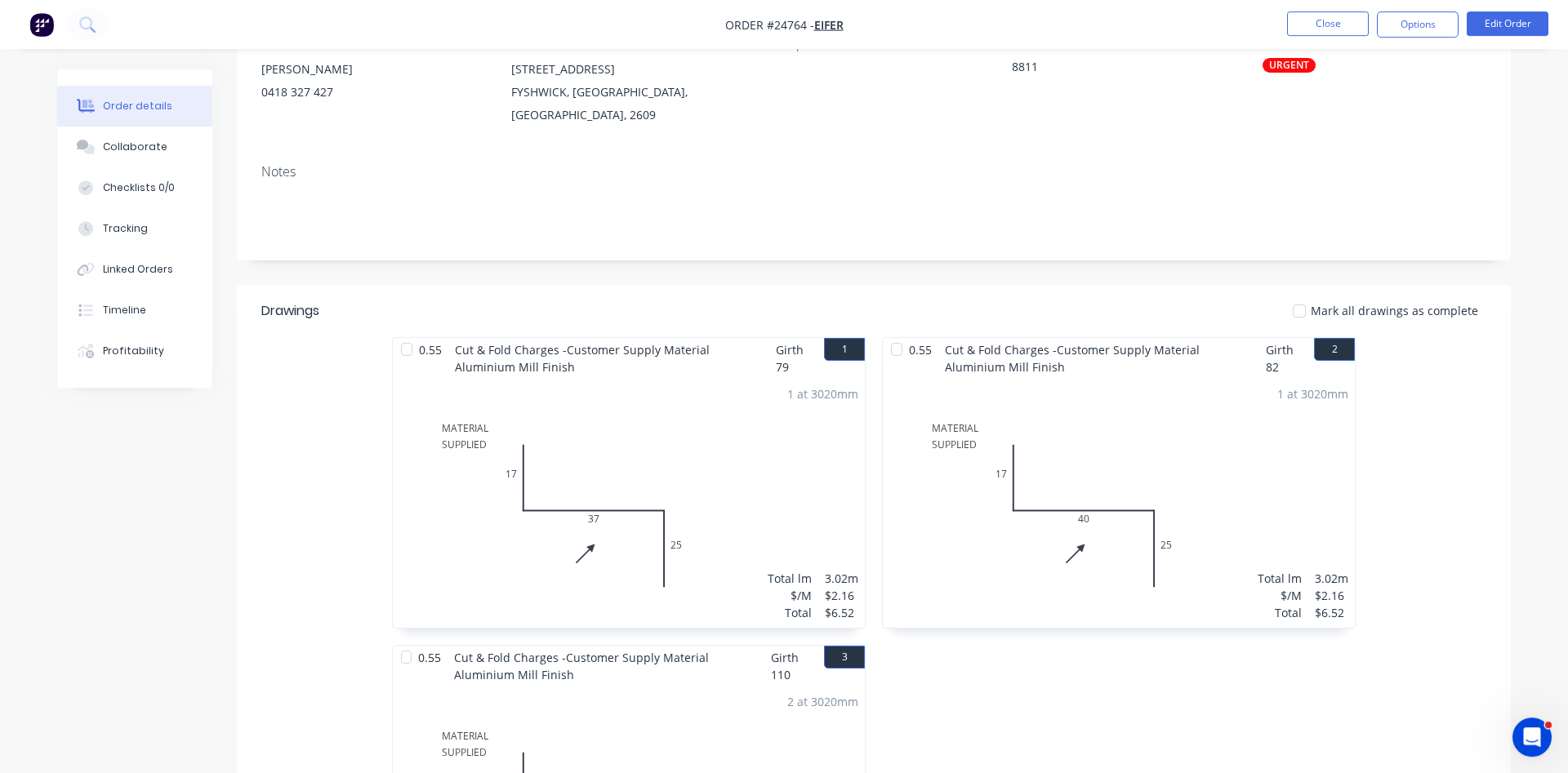
scroll to position [167, 0]
click at [273, 469] on div "0.55 Cut & Fold Charges -Customer Supply Material Aluminium Mill Finish Girth 7…" at bounding box center [873, 647] width 1275 height 616
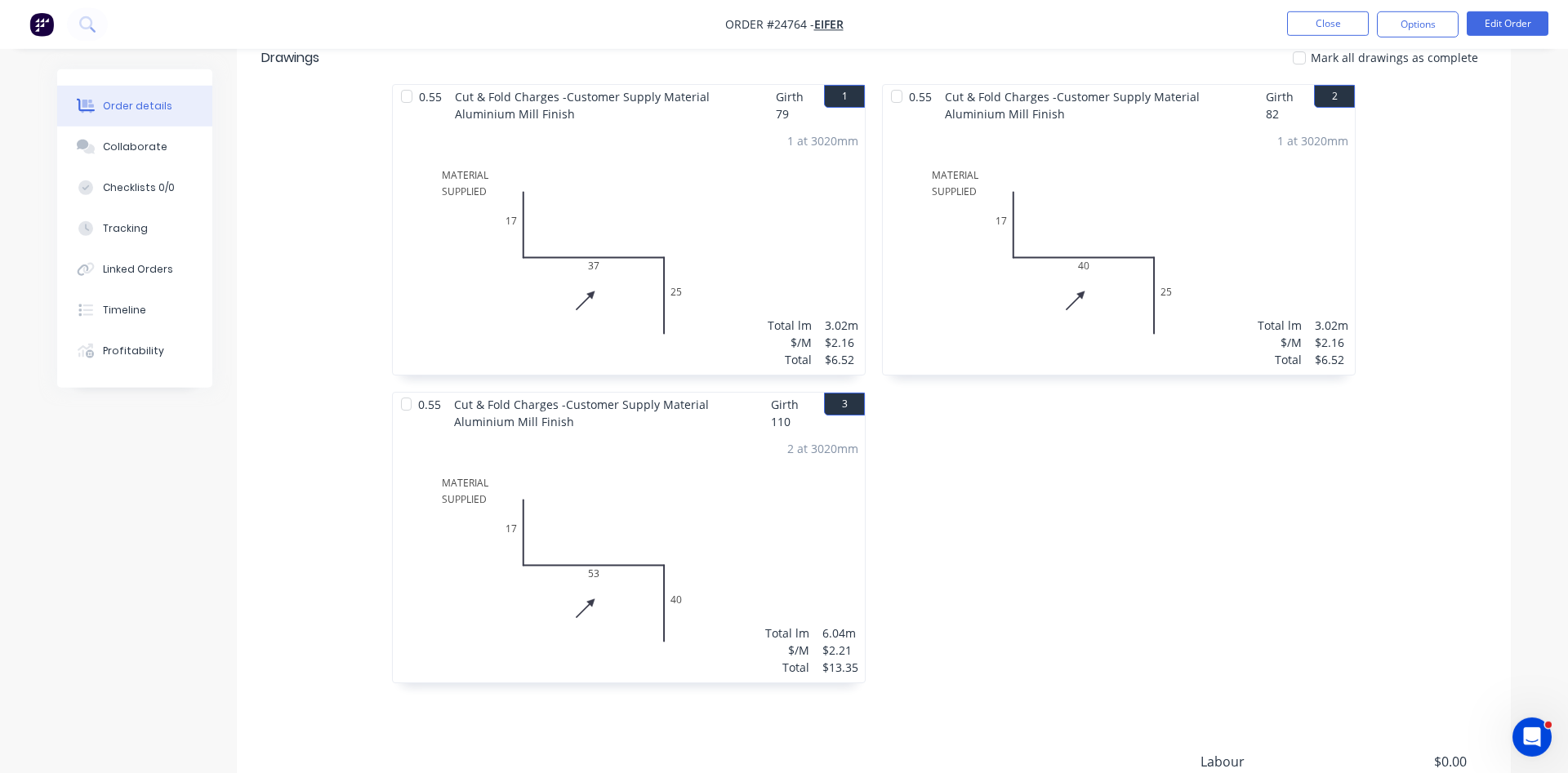
scroll to position [416, 0]
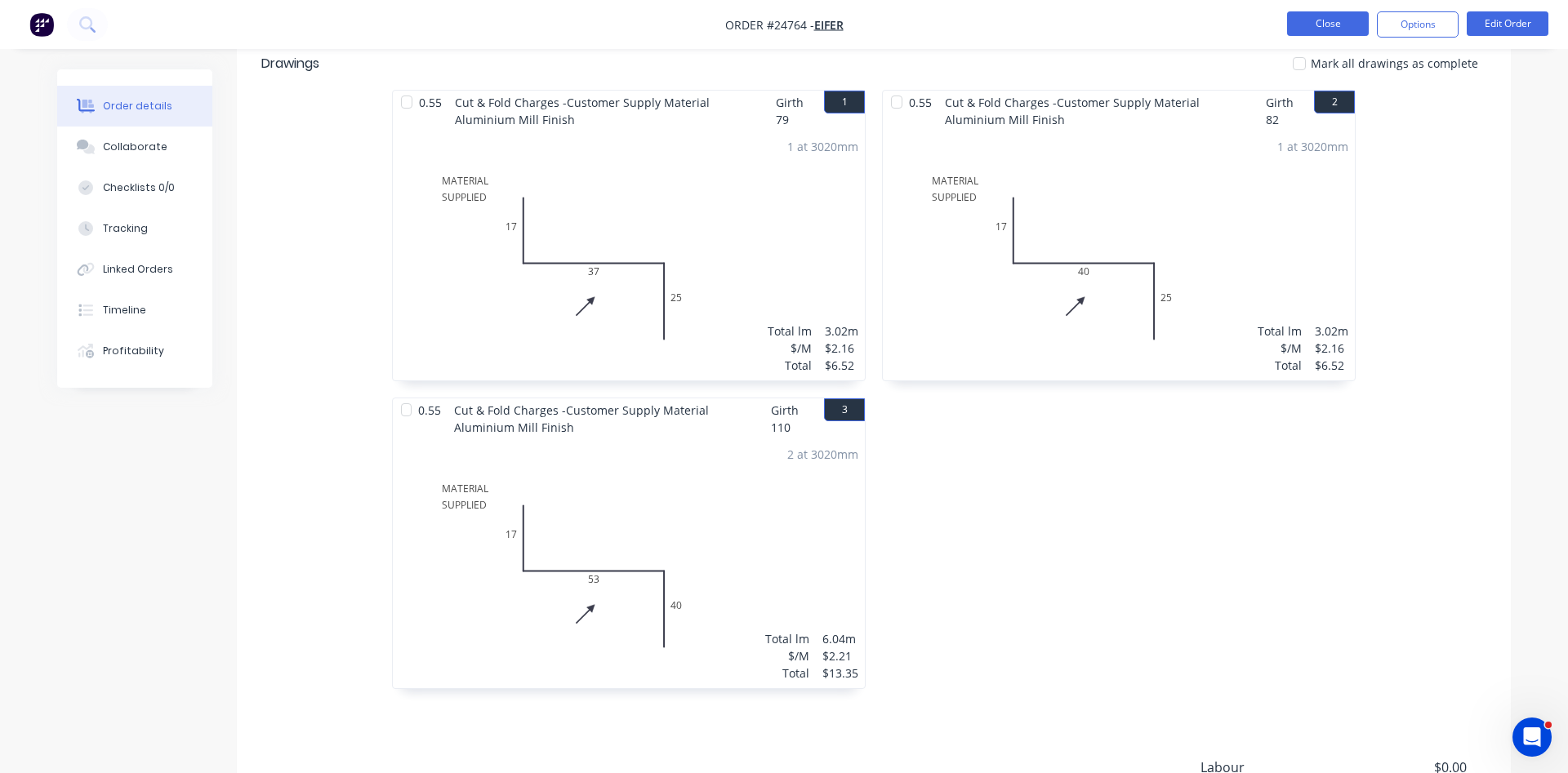
click at [1333, 26] on button "Close" at bounding box center [1328, 24] width 81 height 25
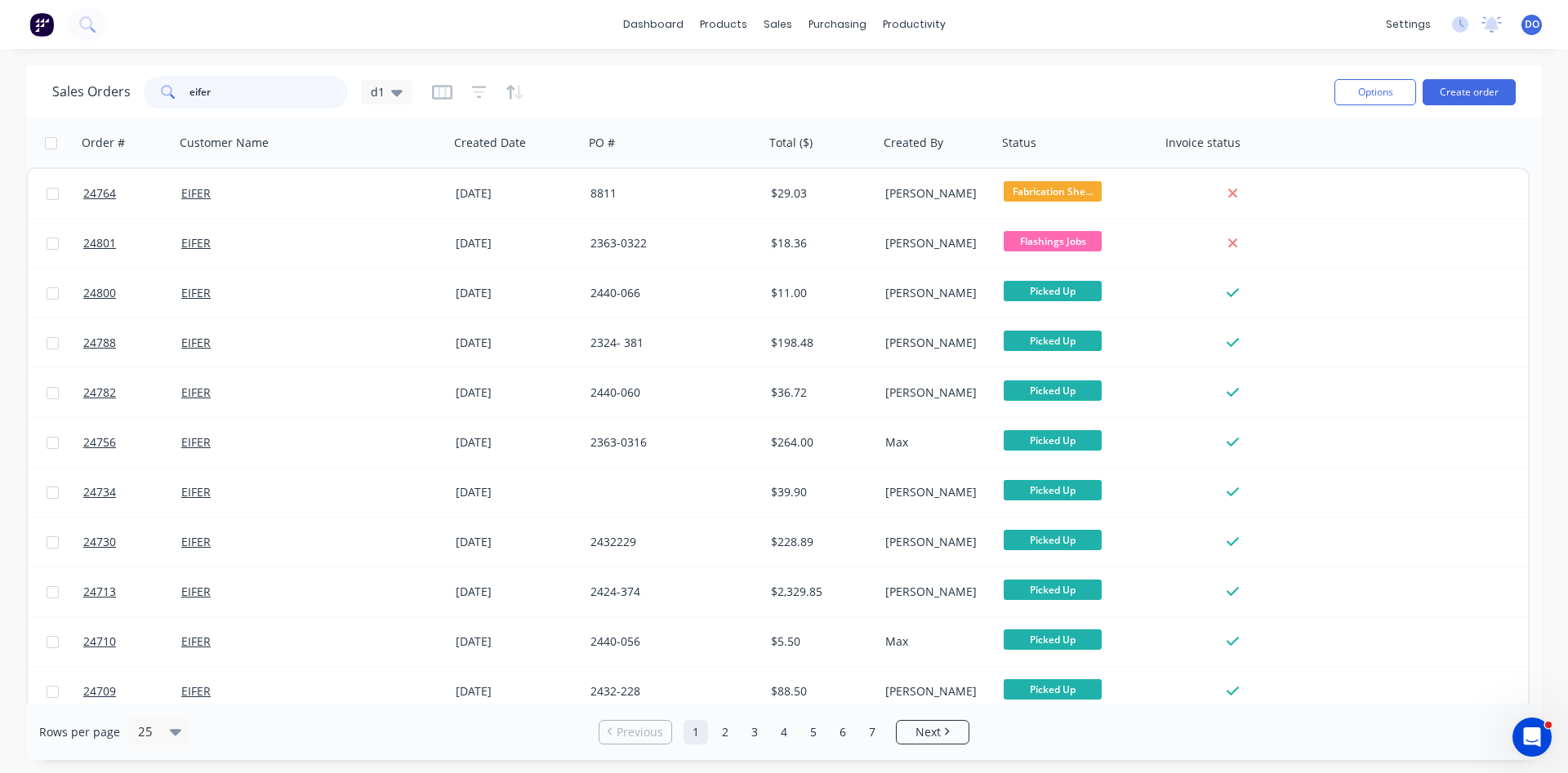
drag, startPoint x: 220, startPoint y: 97, endPoint x: 139, endPoint y: 86, distance: 81.7
click at [189, 86] on input "eifer" at bounding box center [269, 92] width 159 height 33
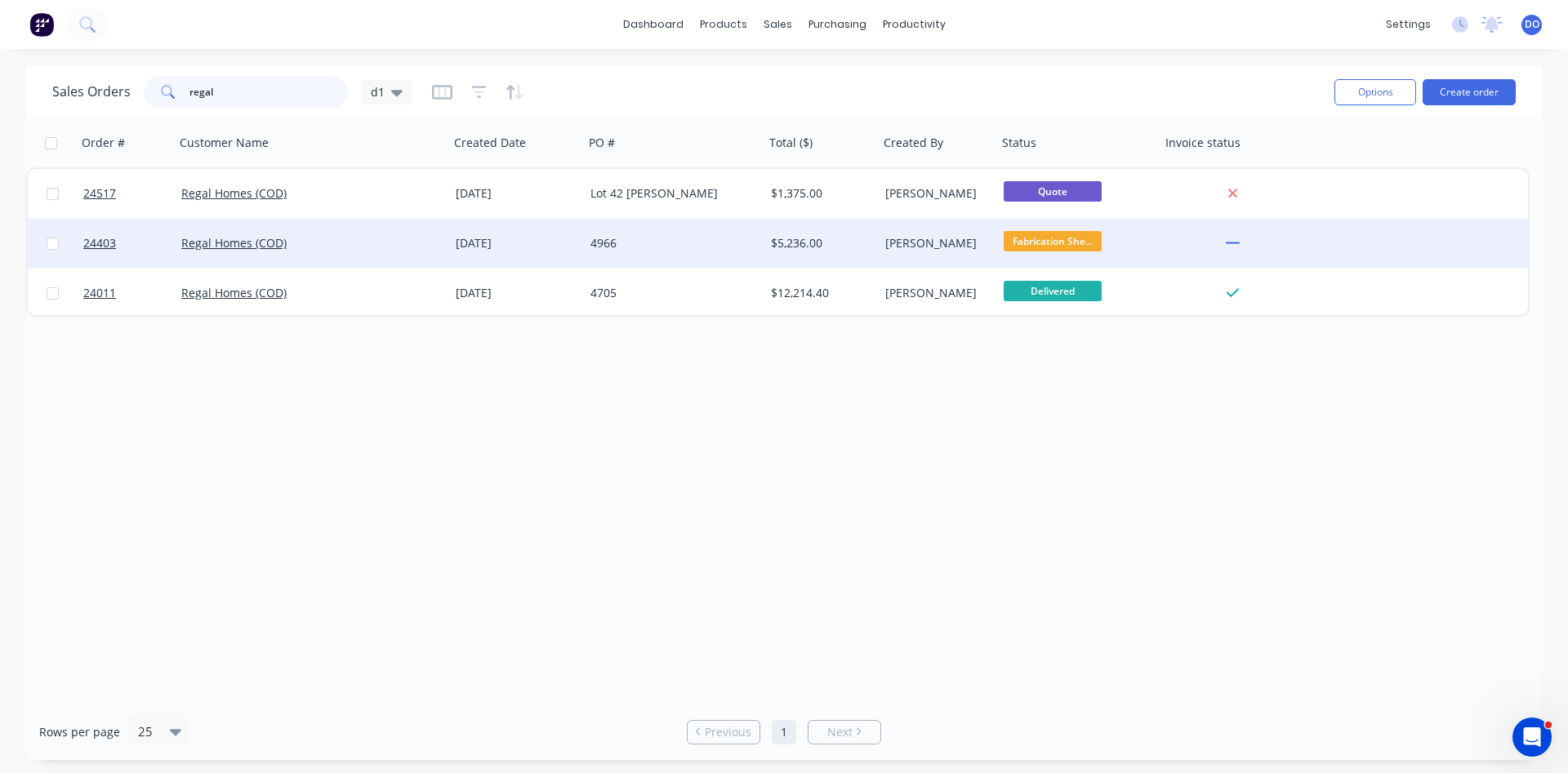
type input "regal"
click at [466, 241] on div "31 Jul 2025" at bounding box center [517, 243] width 122 height 16
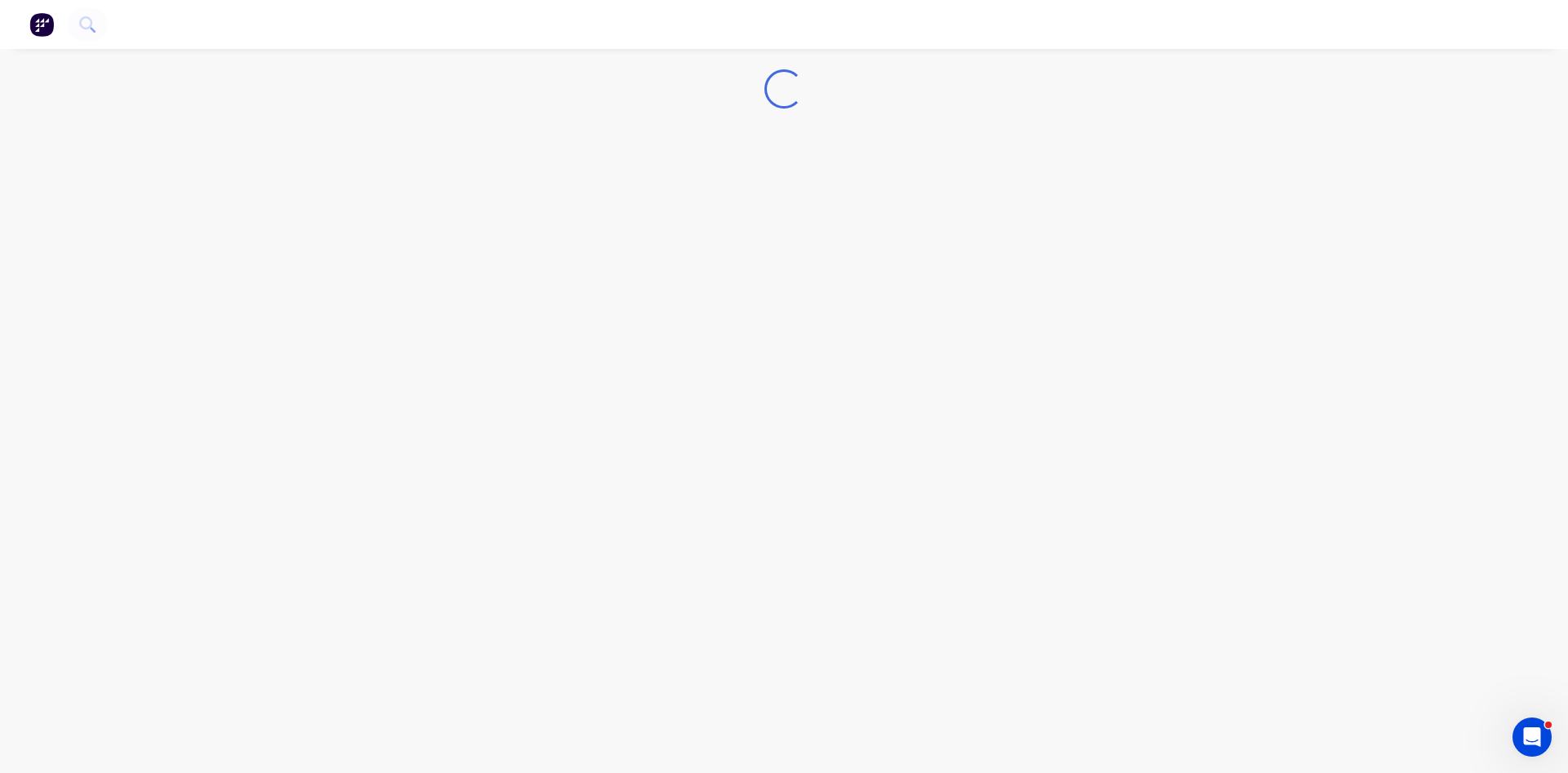
click at [466, 241] on div "Loading..." at bounding box center [784, 386] width 1568 height 773
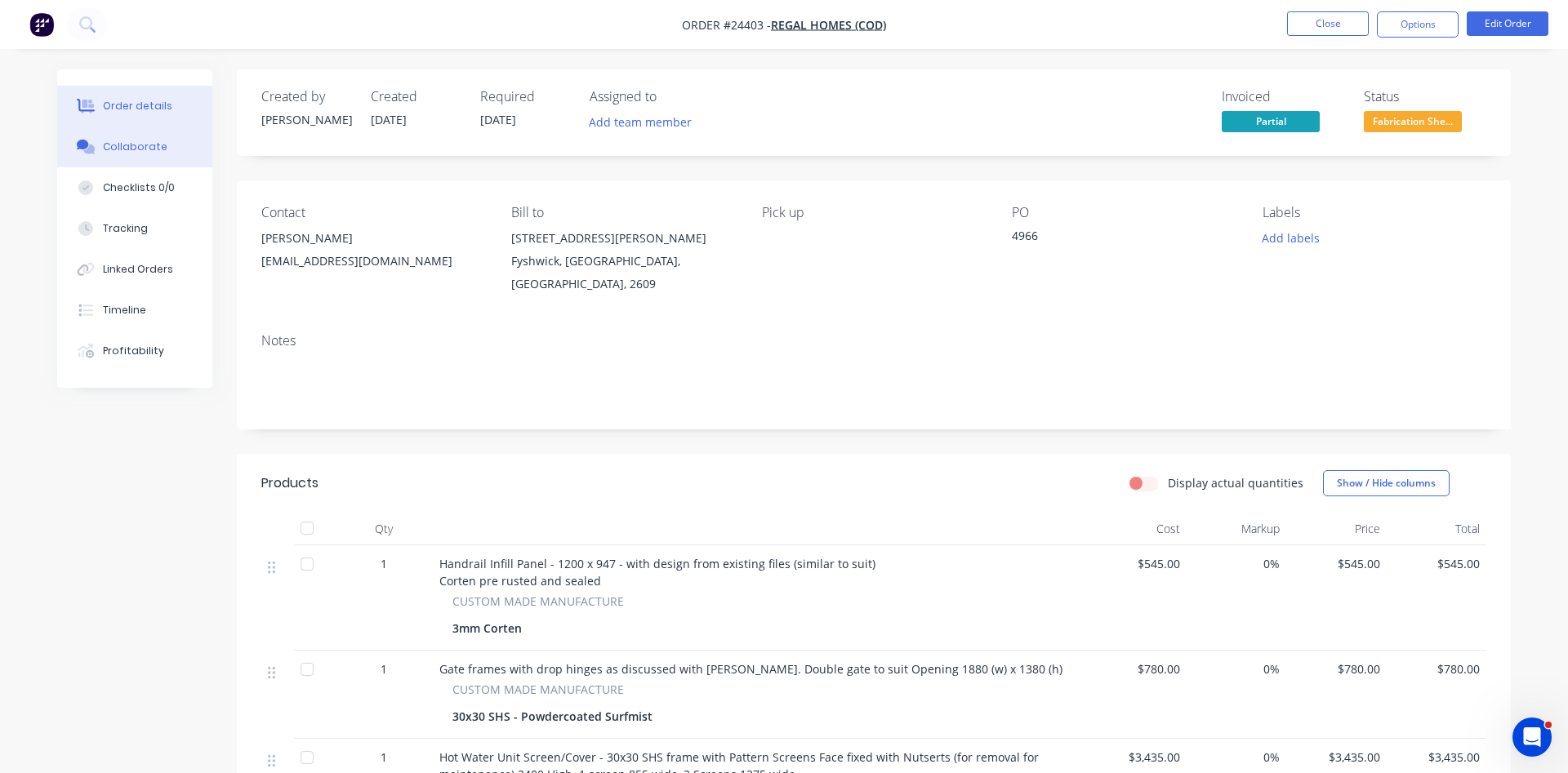
click at [123, 144] on div "Collaborate" at bounding box center [135, 148] width 64 height 15
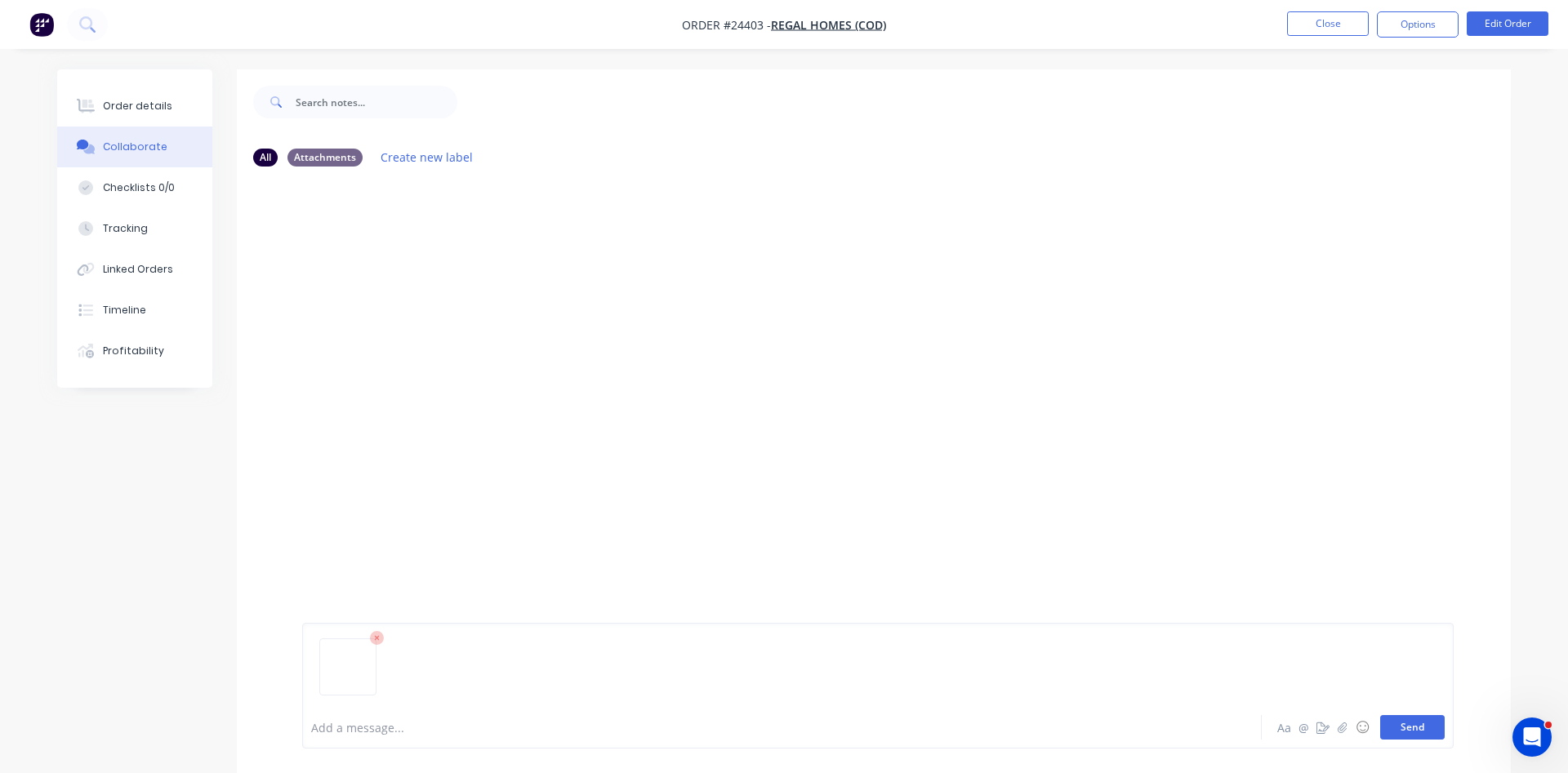
click at [1406, 729] on button "Send" at bounding box center [1413, 728] width 64 height 25
click at [463, 481] on div "DO You 10:12am 02/09/25 regal gates - final sizes.jpg Labels Download Delete" at bounding box center [873, 443] width 1275 height 527
click at [1322, 23] on button "Close" at bounding box center [1328, 24] width 81 height 25
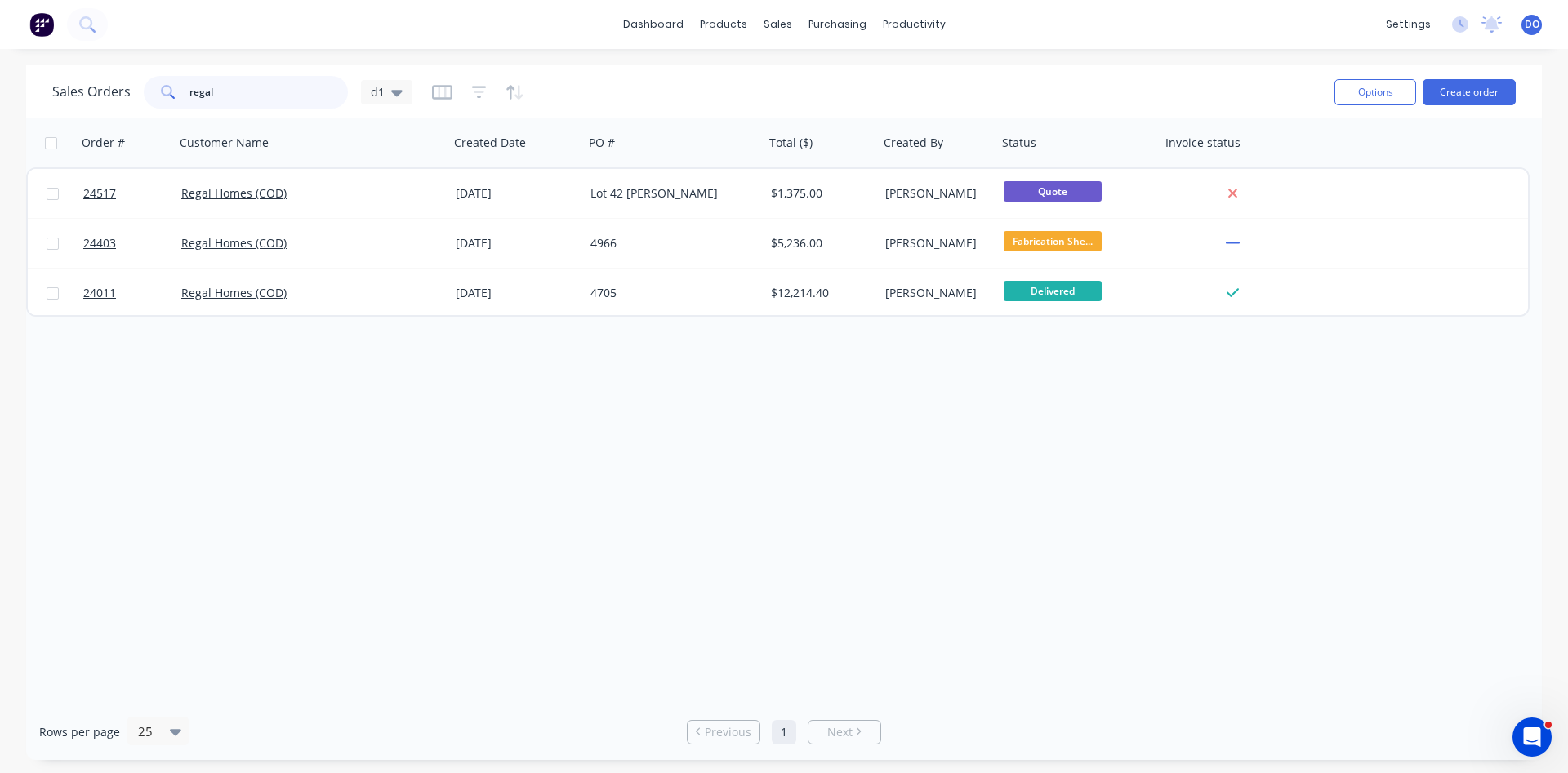
drag, startPoint x: 217, startPoint y: 88, endPoint x: 180, endPoint y: 96, distance: 37.9
click at [189, 96] on input "regal" at bounding box center [269, 92] width 159 height 33
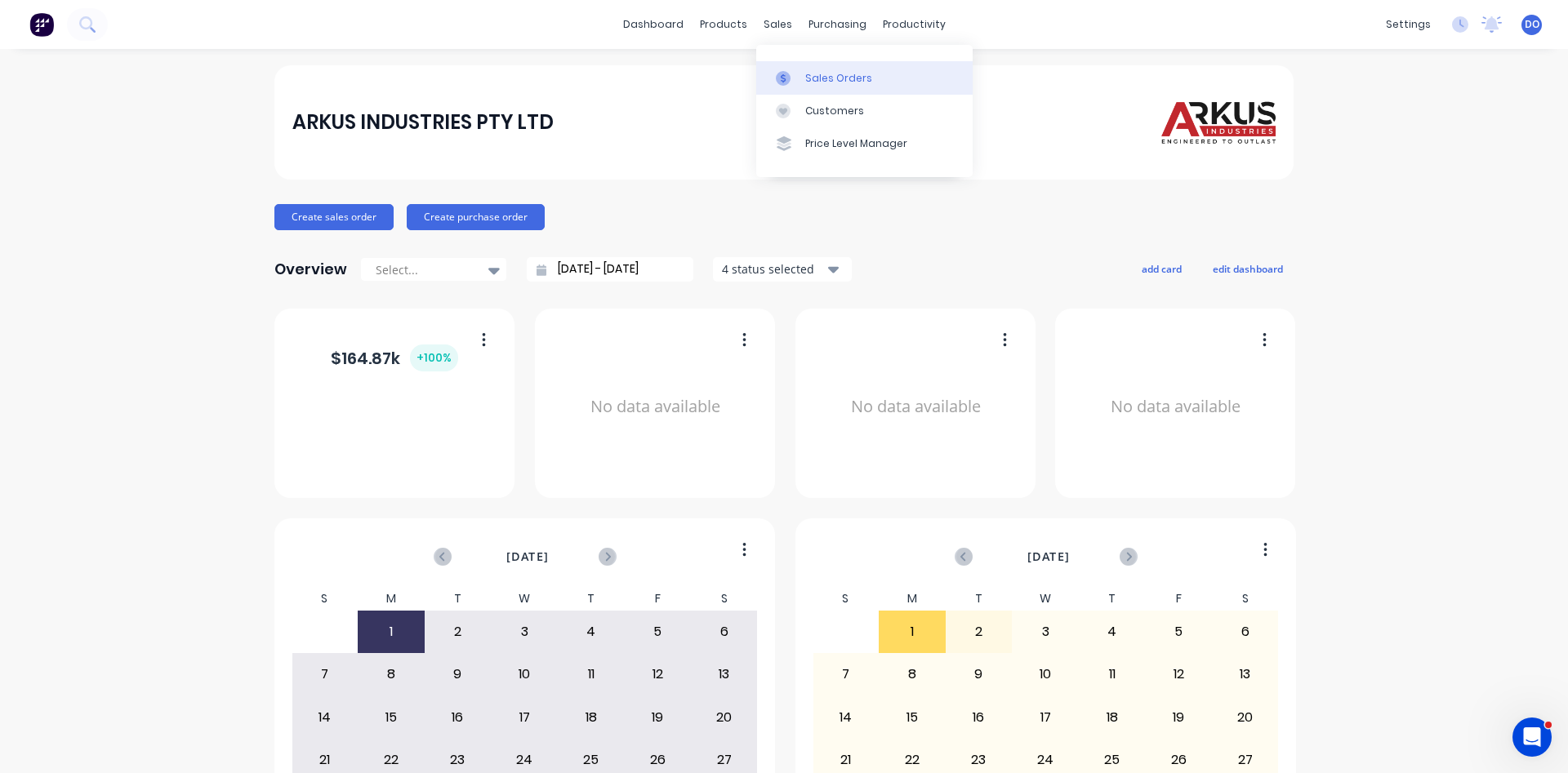
click at [833, 78] on div "Sales Orders" at bounding box center [838, 79] width 67 height 15
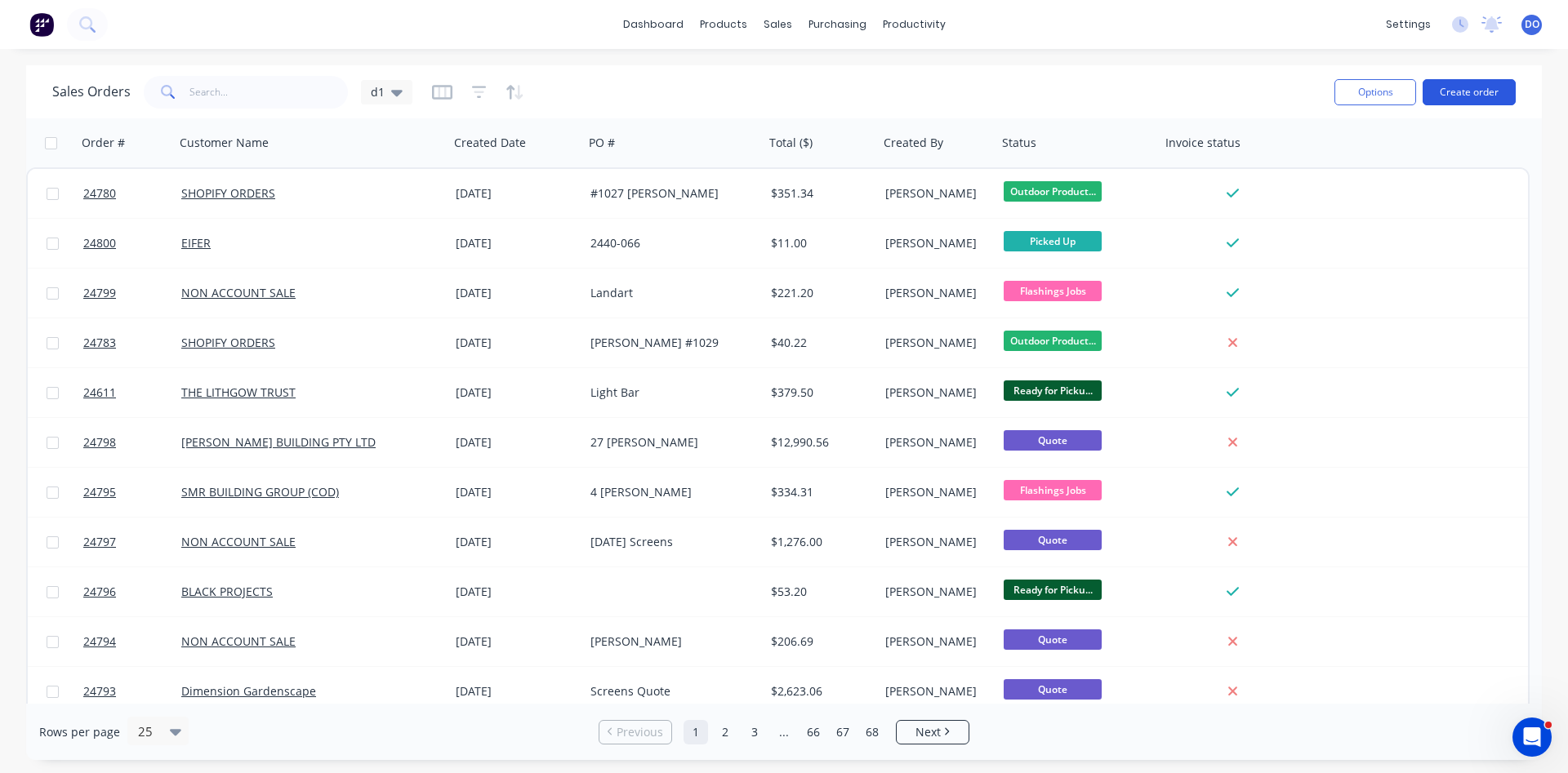
click at [1468, 98] on button "Create order" at bounding box center [1470, 93] width 93 height 26
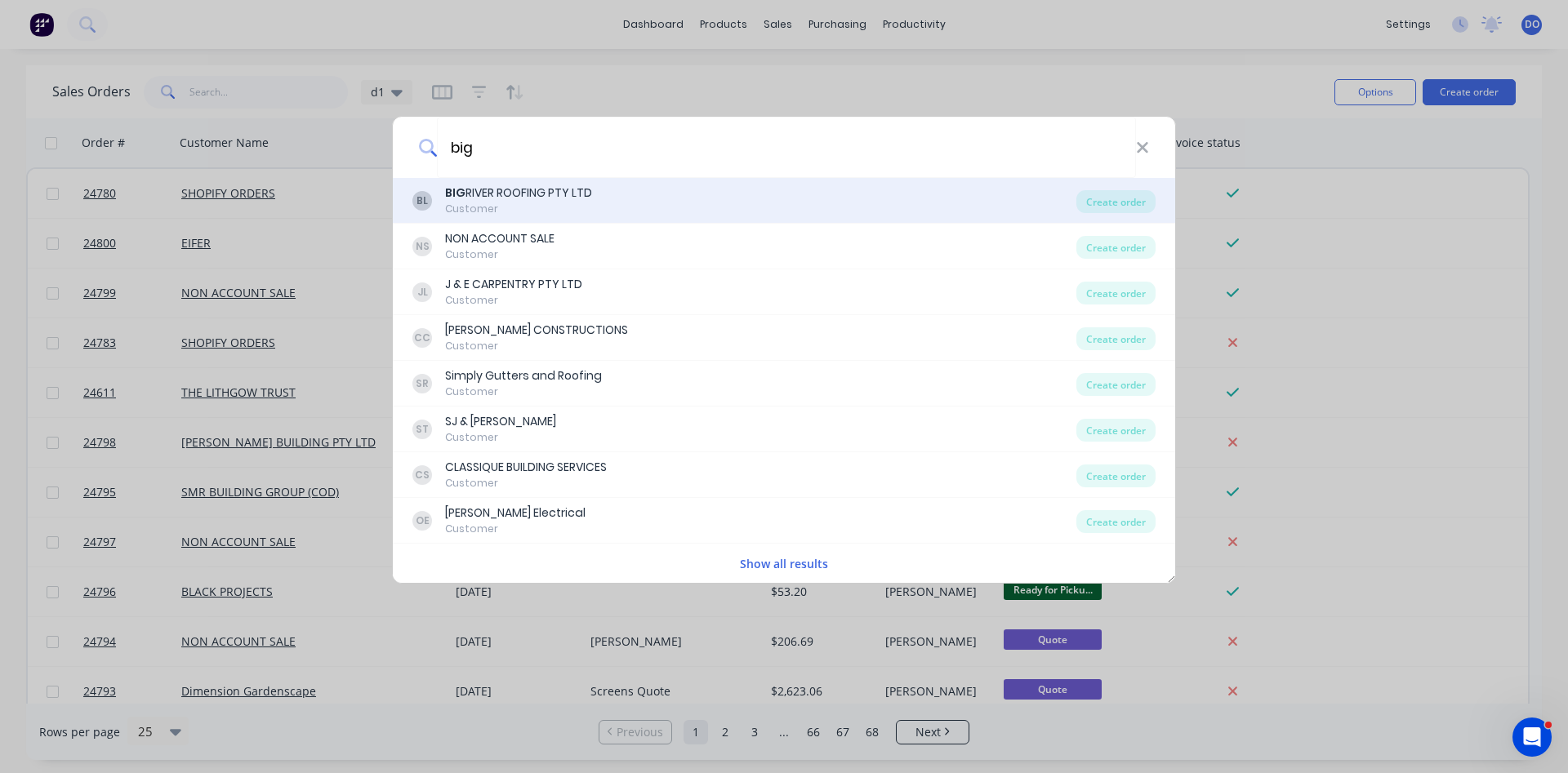
type input "big"
click at [542, 192] on div "BIG RIVER ROOFING PTY LTD" at bounding box center [518, 193] width 147 height 17
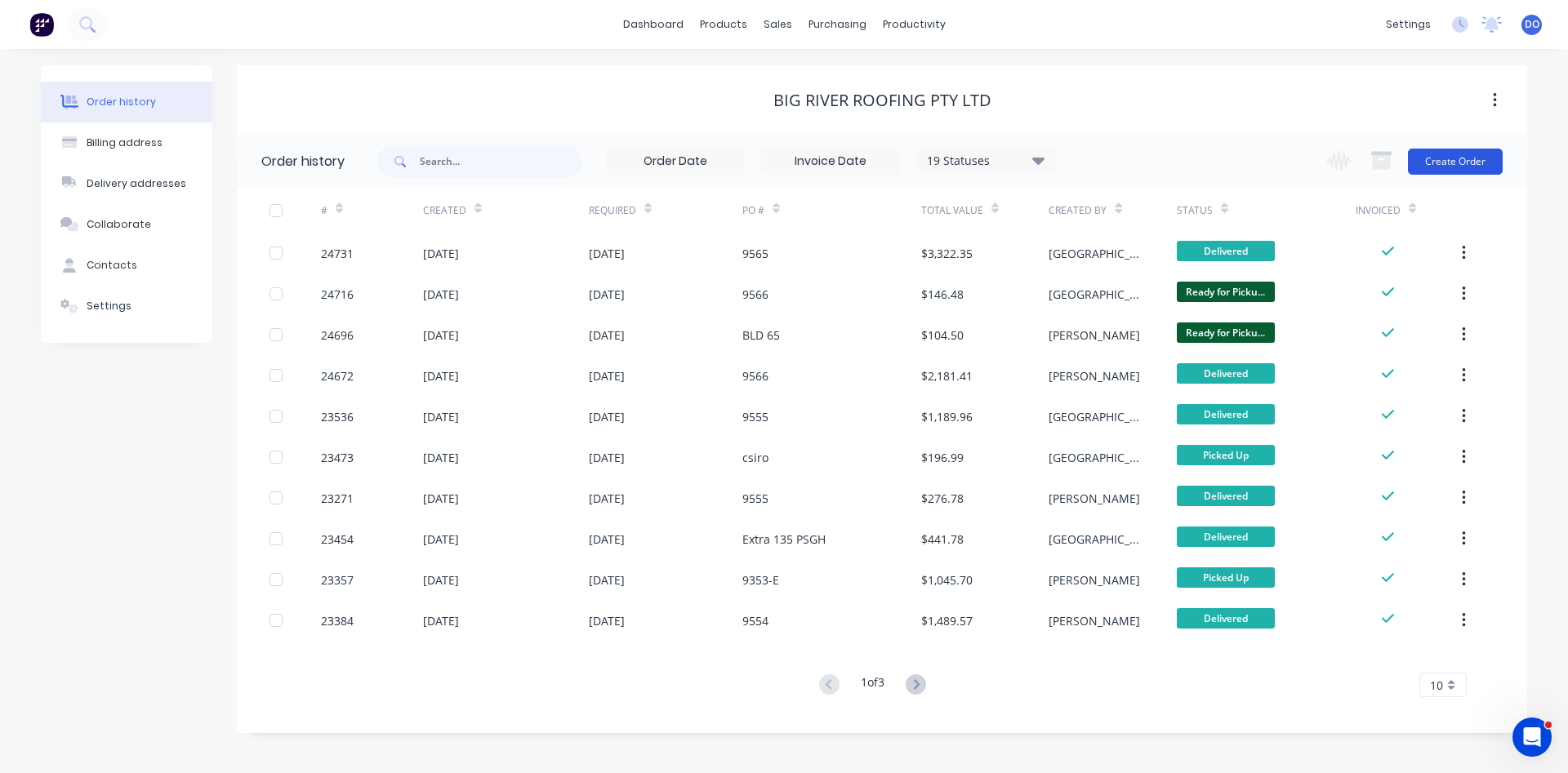
click at [1465, 155] on button "Create Order" at bounding box center [1455, 162] width 95 height 26
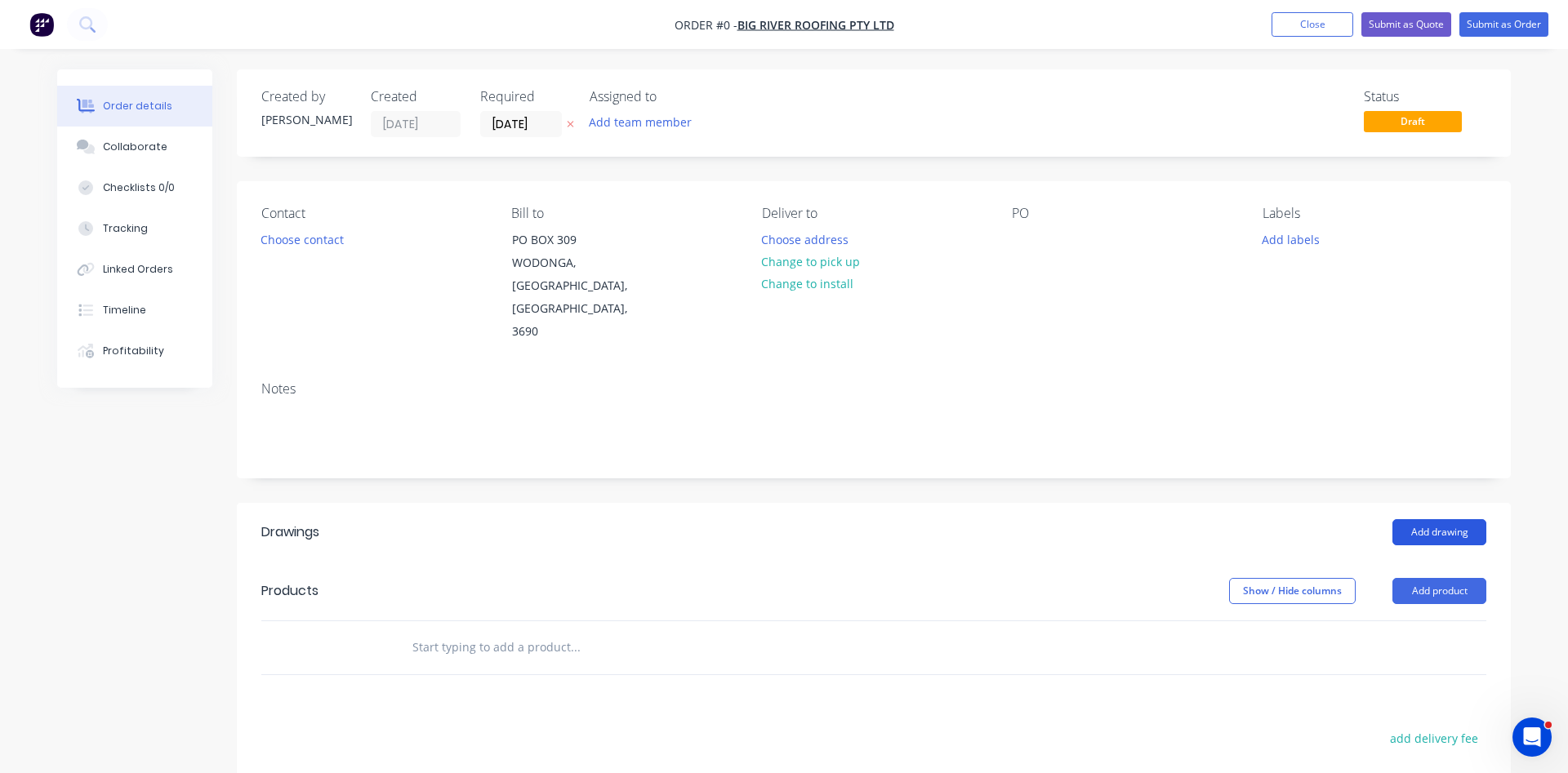
click at [1430, 519] on button "Add drawing" at bounding box center [1439, 533] width 94 height 26
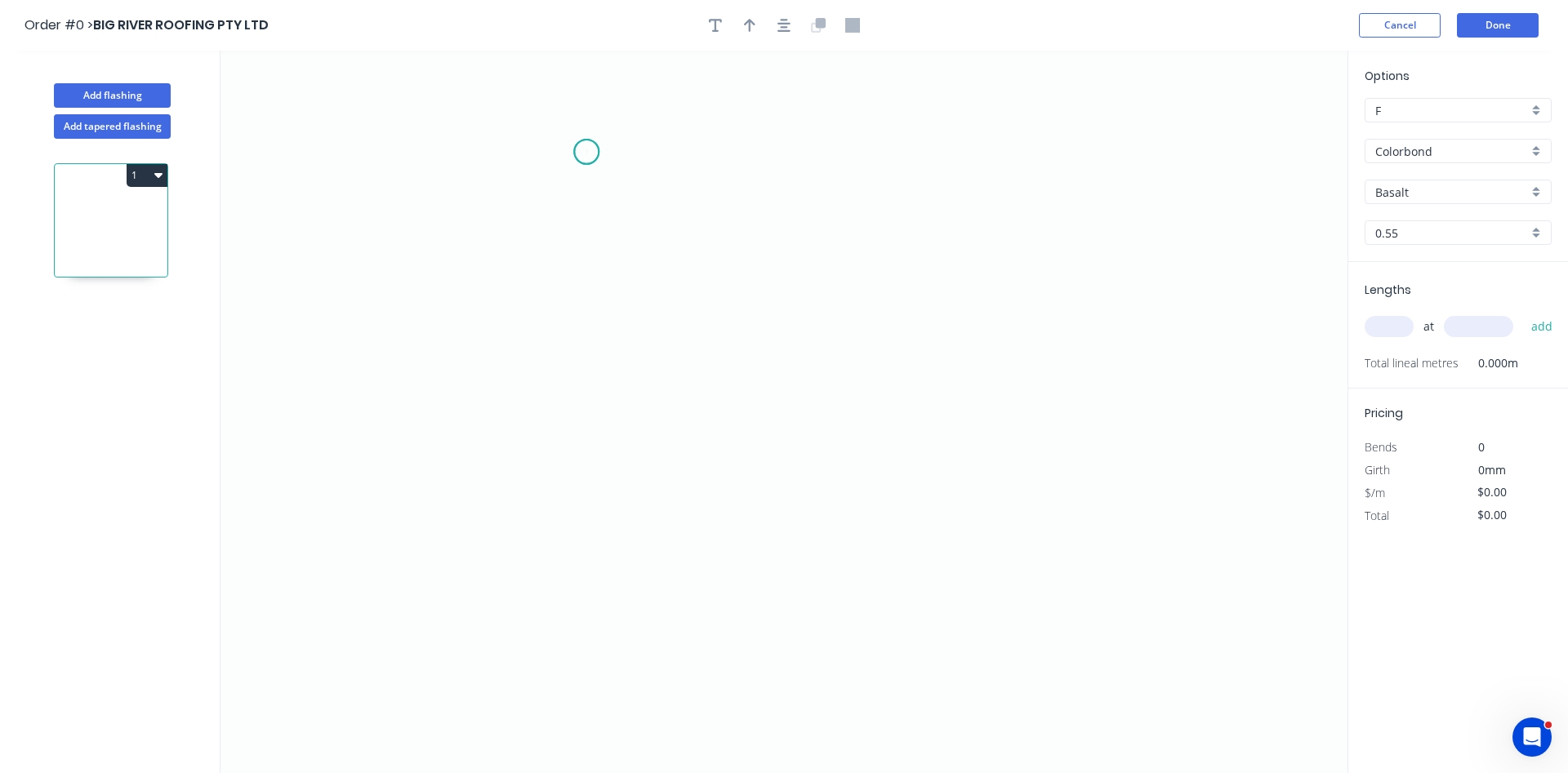
click at [587, 152] on icon "0" at bounding box center [784, 413] width 1127 height 723
click at [587, 315] on icon "0" at bounding box center [784, 413] width 1127 height 723
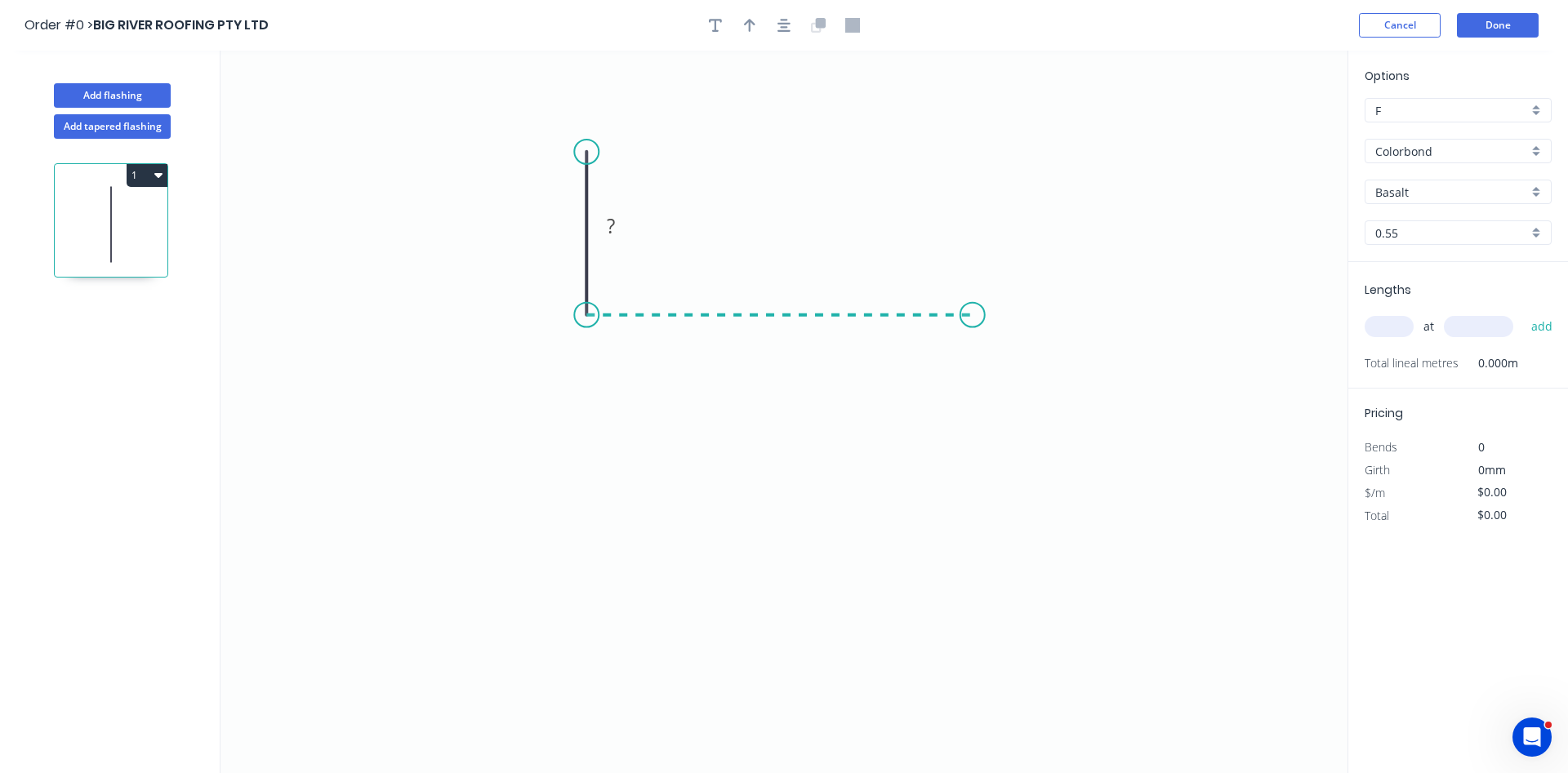
click at [973, 303] on icon "0 ?" at bounding box center [784, 413] width 1127 height 723
click at [565, 228] on tspan "?" at bounding box center [562, 225] width 9 height 26
click at [1539, 146] on div "Colorbond" at bounding box center [1458, 151] width 187 height 25
type input "$13.28"
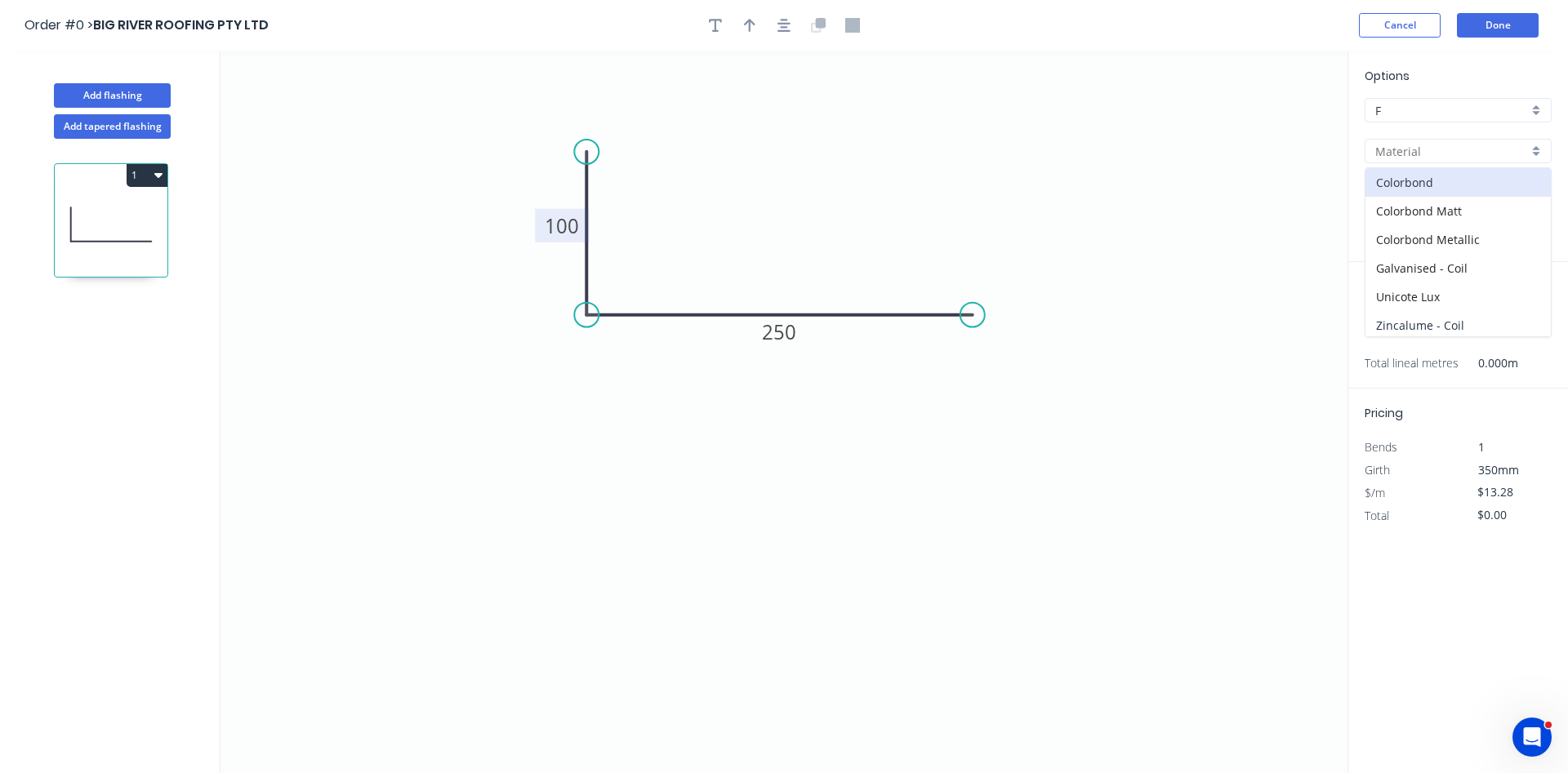
click at [1453, 319] on div "Zincalume - Coil" at bounding box center [1458, 325] width 185 height 28
type input "Zincalume - Coil"
type input "Zinc"
type input "$15.92"
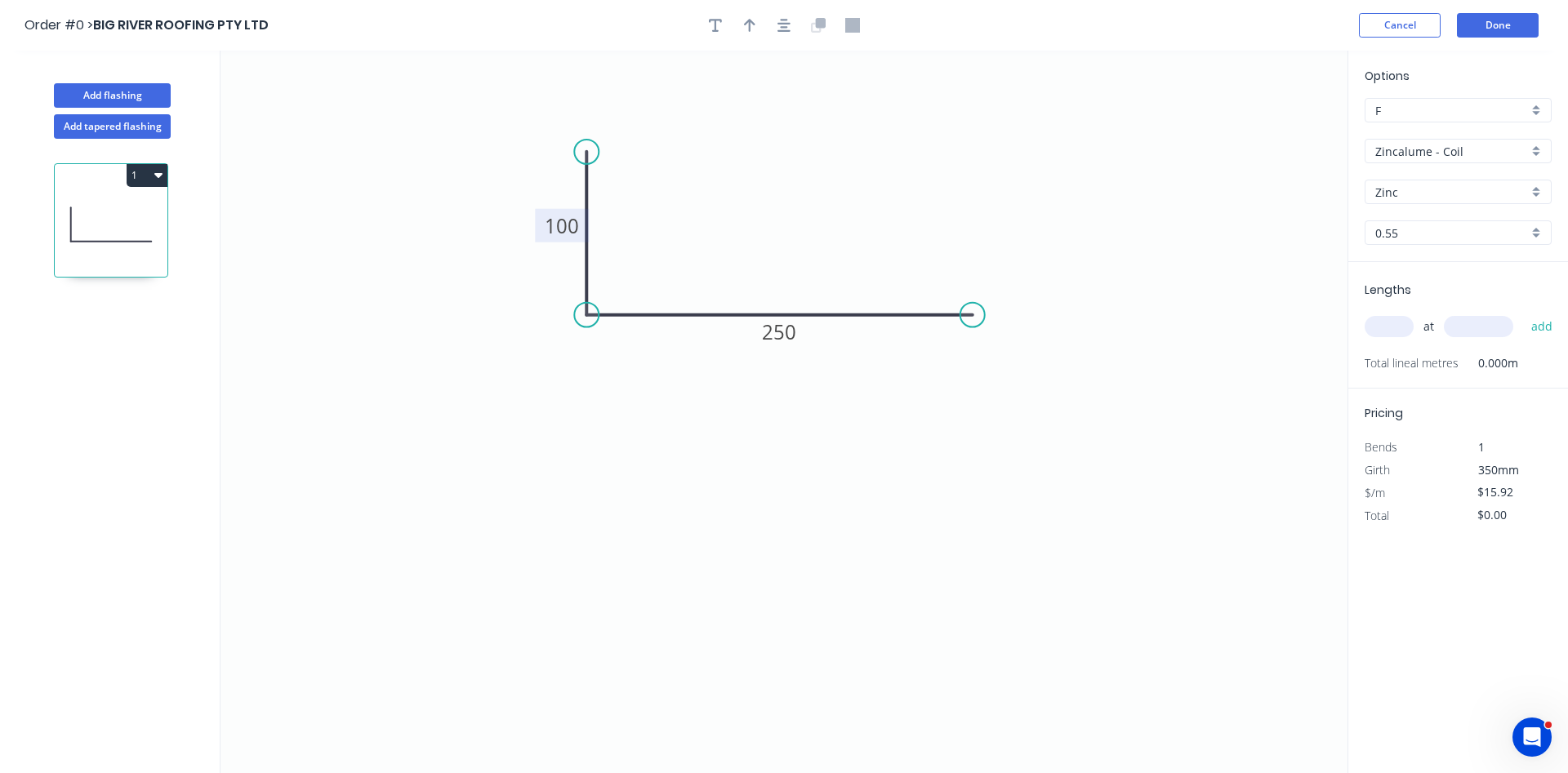
click at [1252, 339] on icon "0 100 250" at bounding box center [784, 413] width 1127 height 723
drag, startPoint x: 1367, startPoint y: 324, endPoint x: 1427, endPoint y: 258, distance: 89.2
click at [1370, 322] on input "text" at bounding box center [1389, 326] width 49 height 21
type input "1"
type input "3000"
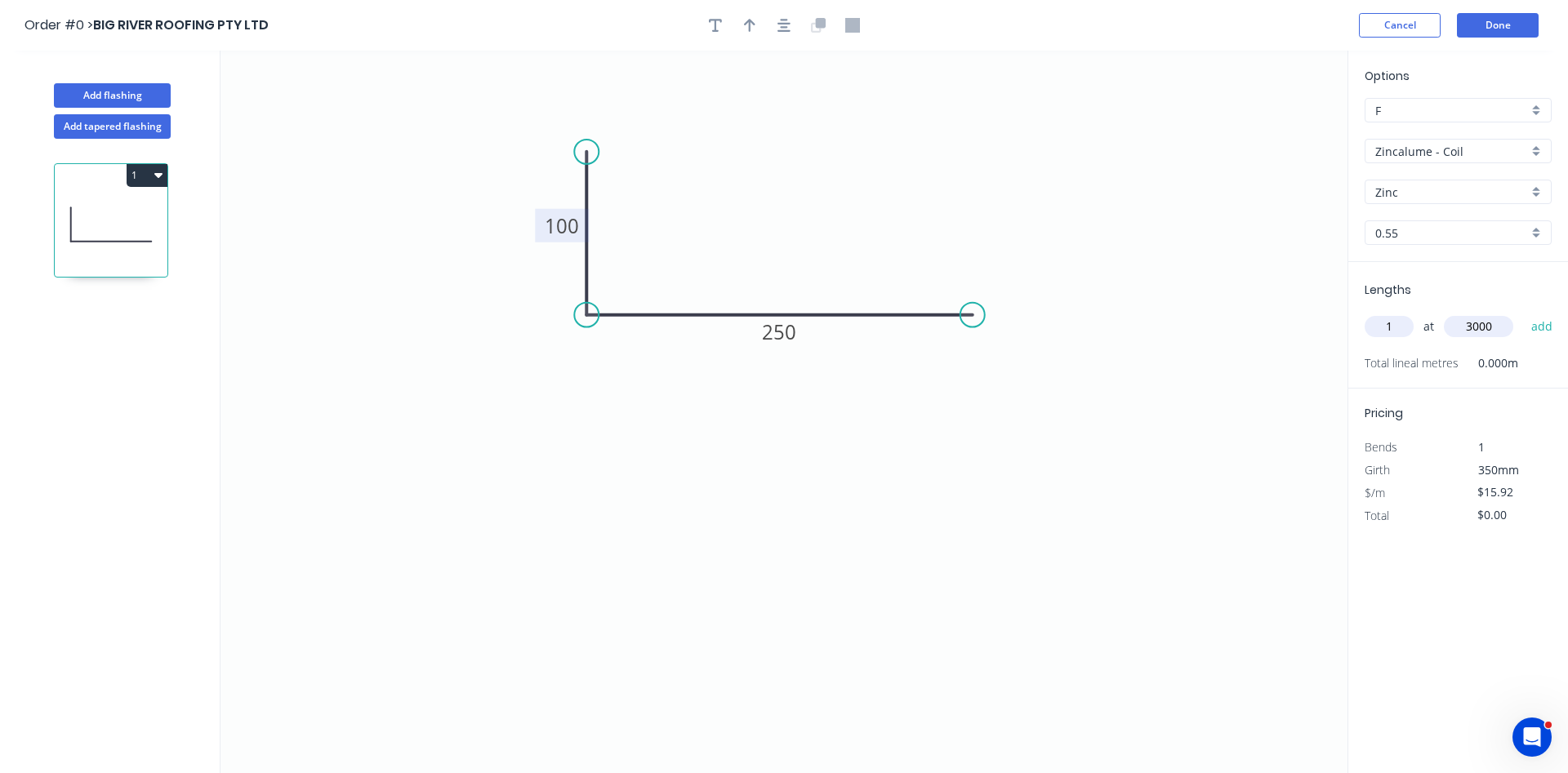
click at [1524, 313] on button "add" at bounding box center [1542, 326] width 39 height 27
type input "$47.76"
click at [1393, 16] on button "Cancel" at bounding box center [1400, 26] width 81 height 25
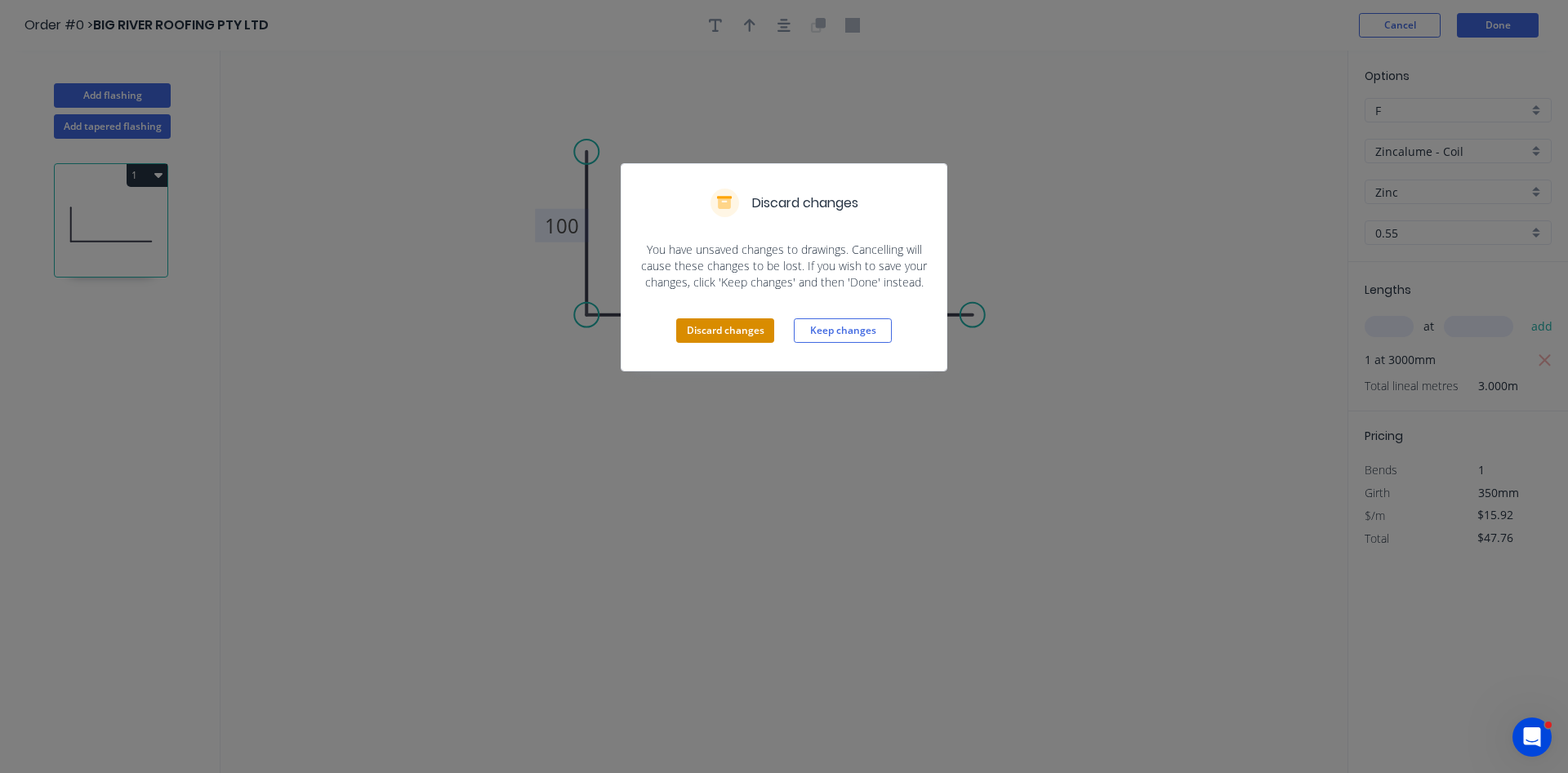
click at [714, 335] on button "Discard changes" at bounding box center [726, 331] width 98 height 25
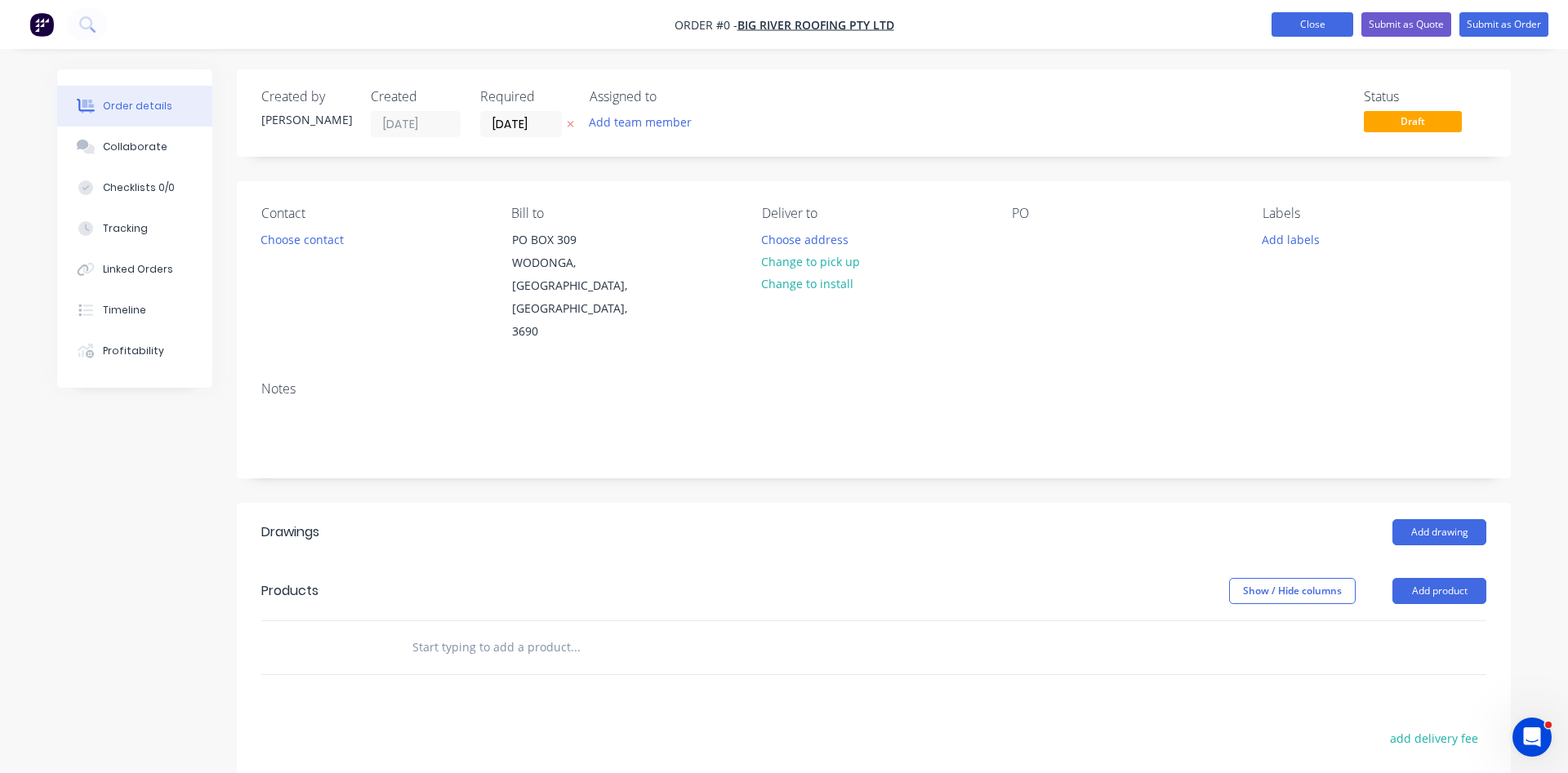
click at [1287, 32] on button "Close" at bounding box center [1313, 25] width 81 height 25
